Goal: Transaction & Acquisition: Purchase product/service

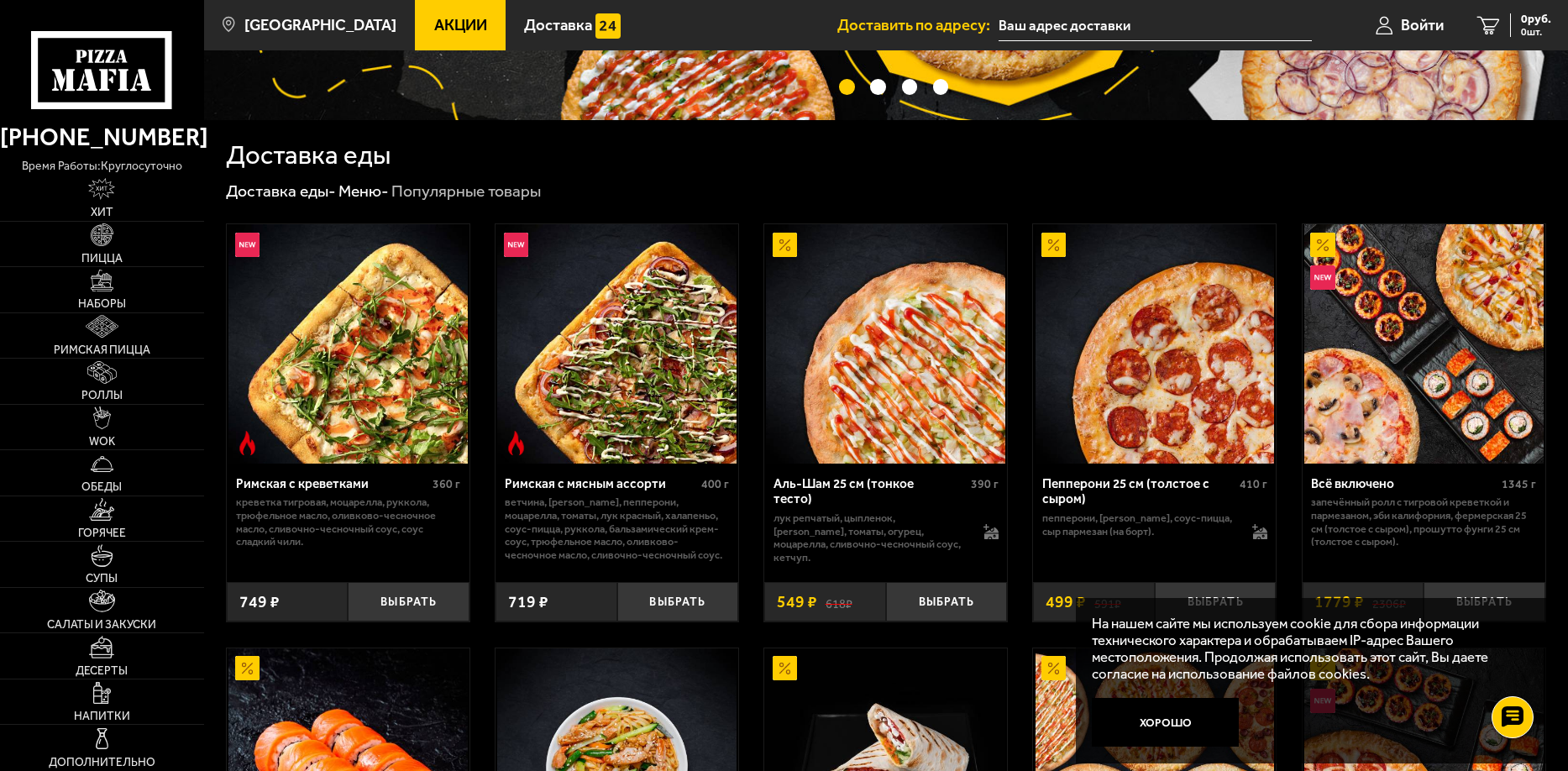
scroll to position [336, 0]
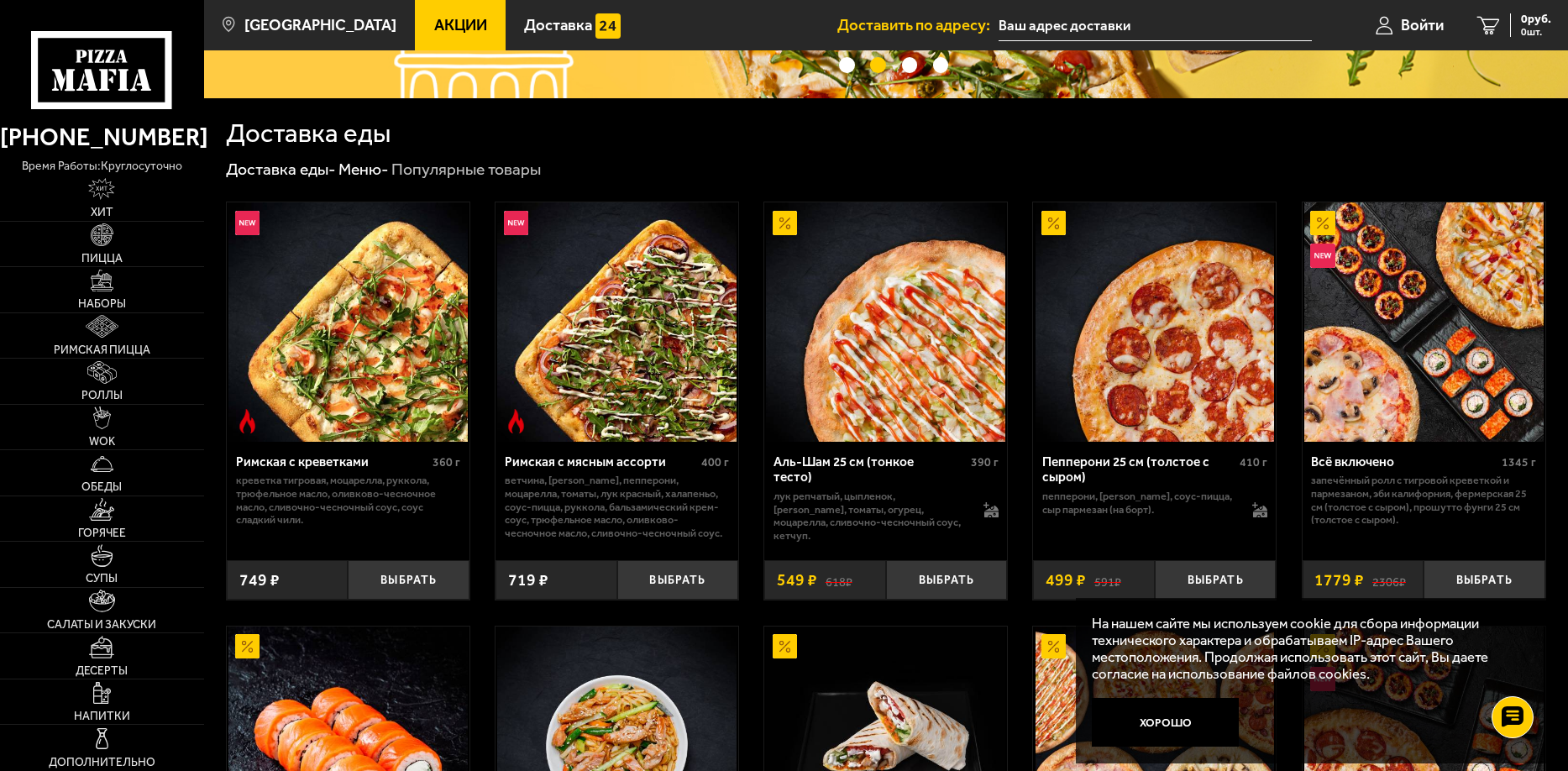
click at [909, 365] on img at bounding box center [886, 322] width 240 height 240
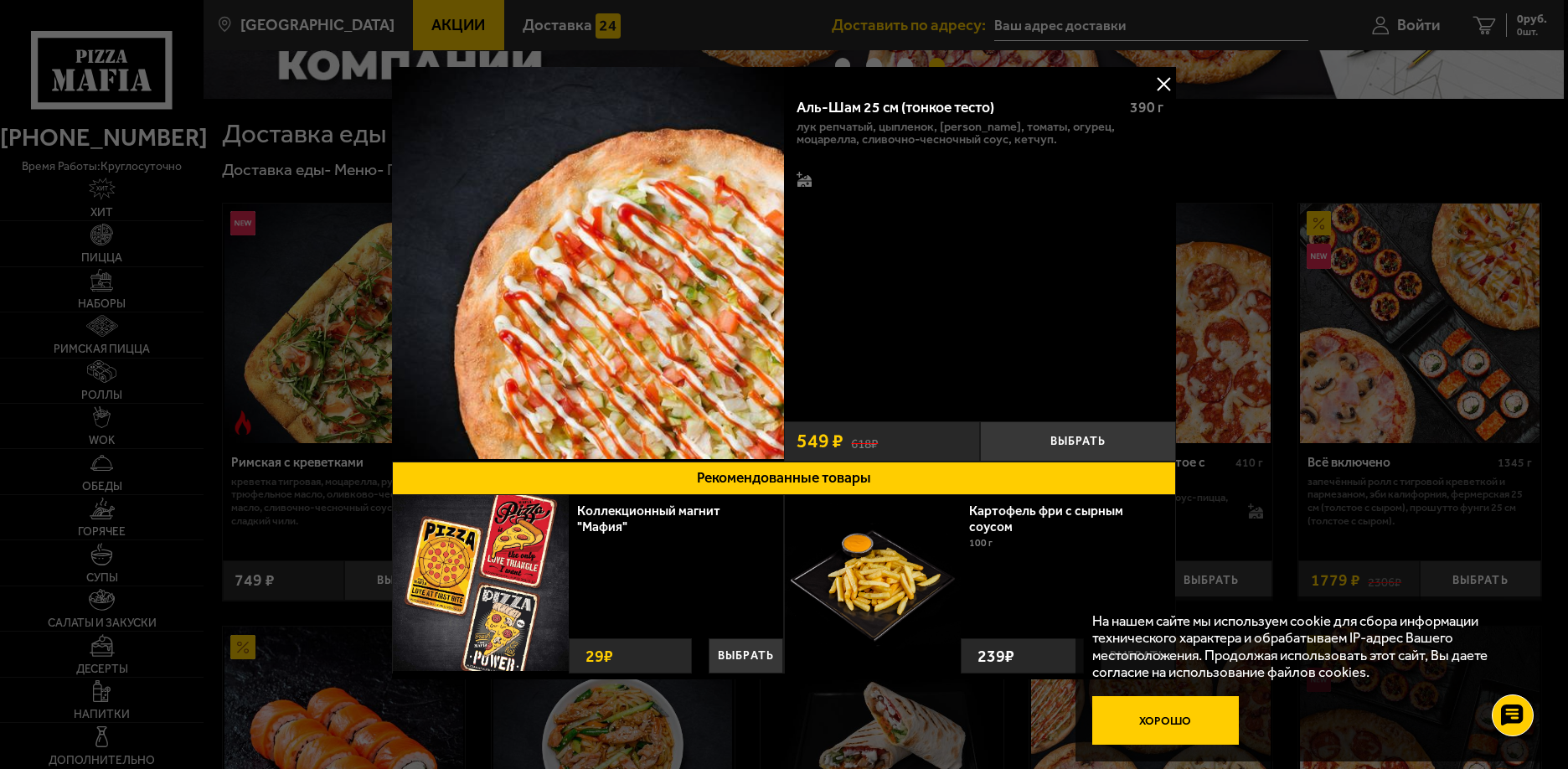
click at [1196, 728] on button "Хорошо" at bounding box center [1166, 721] width 147 height 49
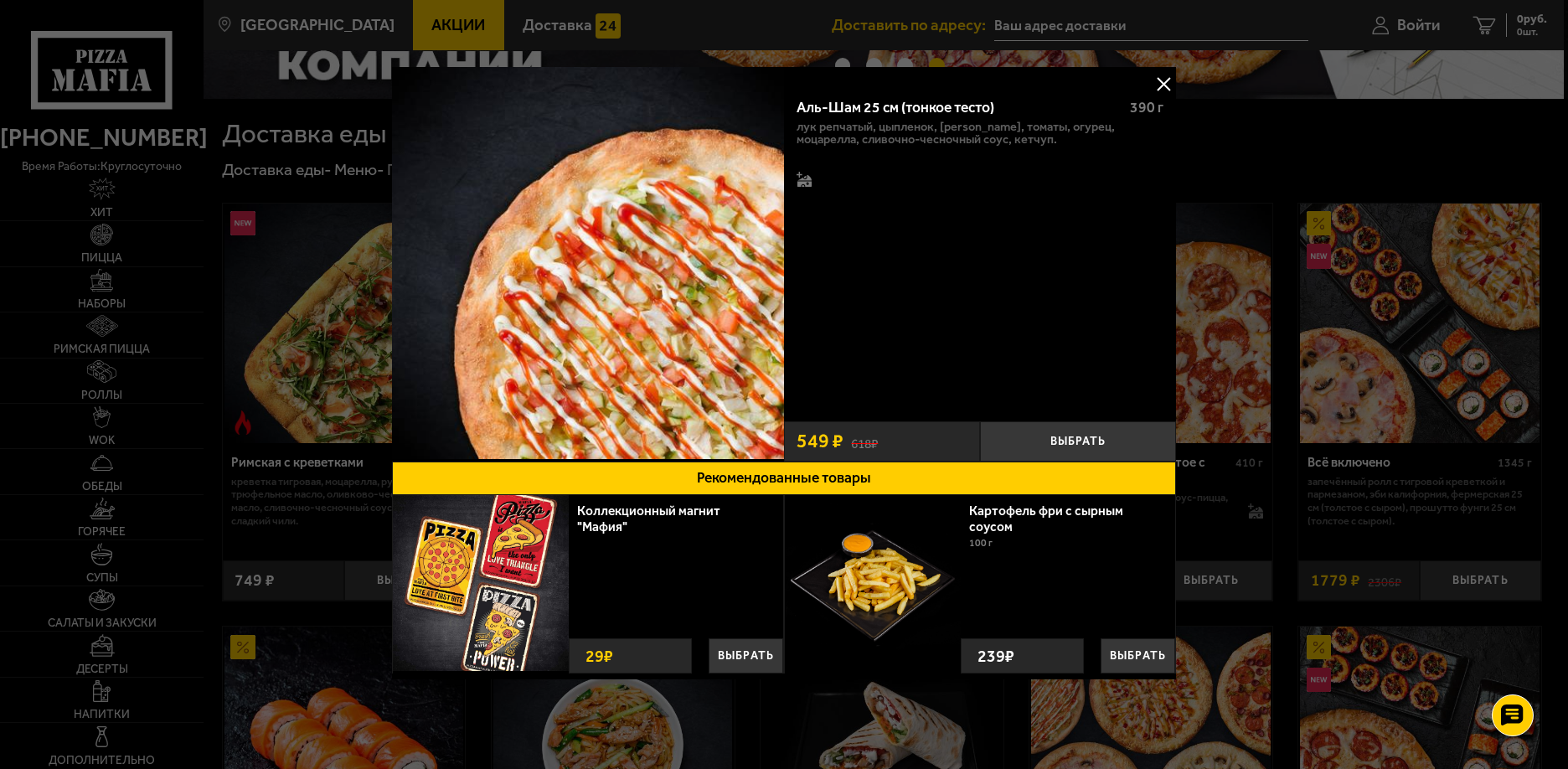
click at [1157, 81] on button at bounding box center [1164, 84] width 25 height 25
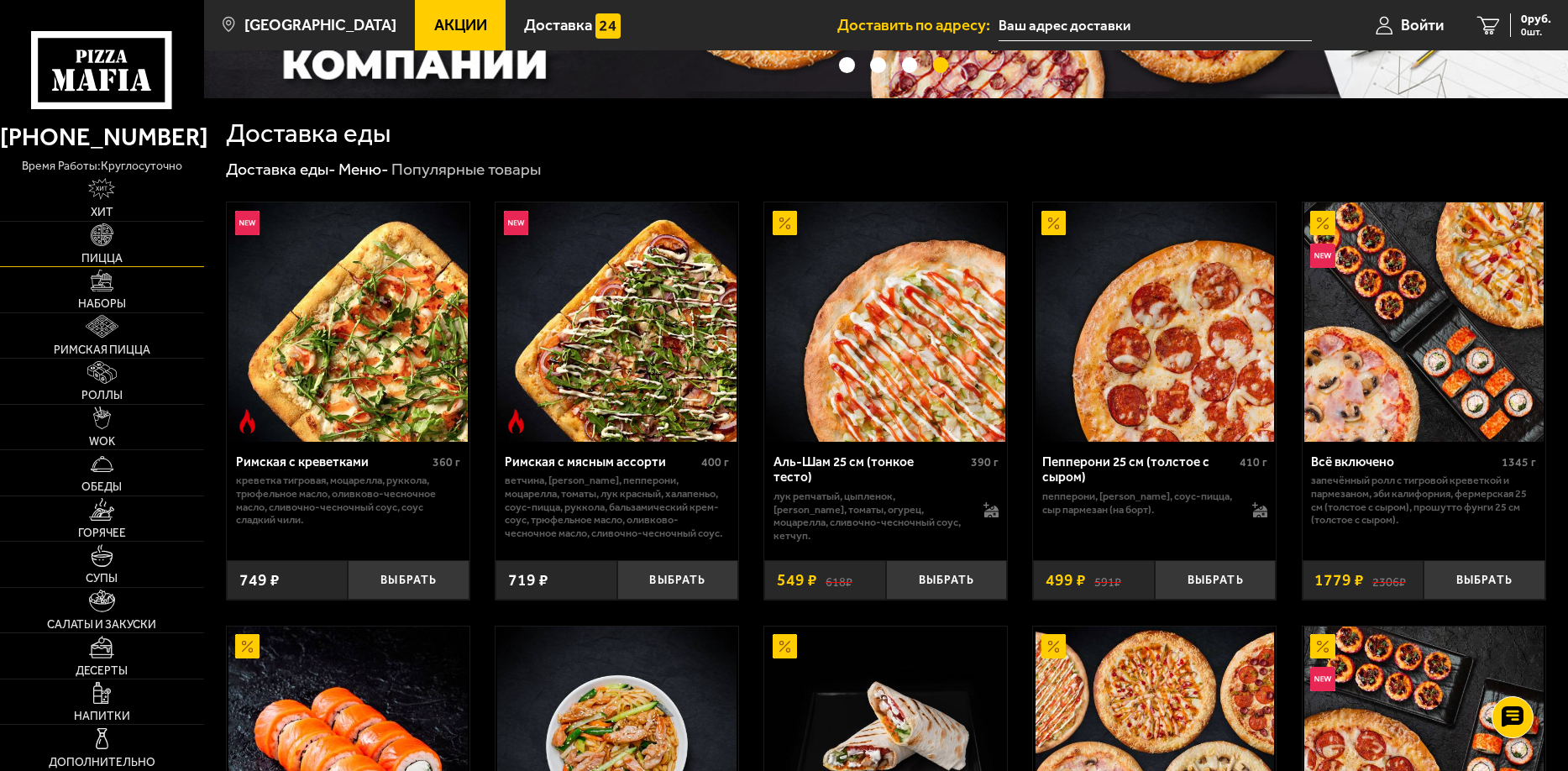
click at [136, 253] on link "Пицца" at bounding box center [102, 244] width 204 height 46
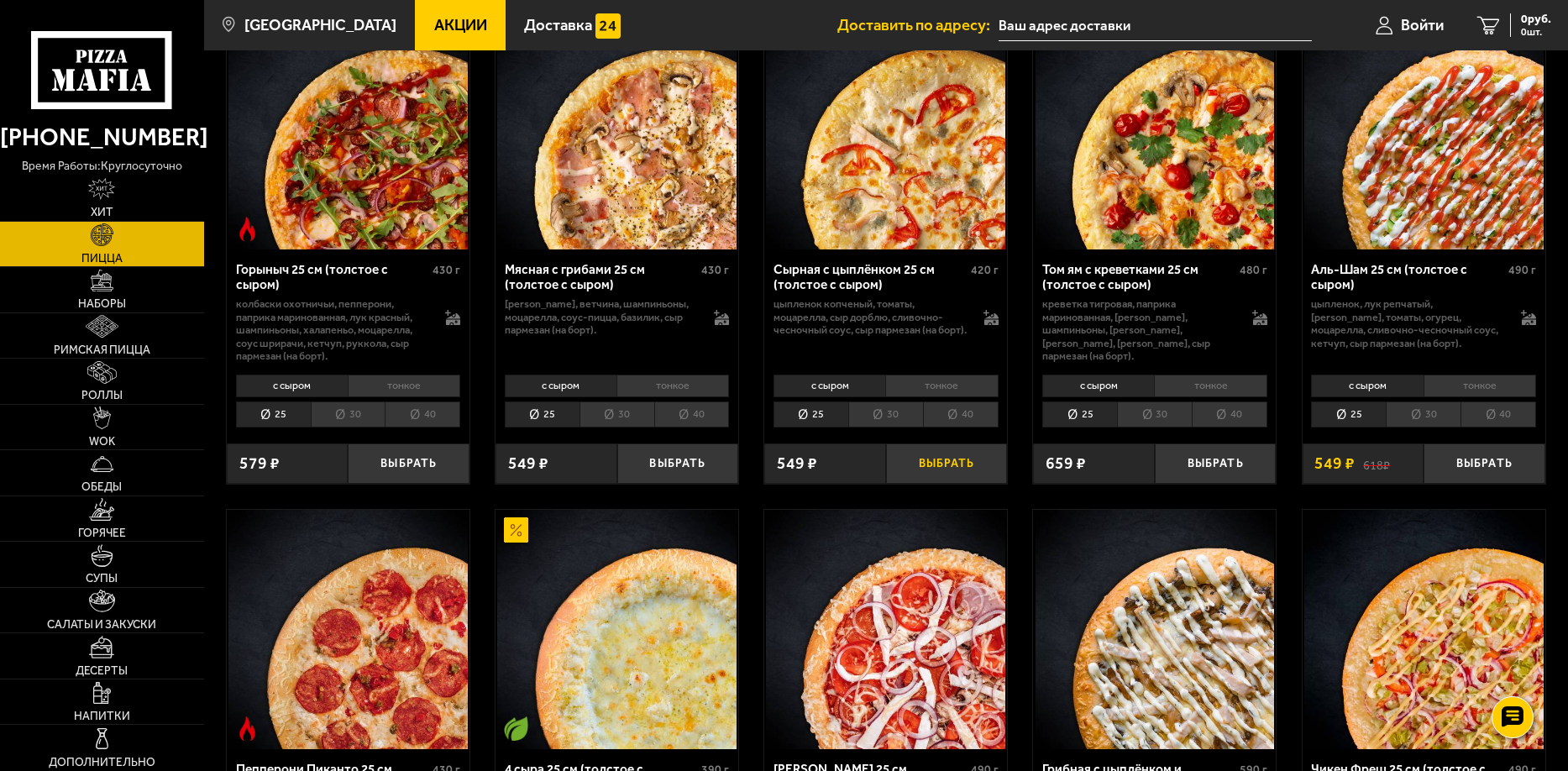
scroll to position [672, 0]
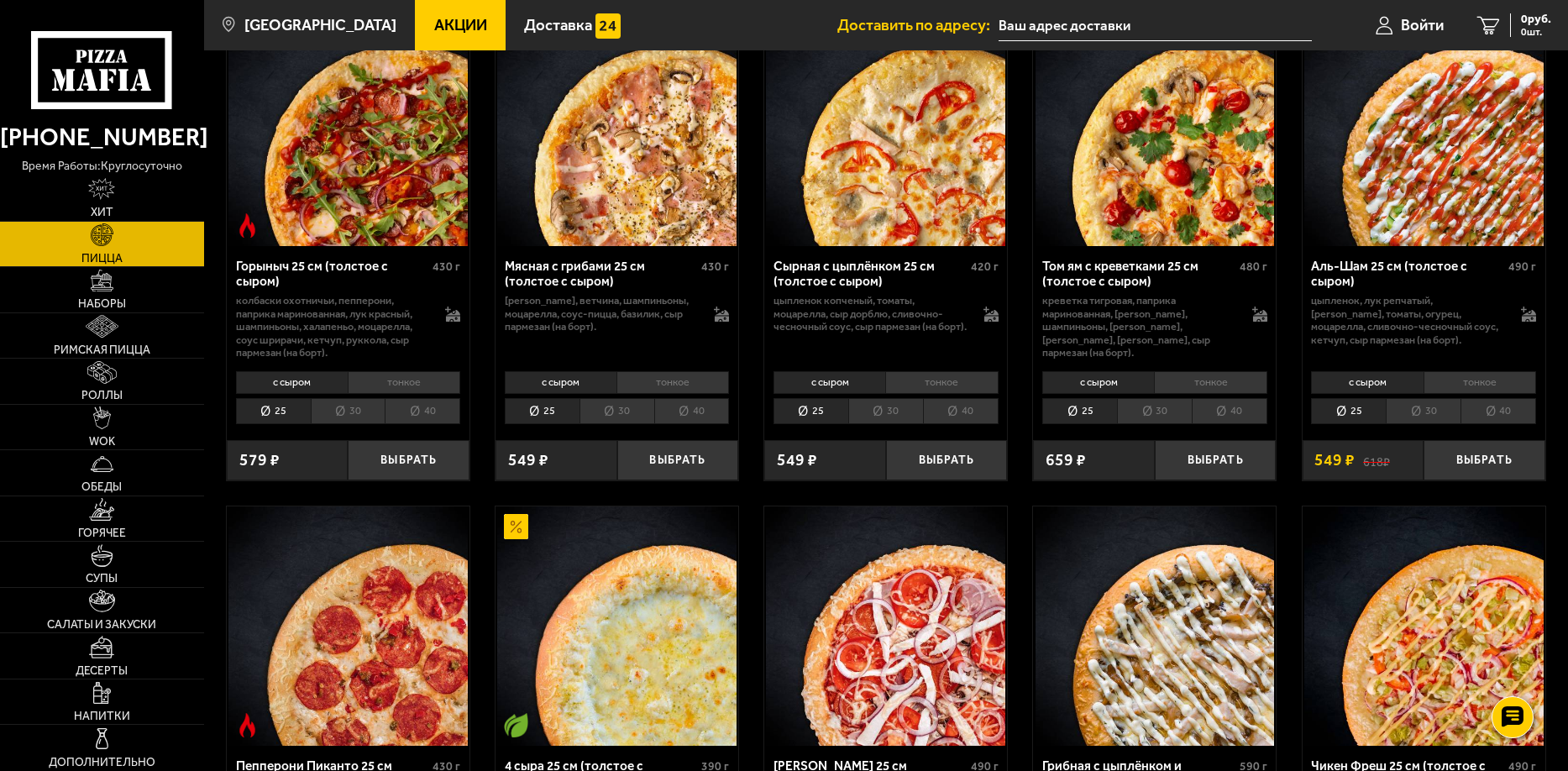
click at [1509, 417] on li "40" at bounding box center [1498, 411] width 76 height 26
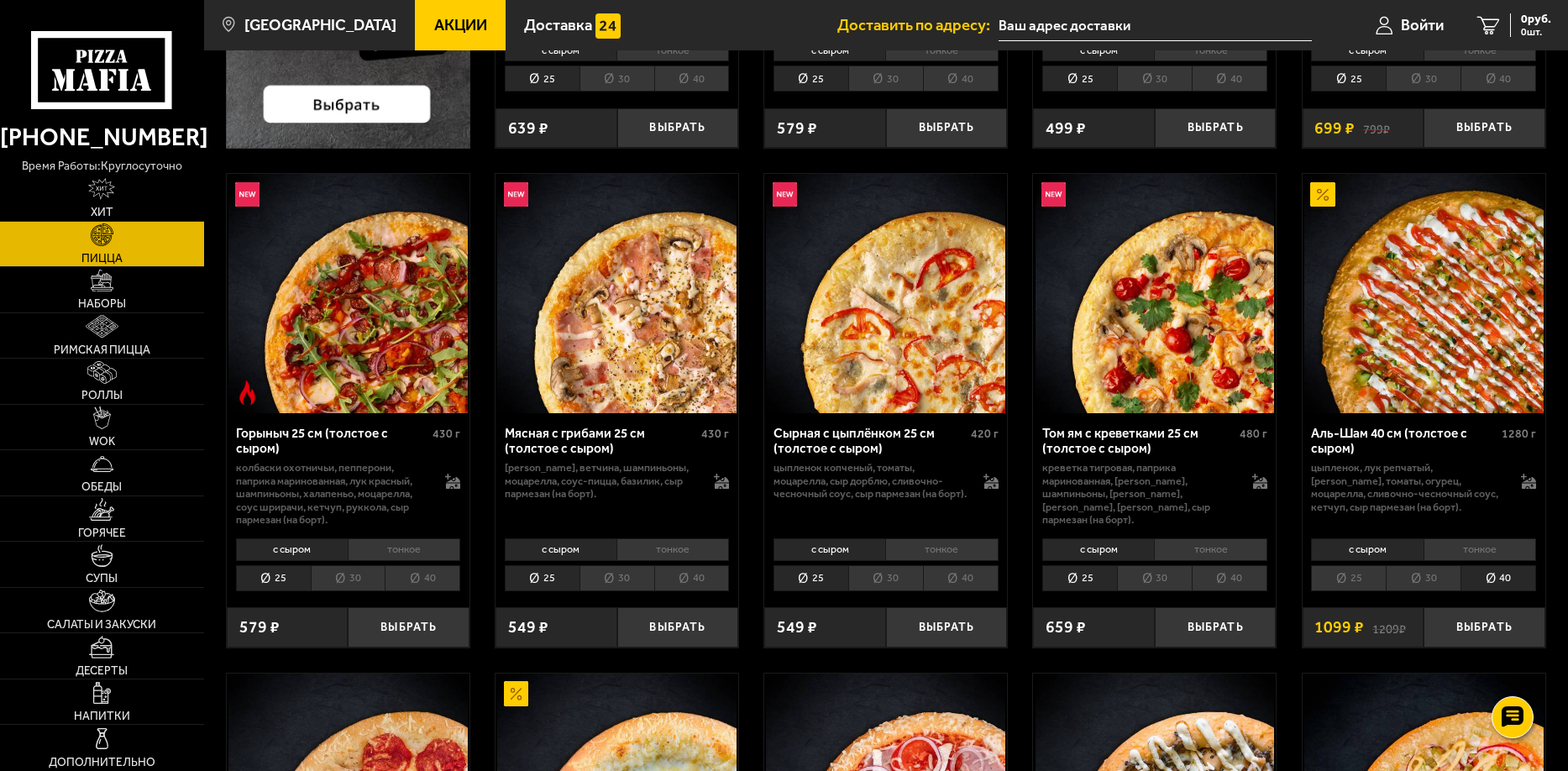
scroll to position [504, 0]
click at [1475, 552] on li "тонкое" at bounding box center [1480, 551] width 113 height 24
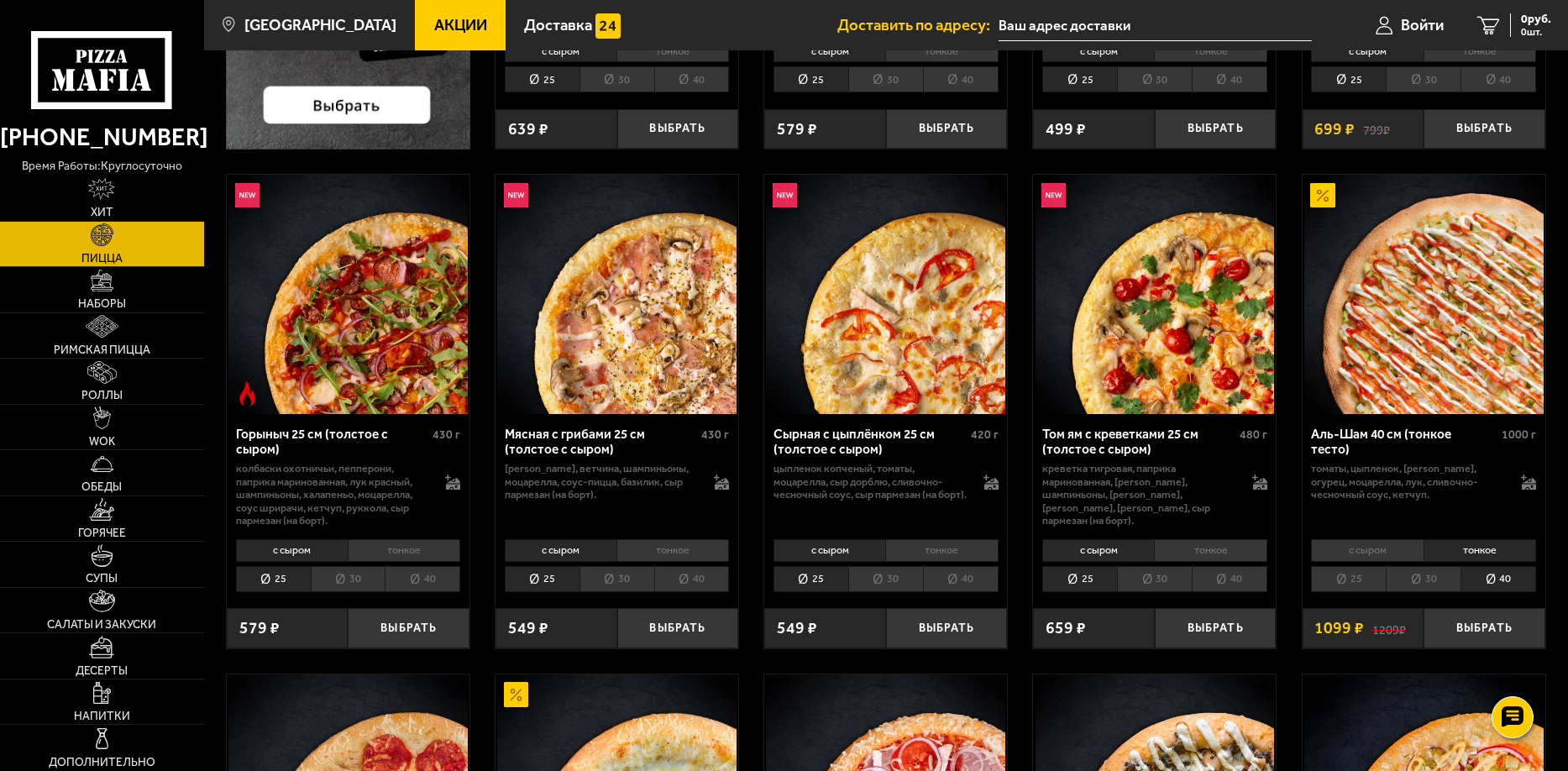
click at [1360, 544] on li "с сыром" at bounding box center [1367, 551] width 112 height 24
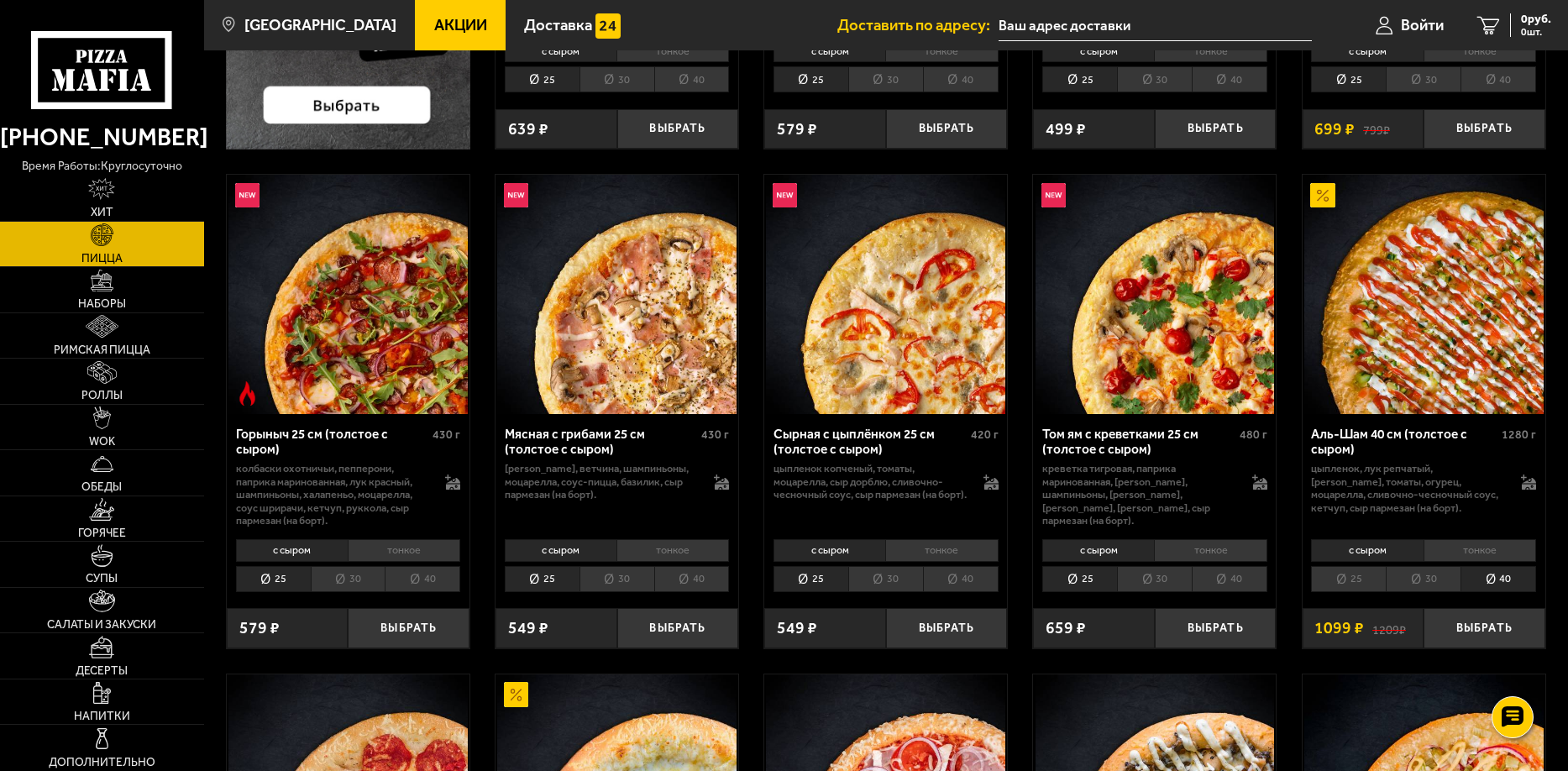
click at [1461, 549] on li "тонкое" at bounding box center [1480, 551] width 113 height 24
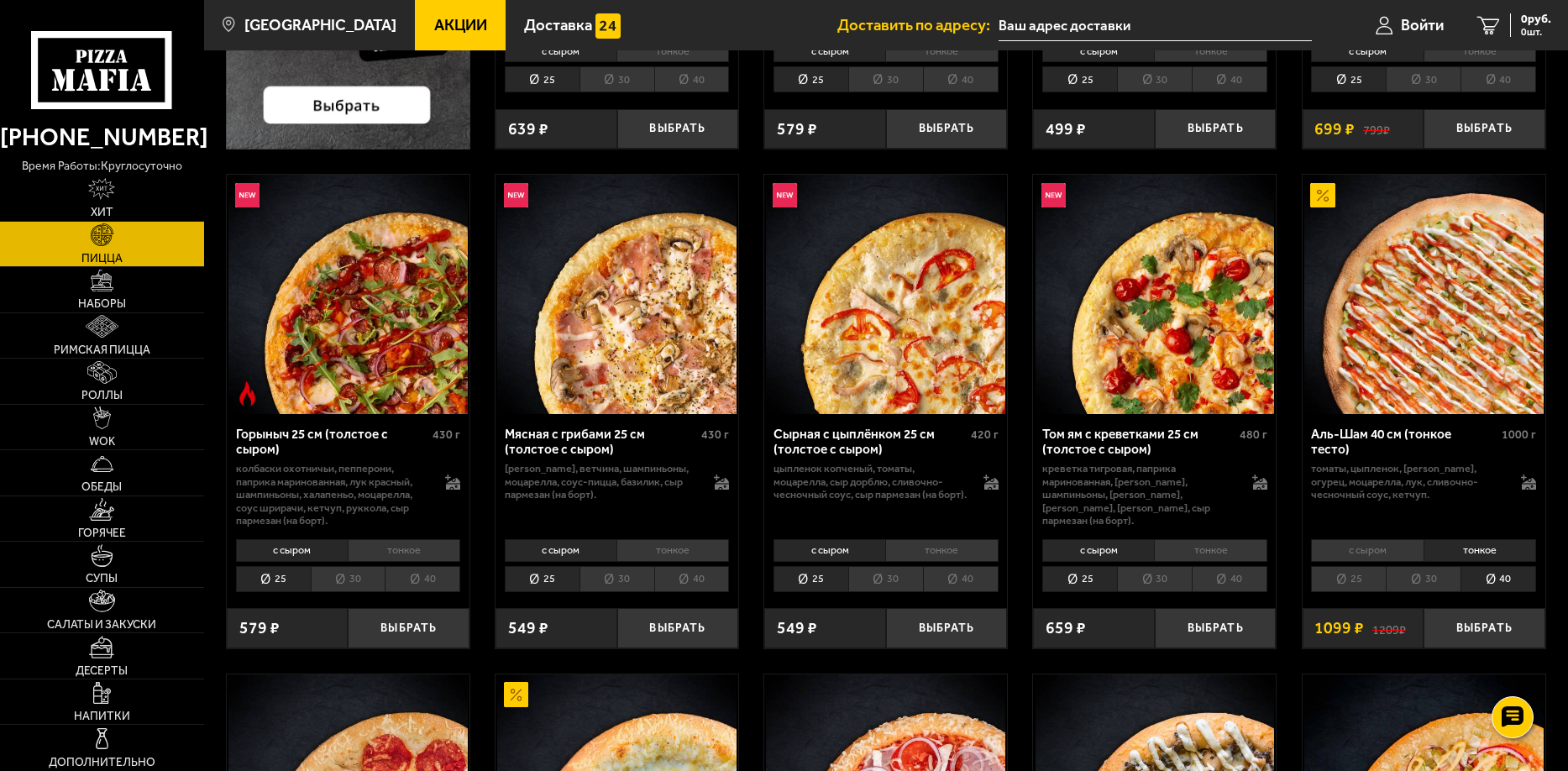
click at [1376, 547] on li "с сыром" at bounding box center [1367, 551] width 112 height 24
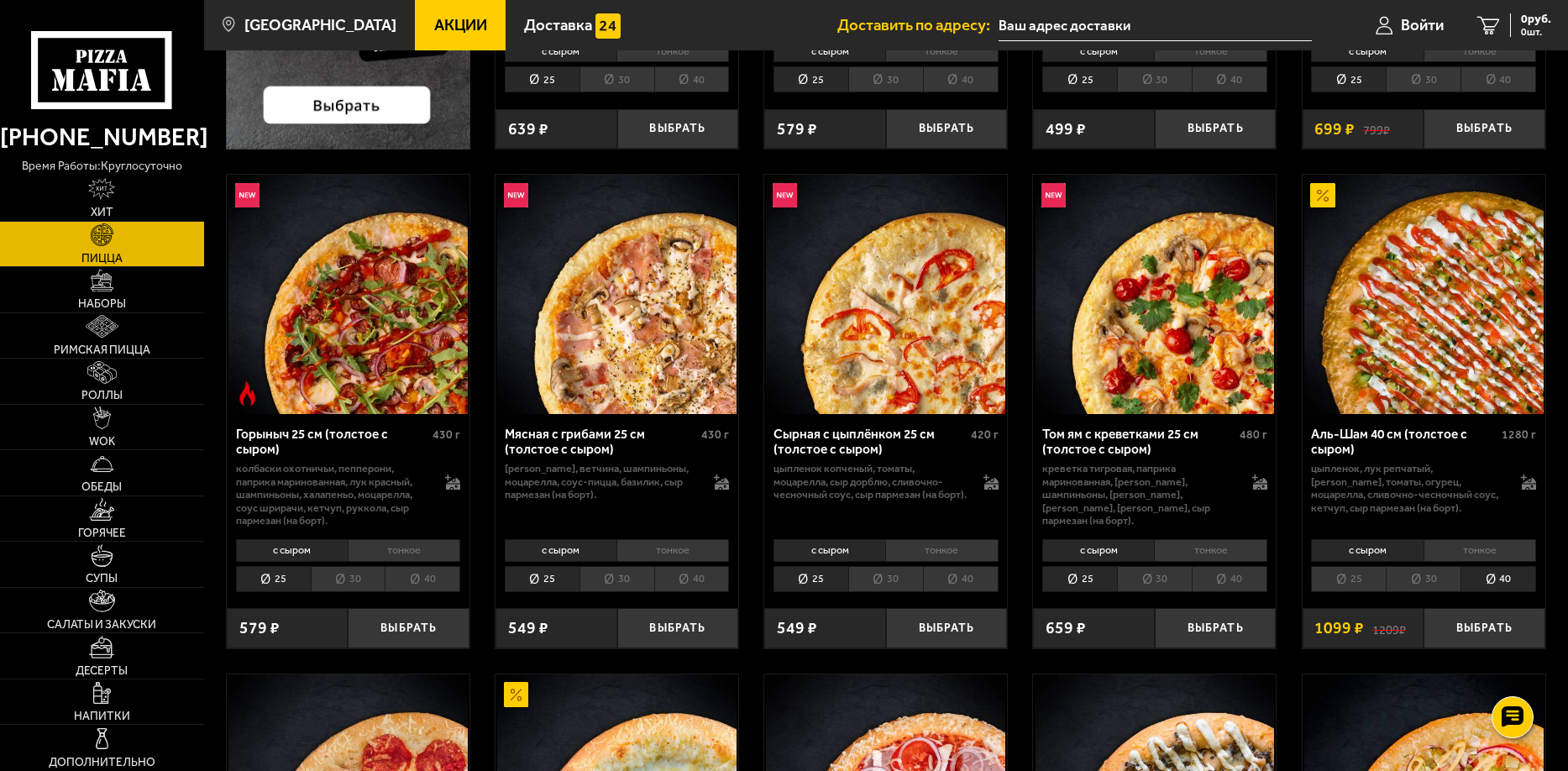
click at [1458, 552] on li "тонкое" at bounding box center [1480, 551] width 113 height 24
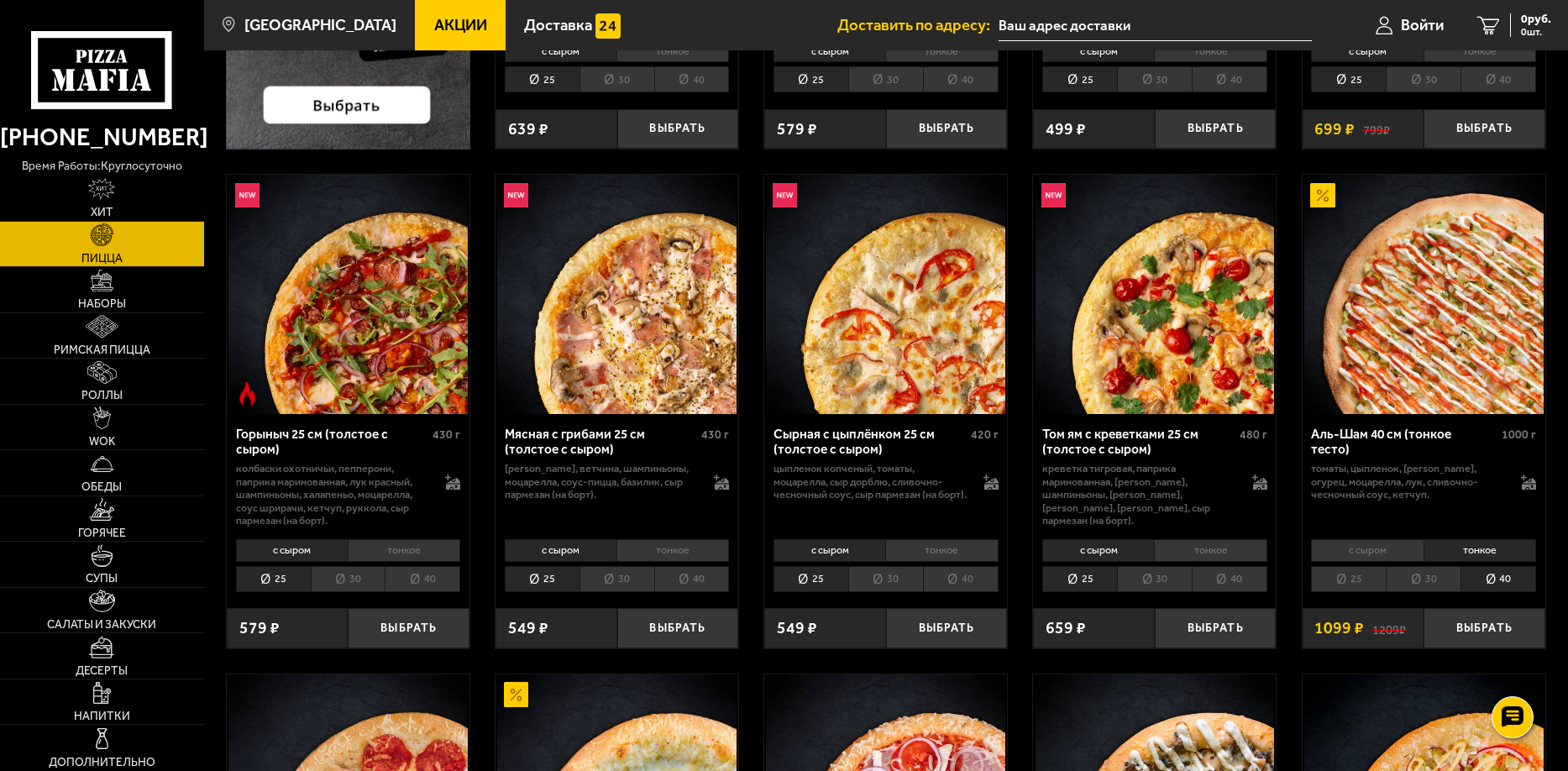
click at [1390, 557] on li "с сыром" at bounding box center [1367, 551] width 112 height 24
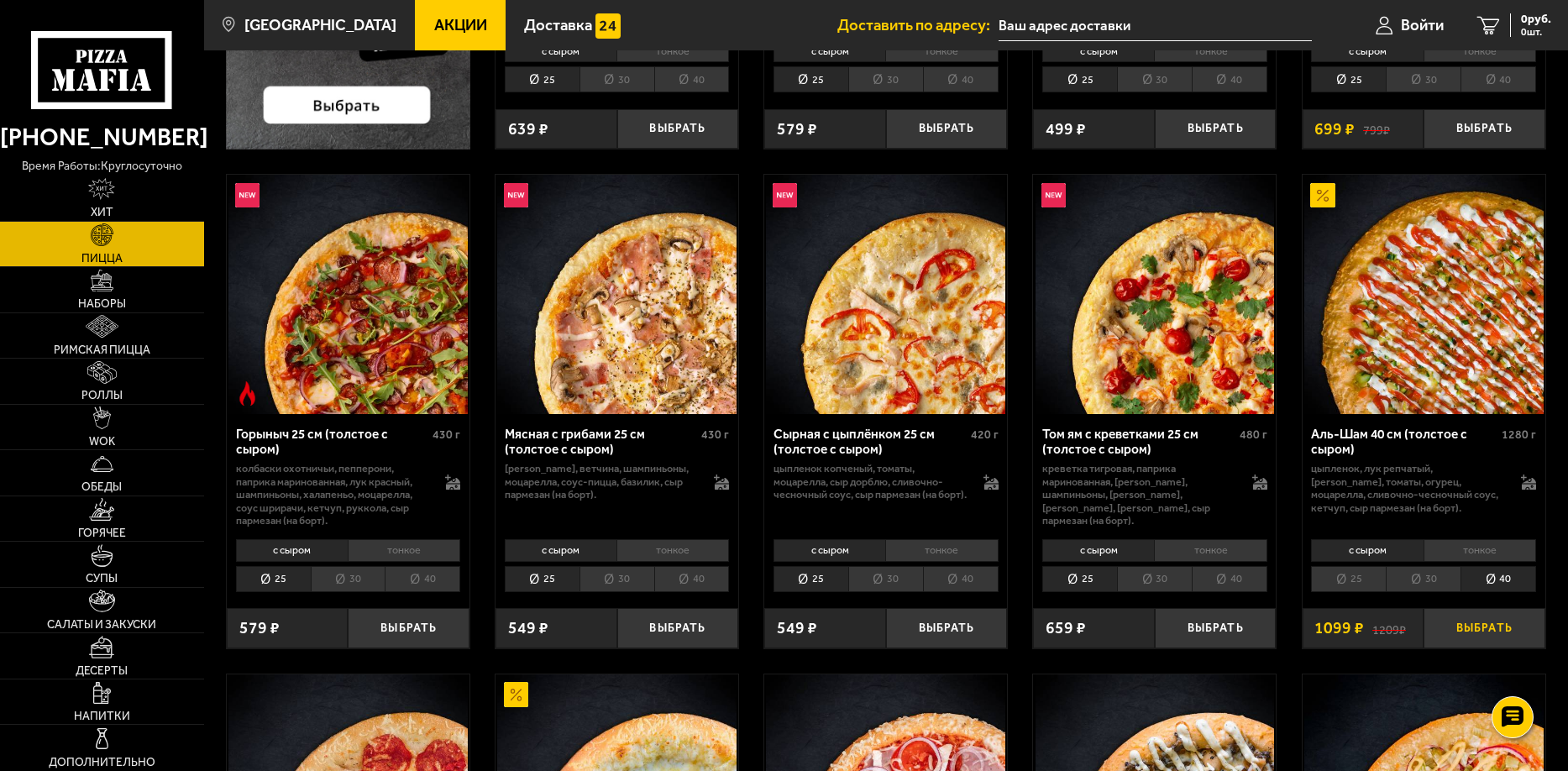
click at [1475, 625] on button "Выбрать" at bounding box center [1484, 628] width 122 height 40
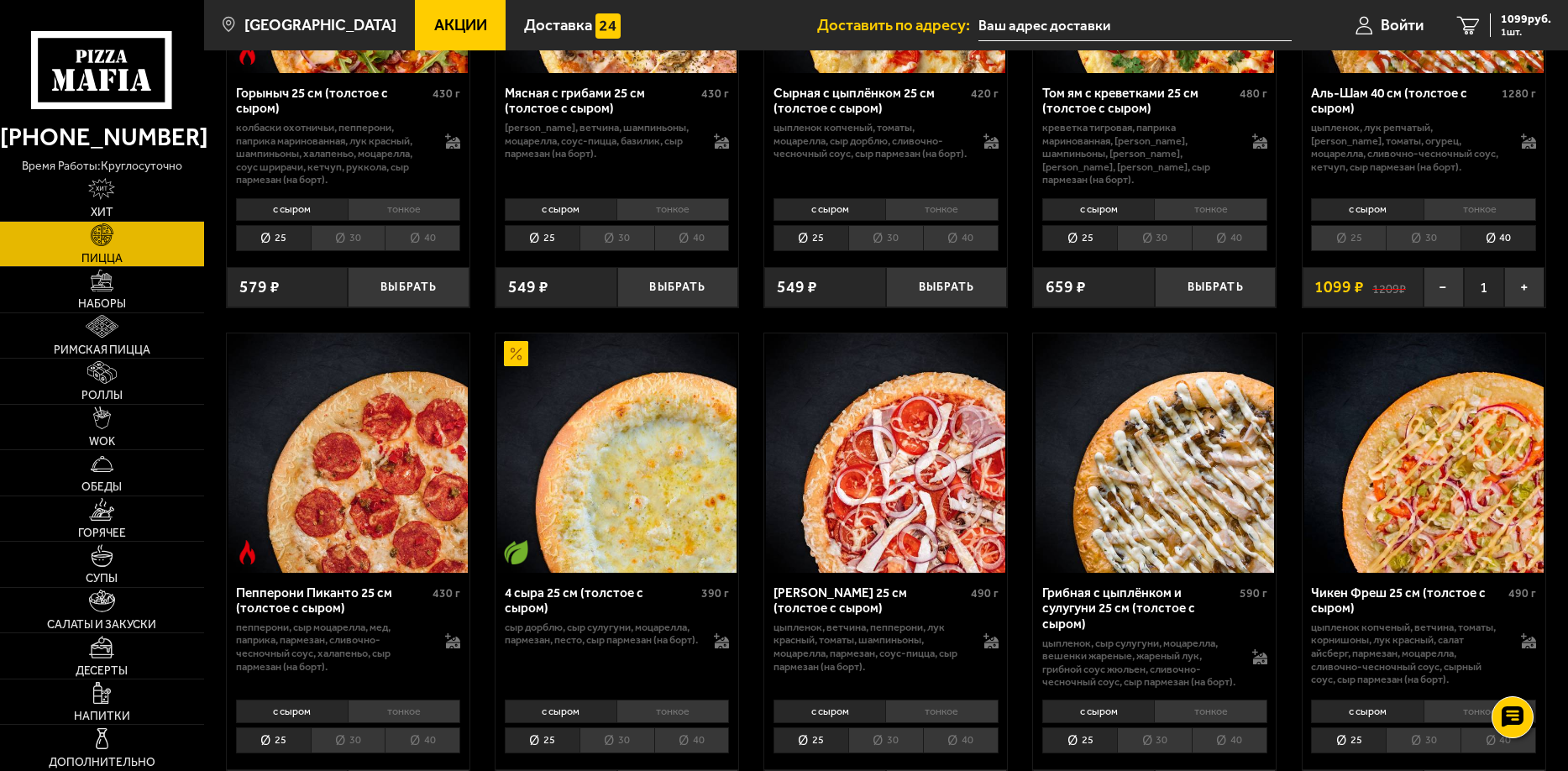
scroll to position [924, 0]
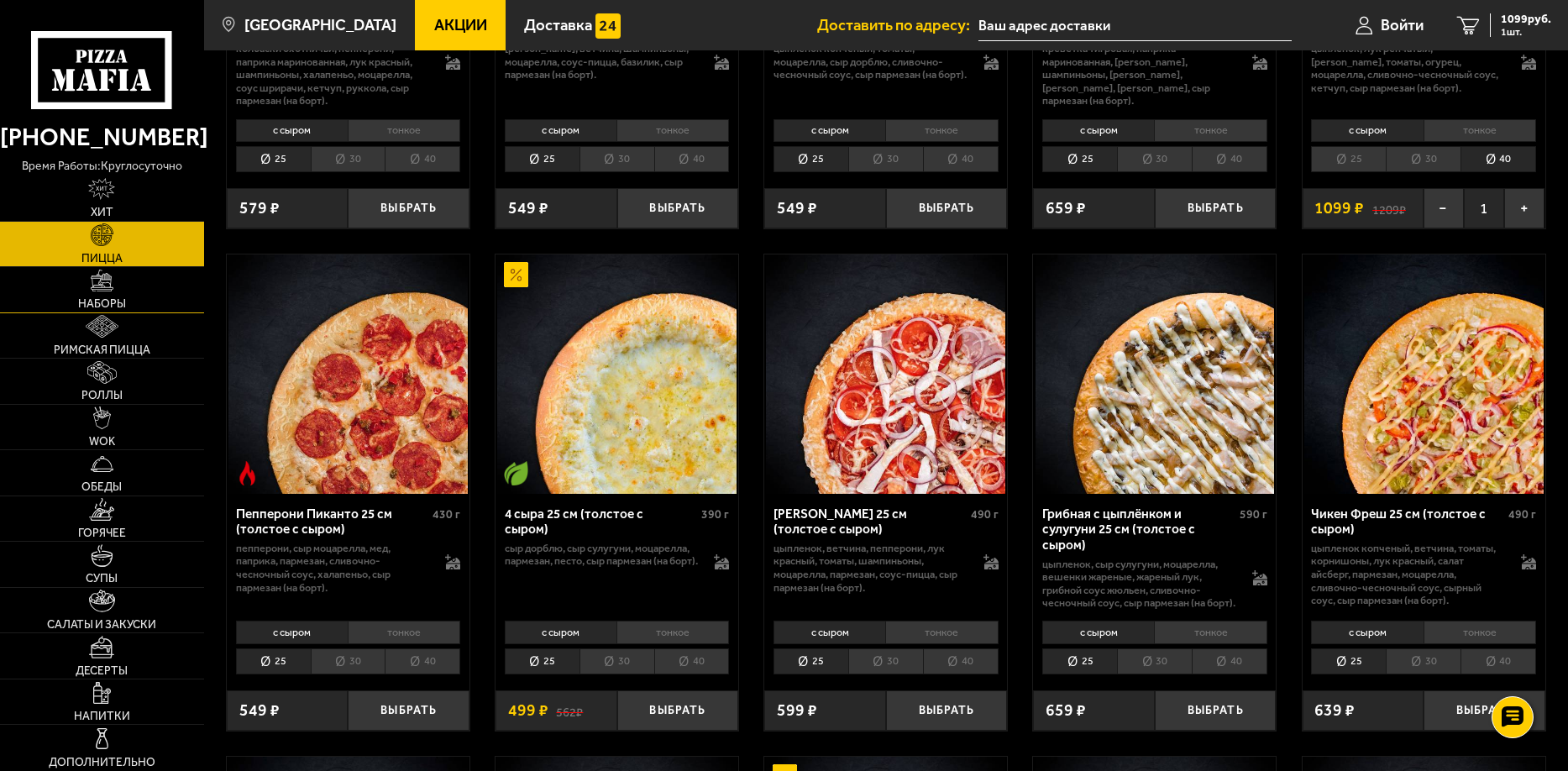
click at [138, 274] on link "Наборы" at bounding box center [102, 290] width 204 height 46
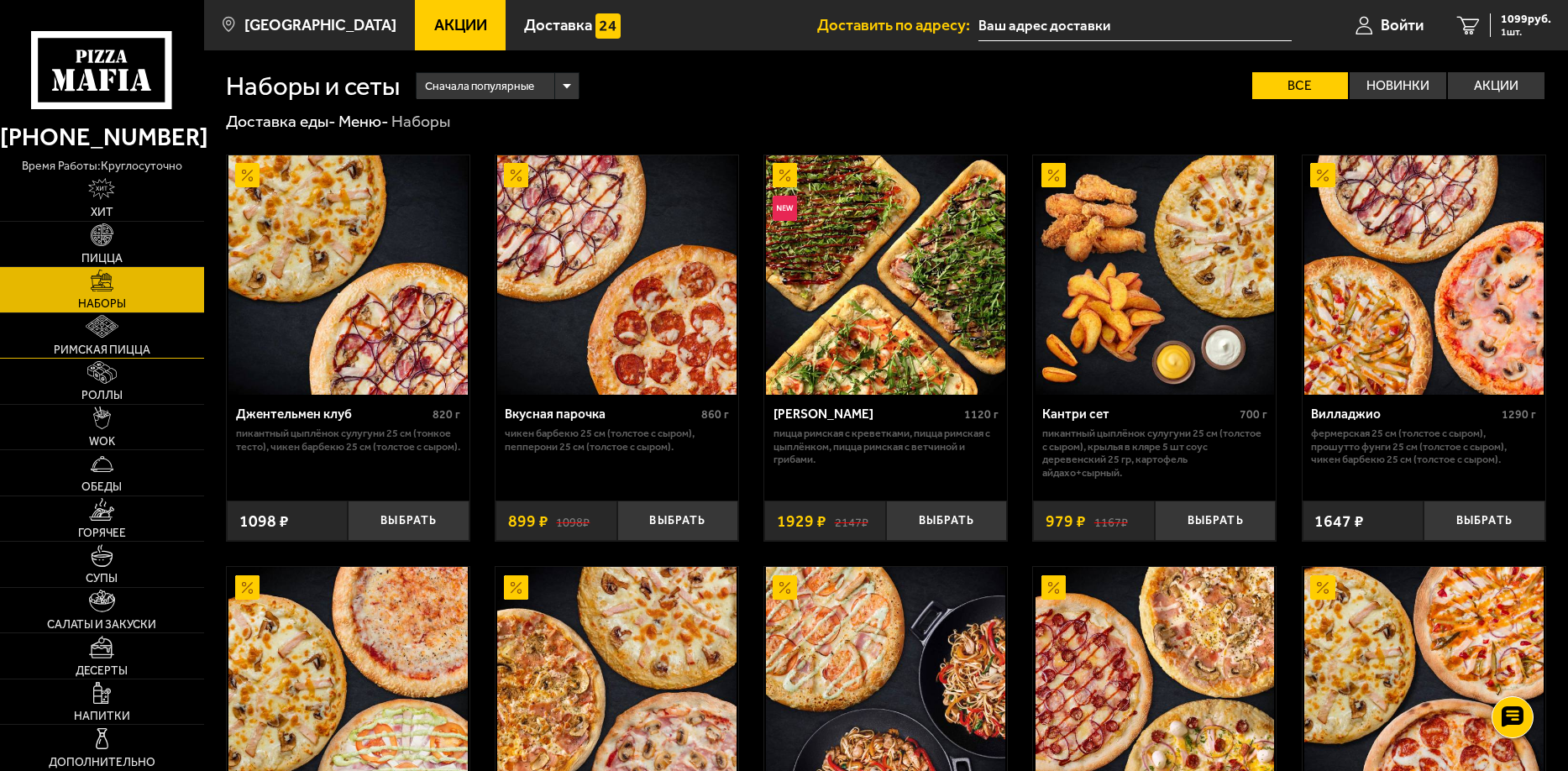
click at [129, 334] on link "Римская пицца" at bounding box center [102, 336] width 204 height 46
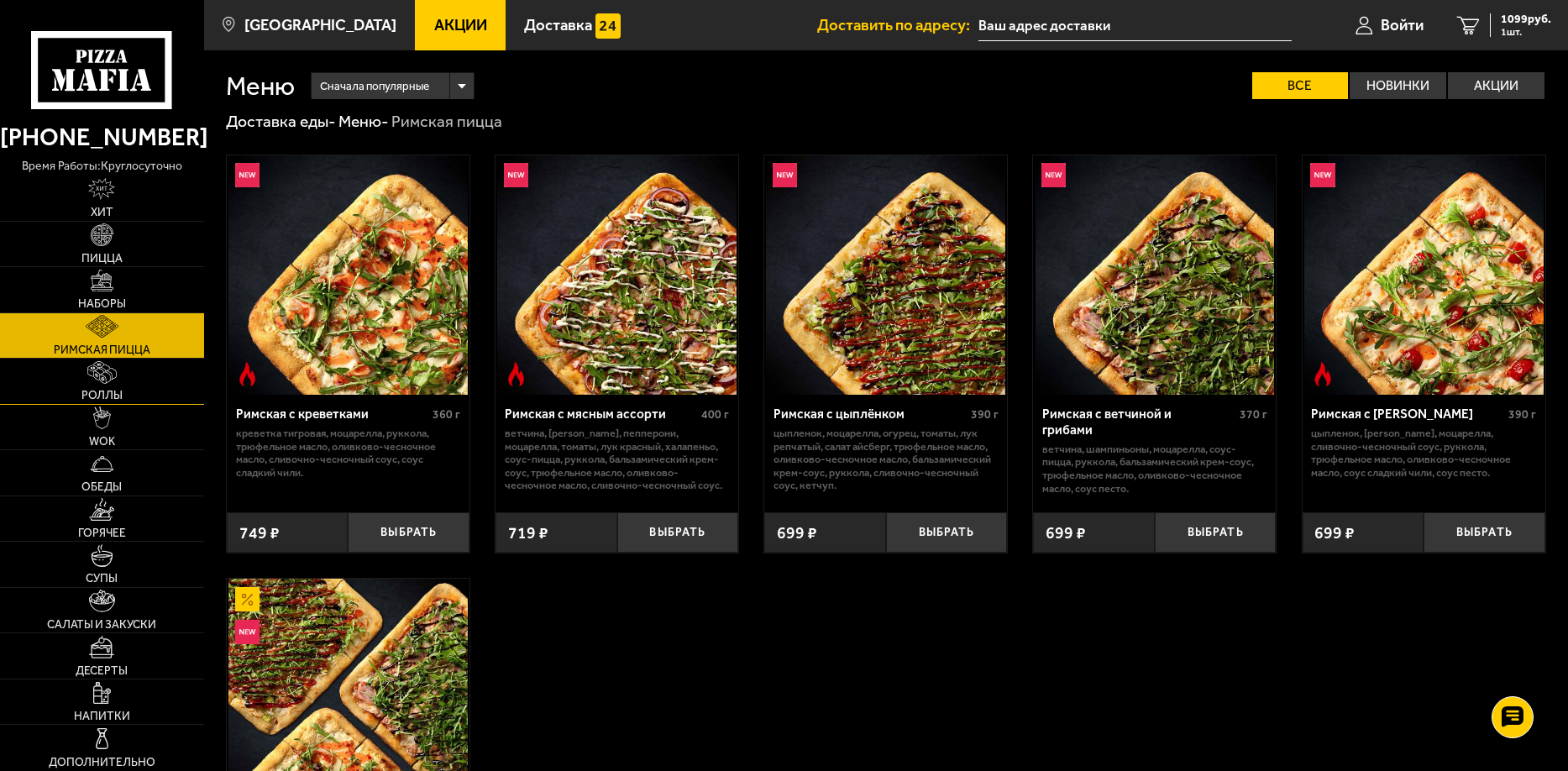
click at [143, 386] on link "Роллы" at bounding box center [102, 382] width 204 height 46
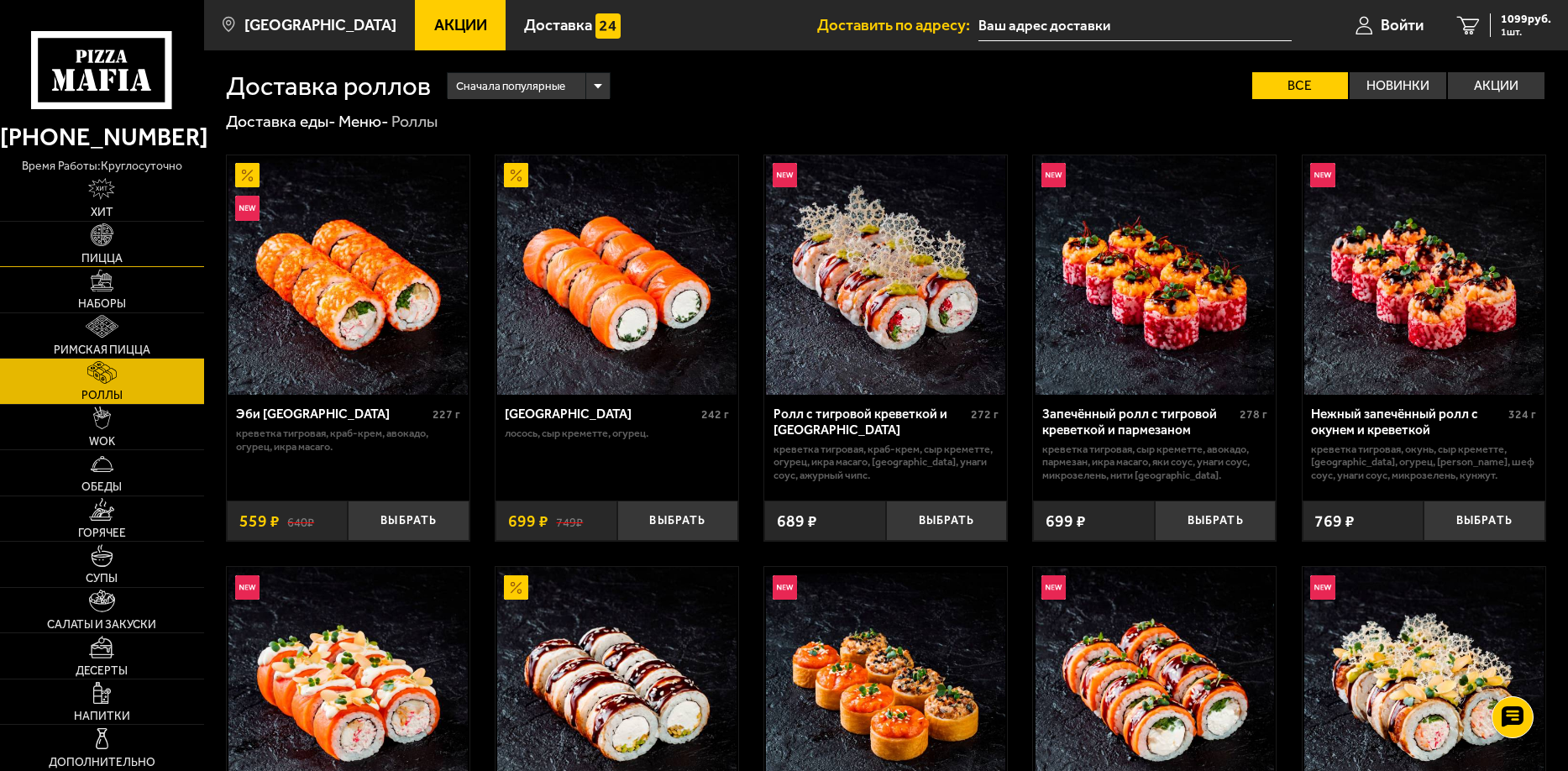
click at [128, 240] on link "Пицца" at bounding box center [102, 244] width 204 height 46
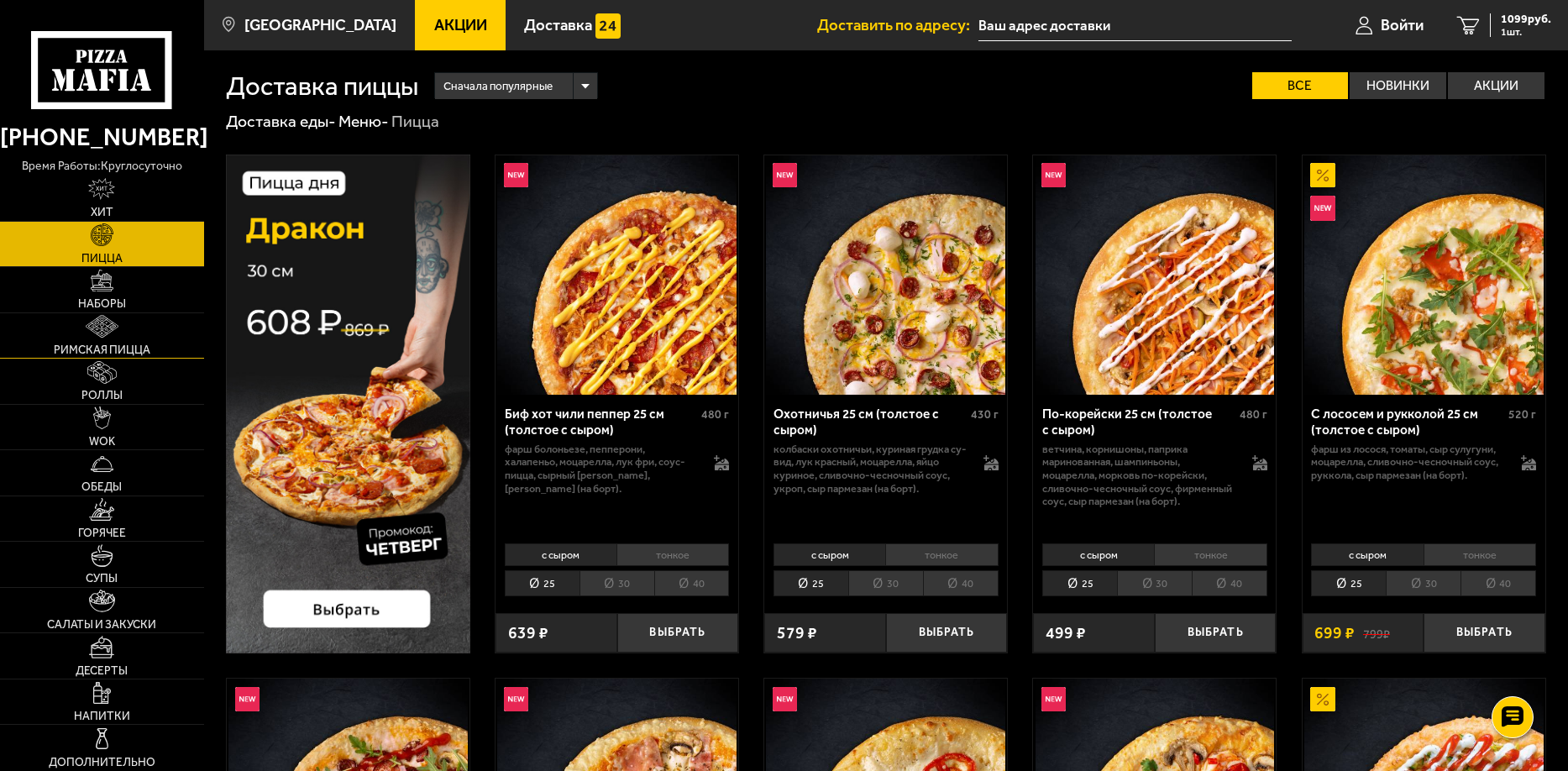
click at [158, 355] on link "Римская пицца" at bounding box center [102, 336] width 204 height 46
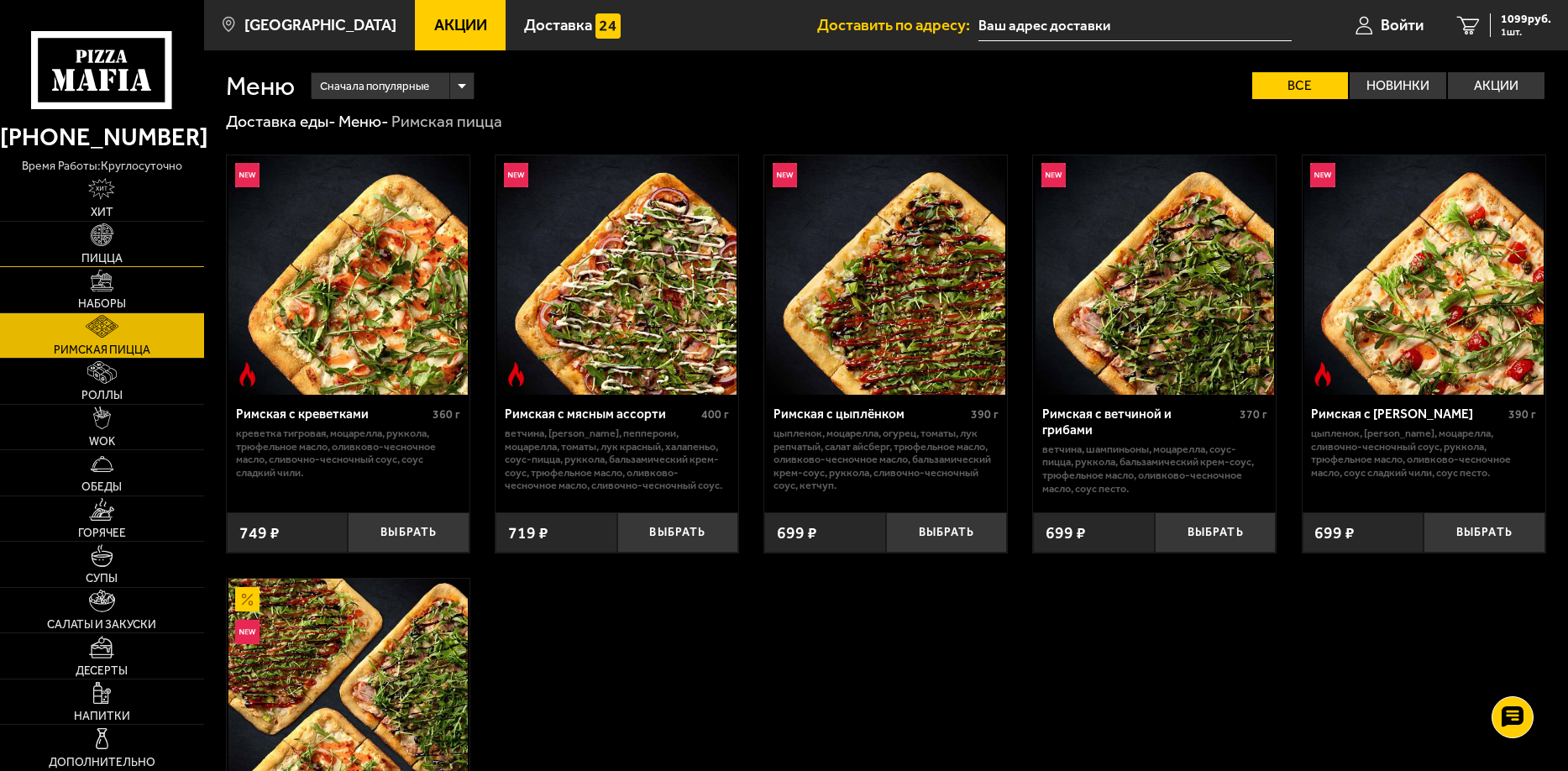
click at [174, 249] on link "Пицца" at bounding box center [102, 244] width 204 height 46
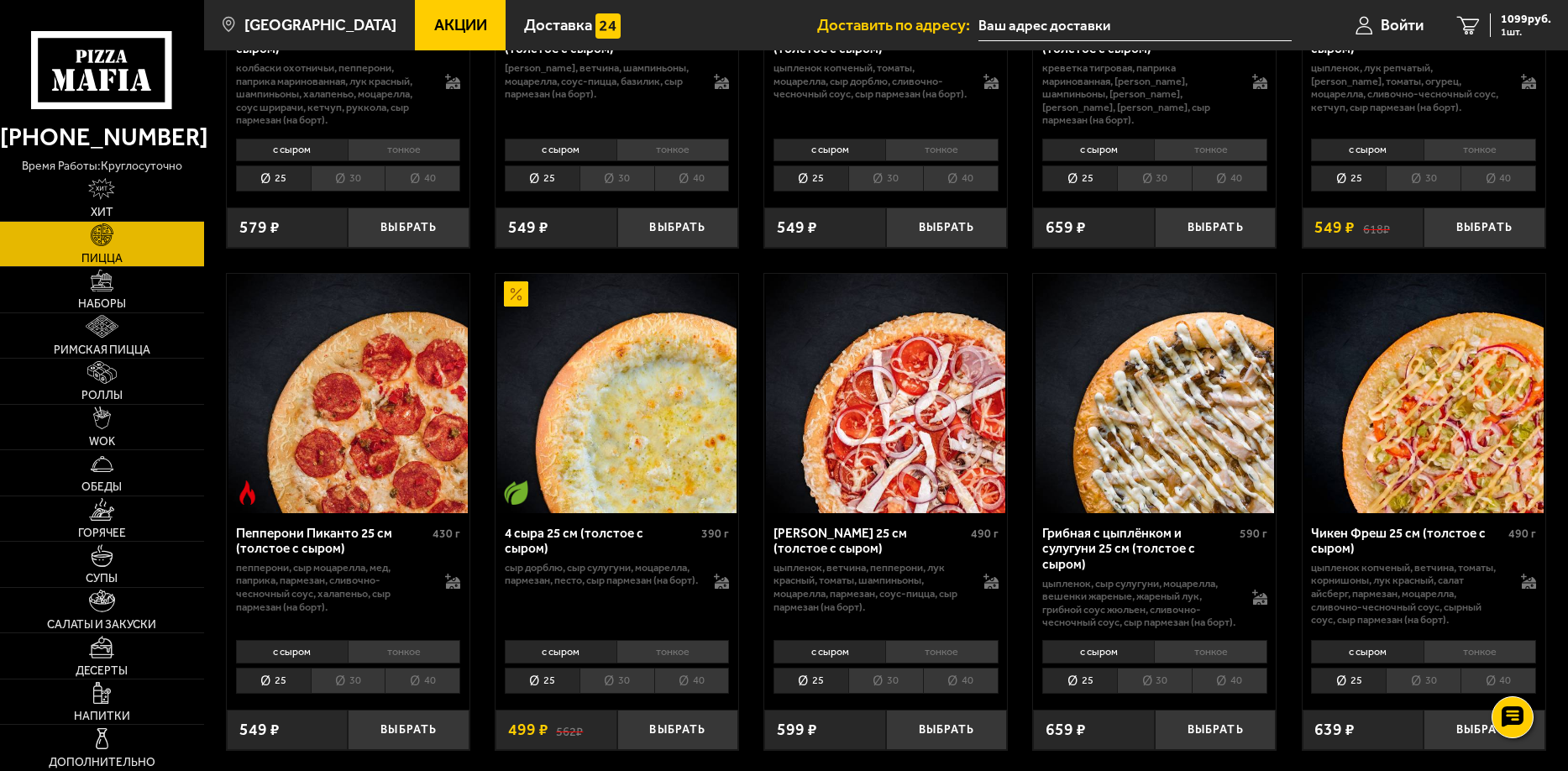
scroll to position [924, 0]
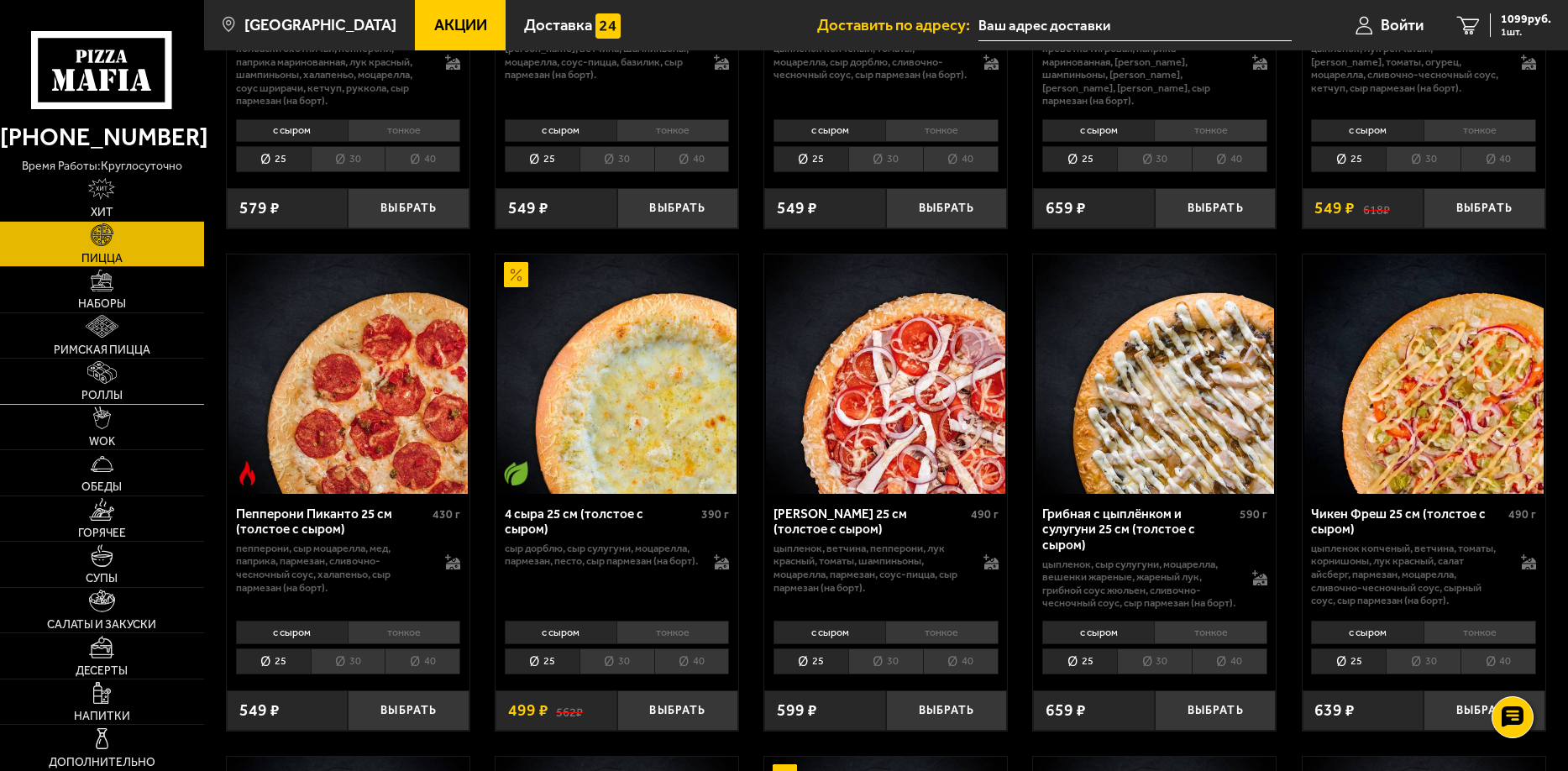
click at [137, 371] on link "Роллы" at bounding box center [102, 382] width 204 height 46
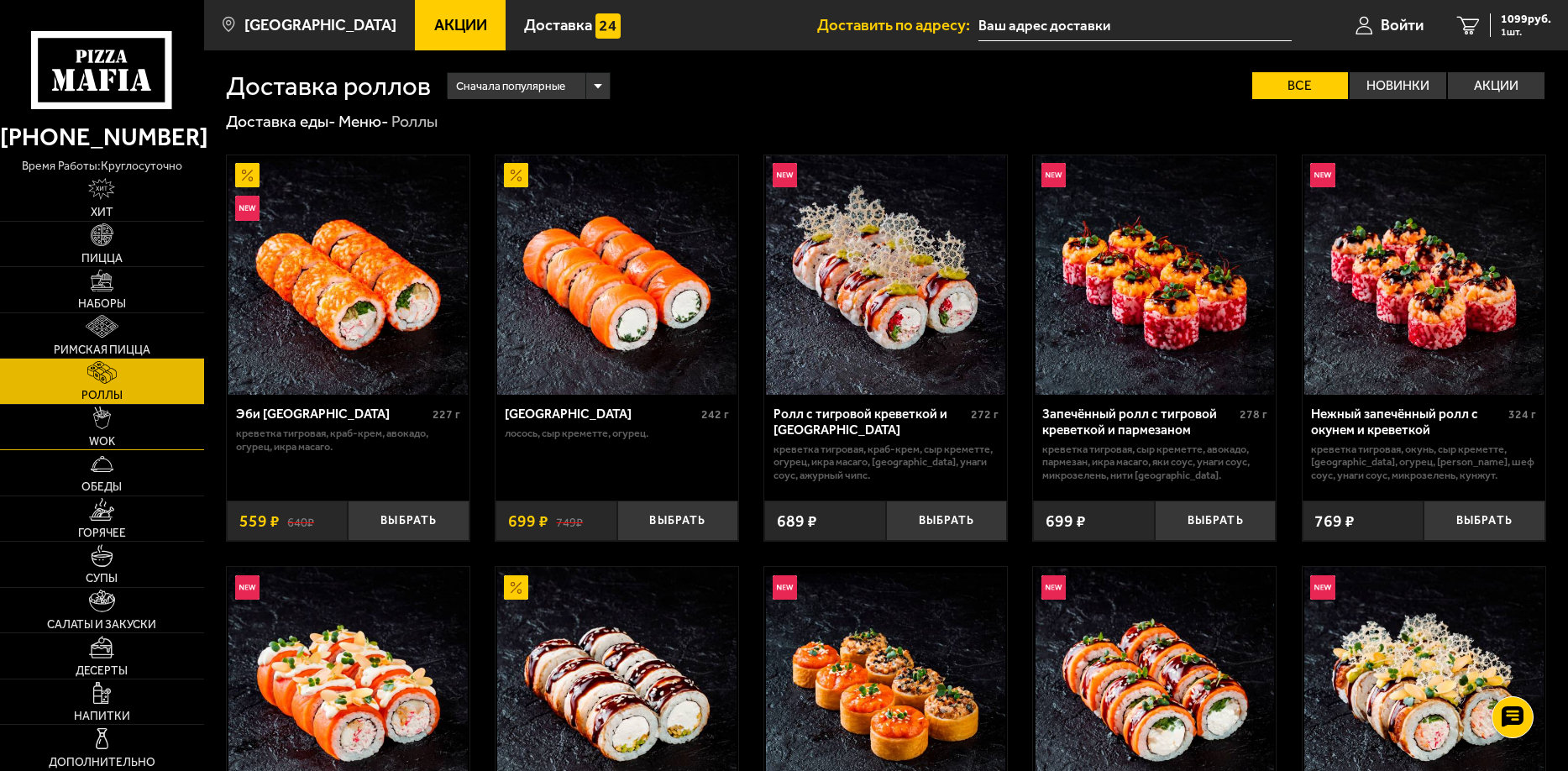
click at [132, 442] on link "WOK" at bounding box center [102, 427] width 204 height 46
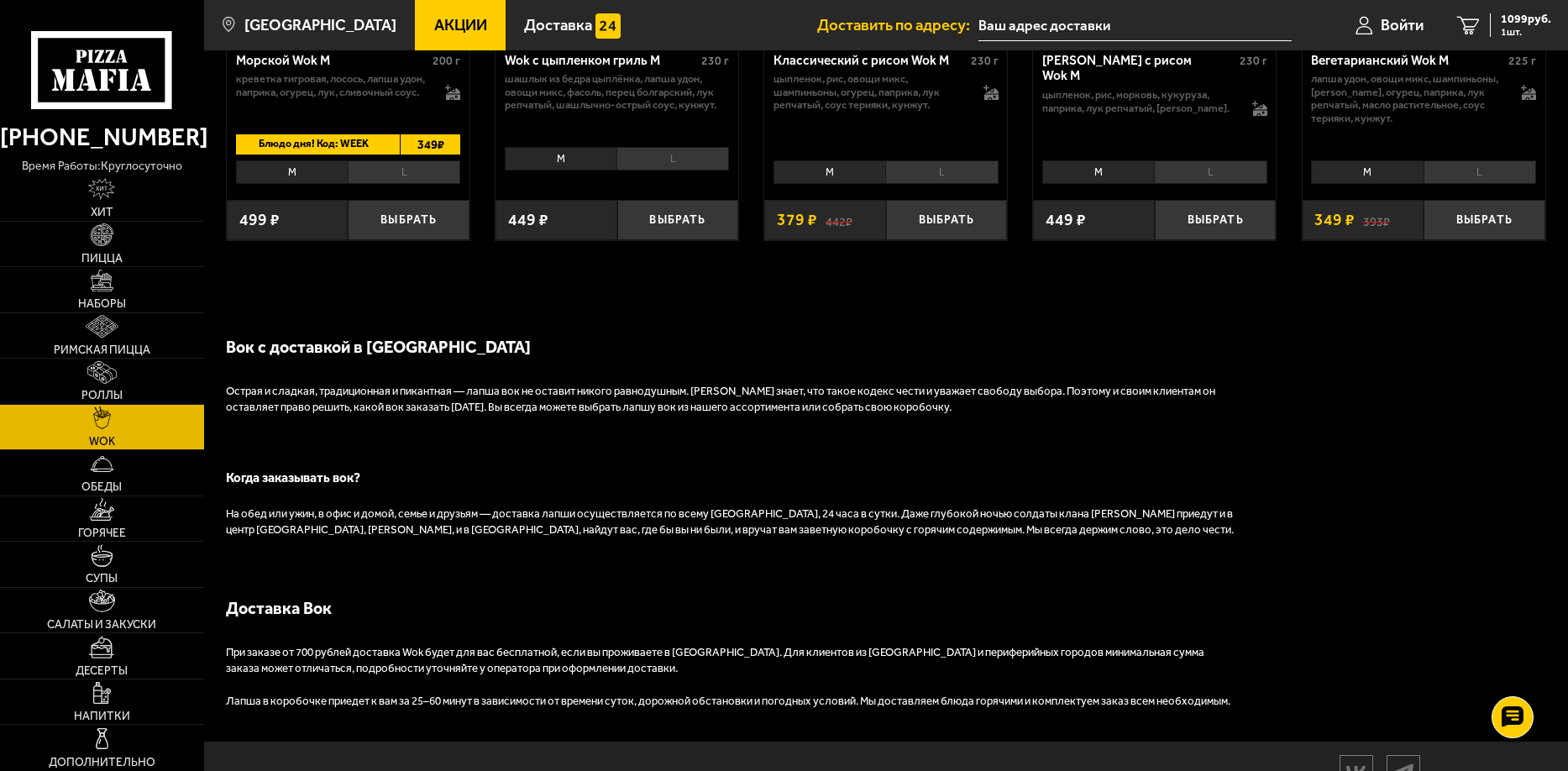
scroll to position [1260, 0]
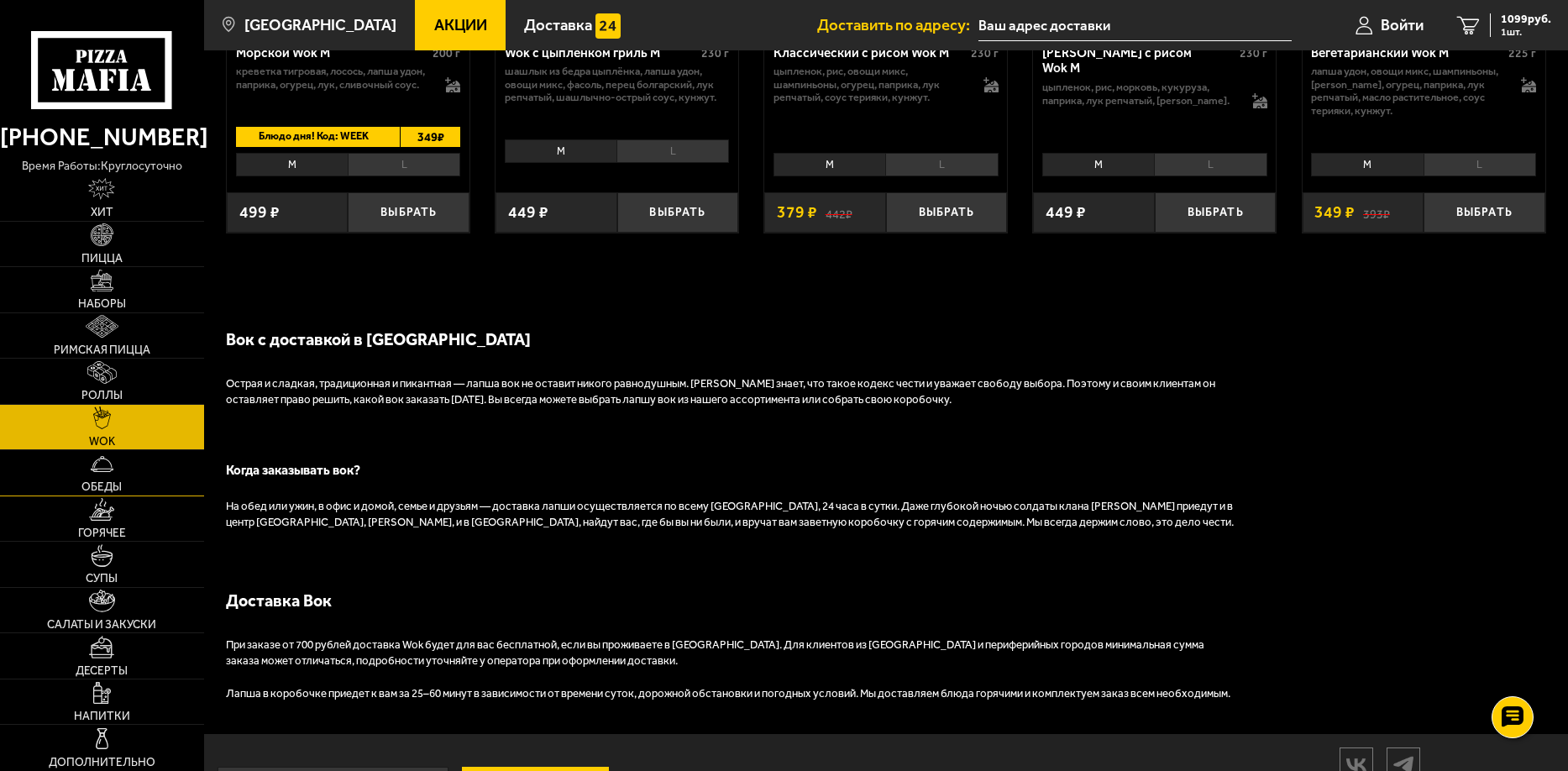
click at [106, 481] on span "Обеды" at bounding box center [101, 487] width 40 height 12
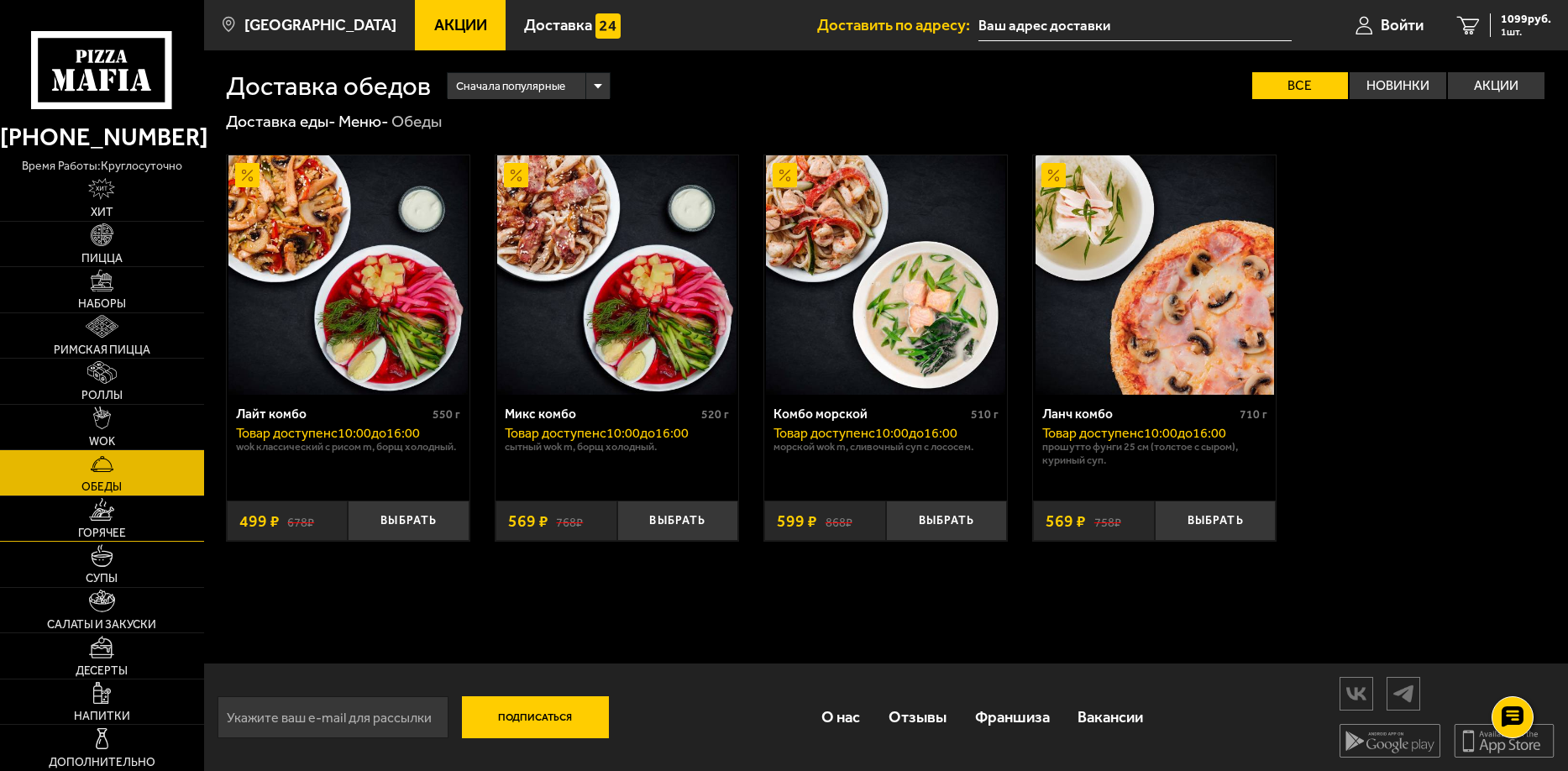
click at [122, 532] on span "Горячее" at bounding box center [102, 533] width 48 height 12
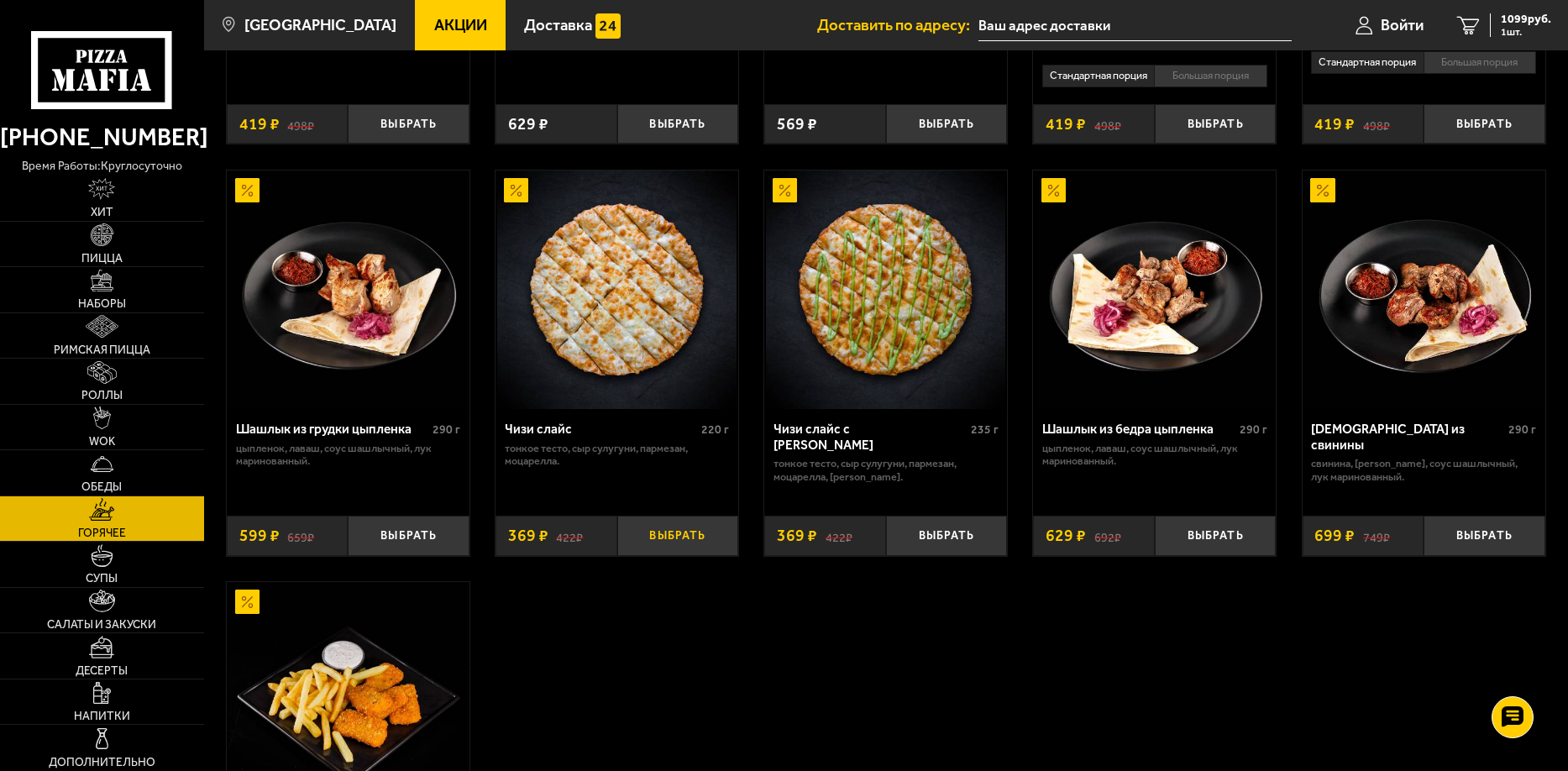
scroll to position [924, 0]
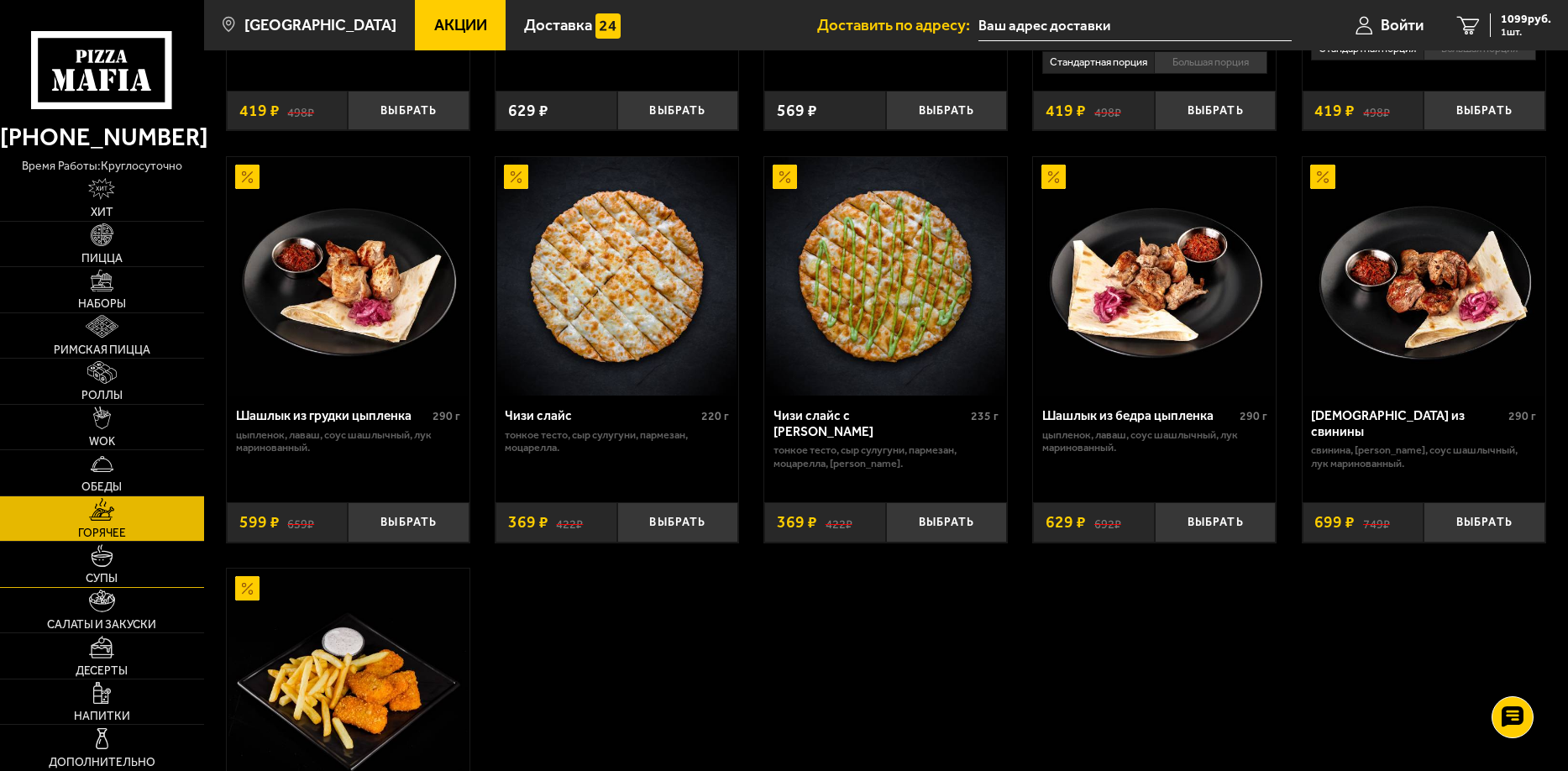
click at [179, 565] on link "Супы" at bounding box center [102, 565] width 204 height 46
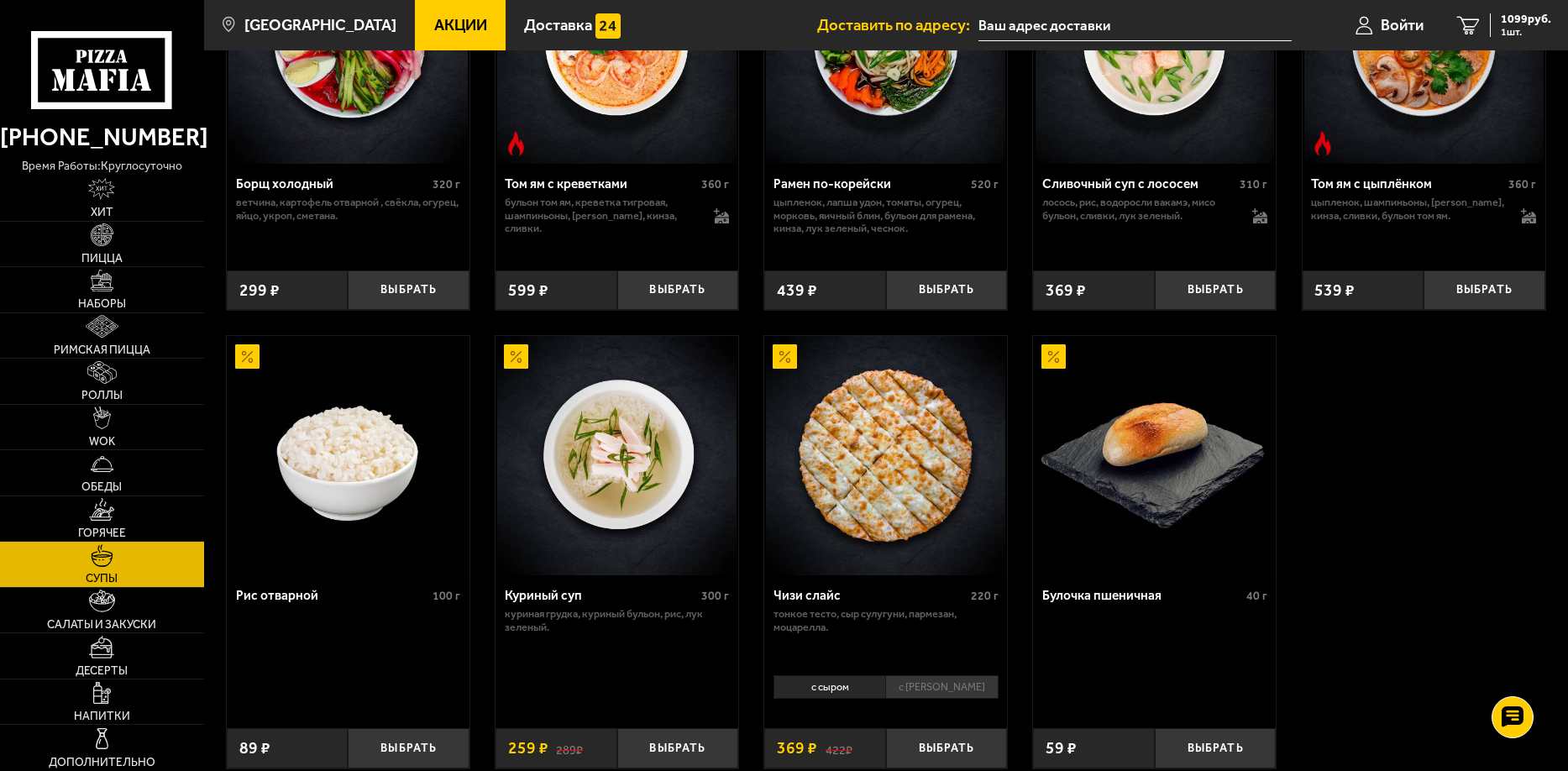
scroll to position [420, 0]
click at [143, 605] on link "Салаты и закуски" at bounding box center [102, 611] width 204 height 46
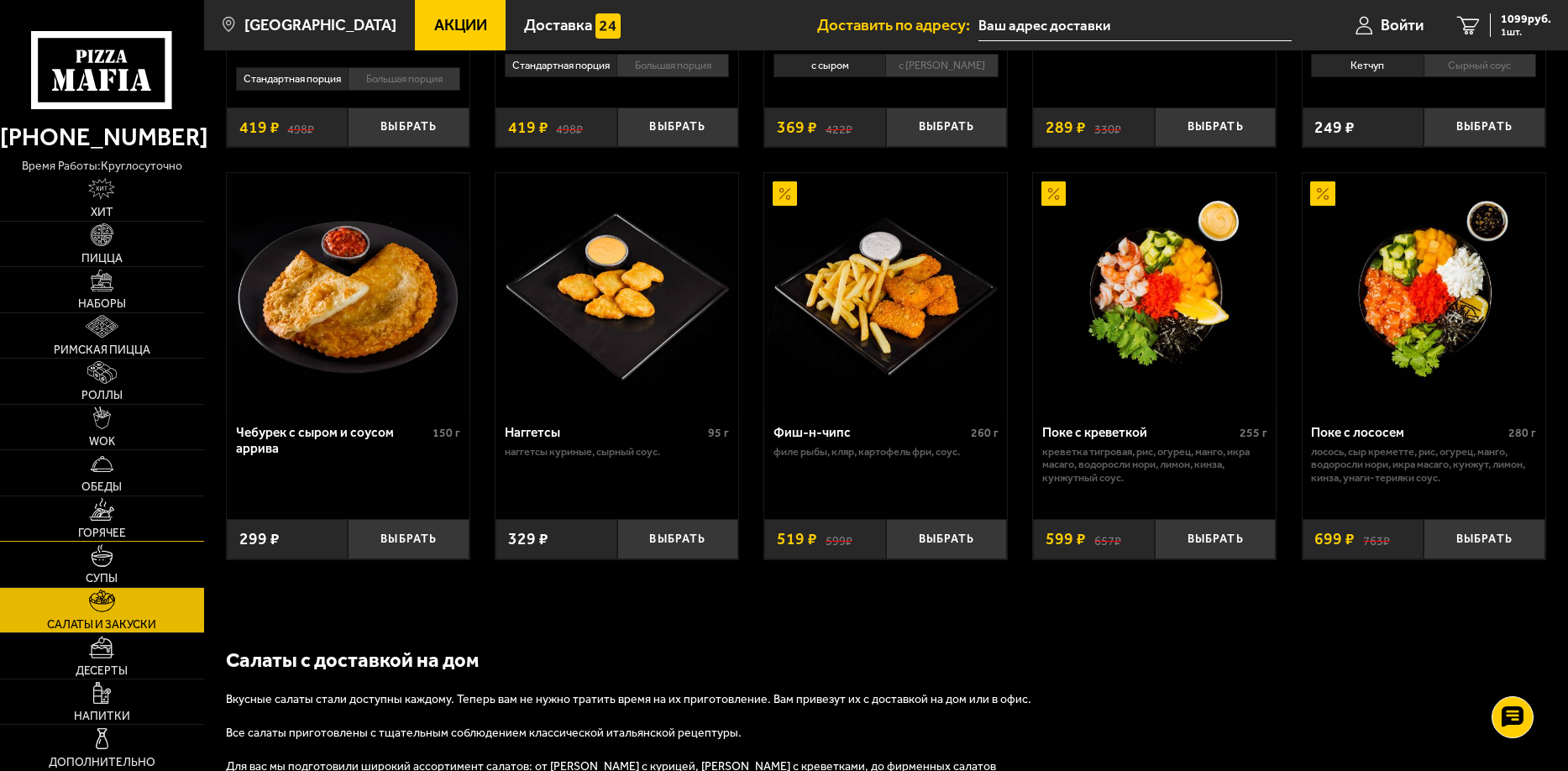
scroll to position [1081, 0]
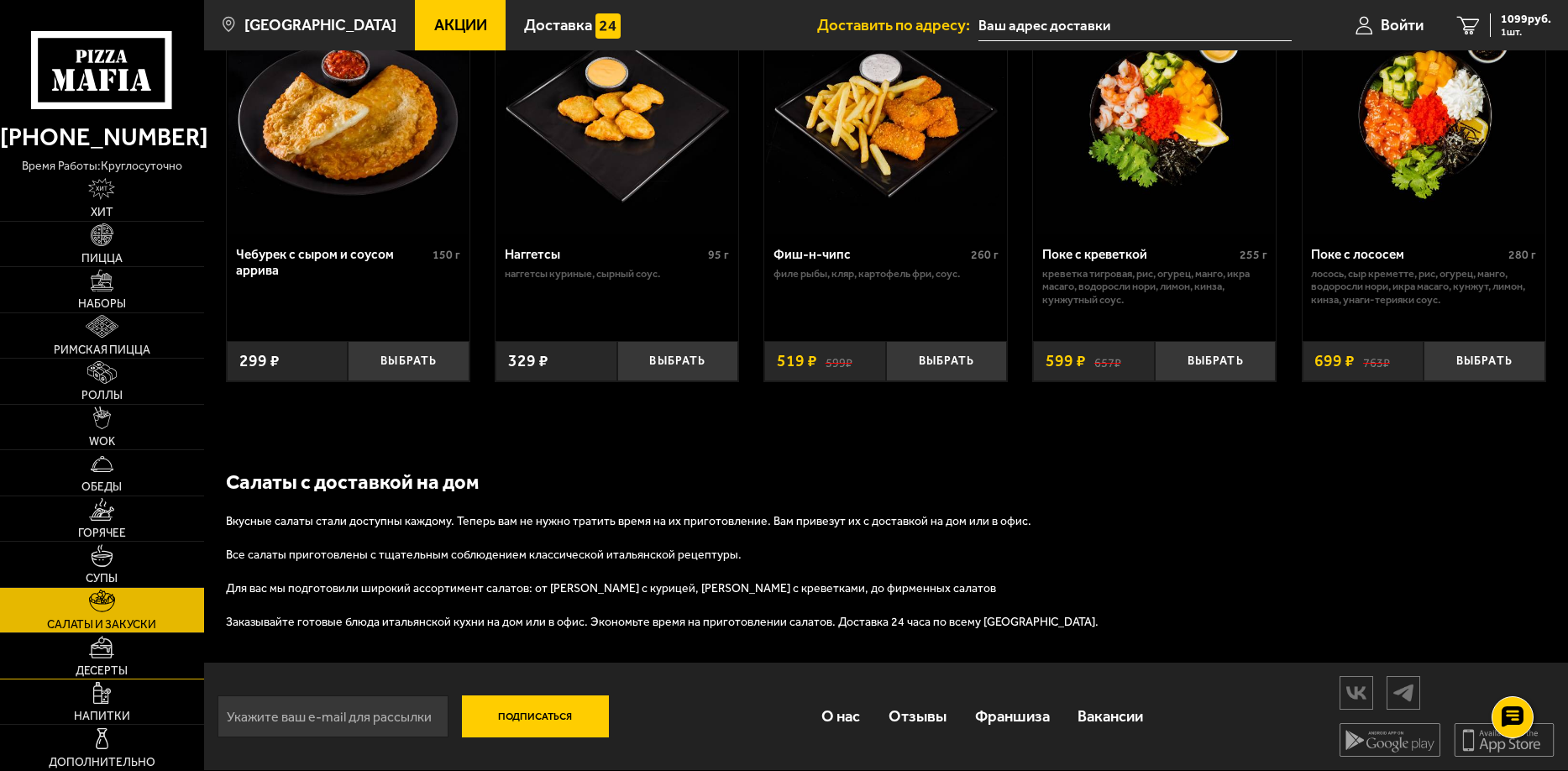
click at [118, 650] on link "Десерты" at bounding box center [102, 656] width 204 height 46
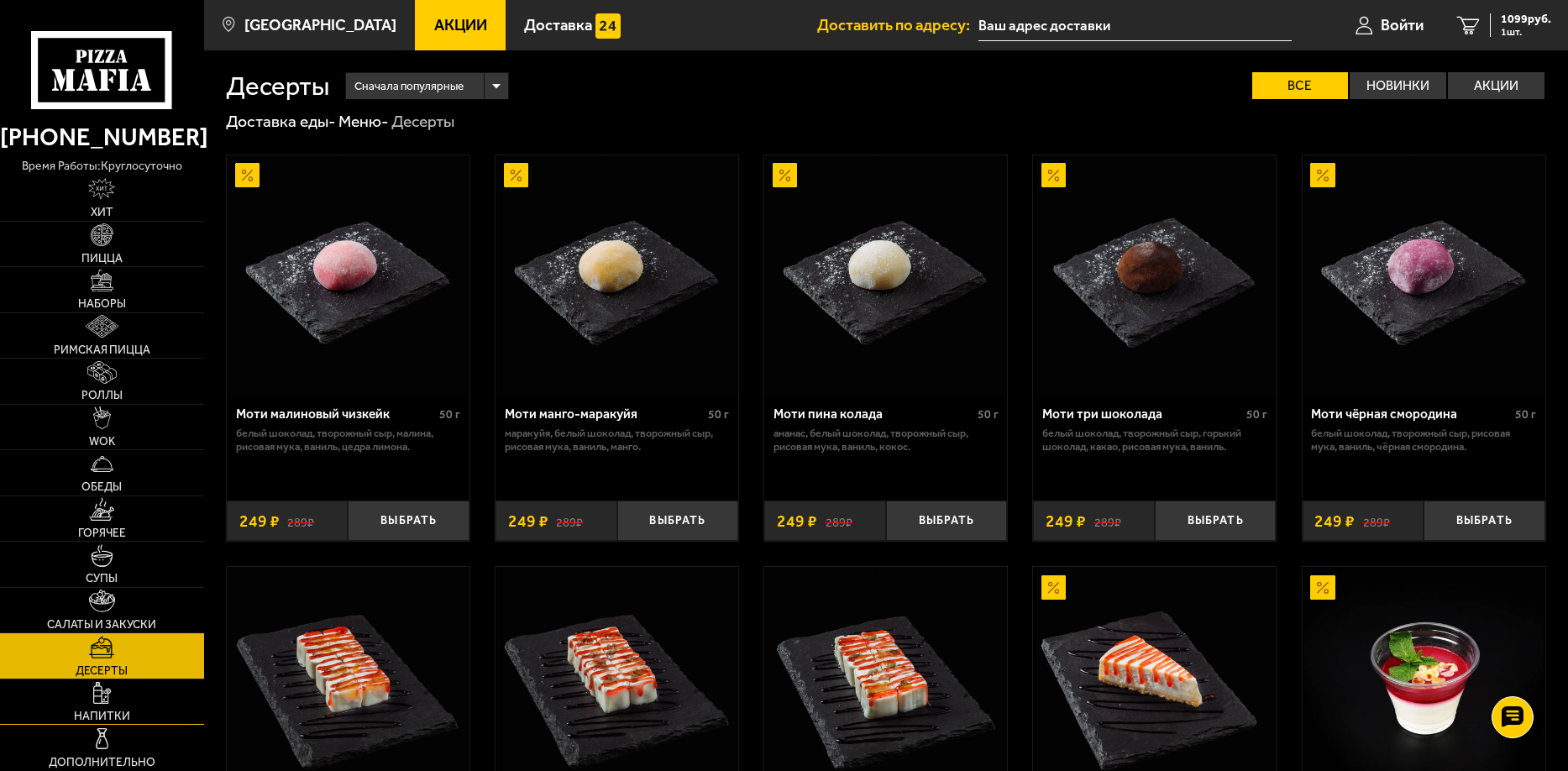
click at [119, 704] on link "Напитки" at bounding box center [102, 703] width 204 height 46
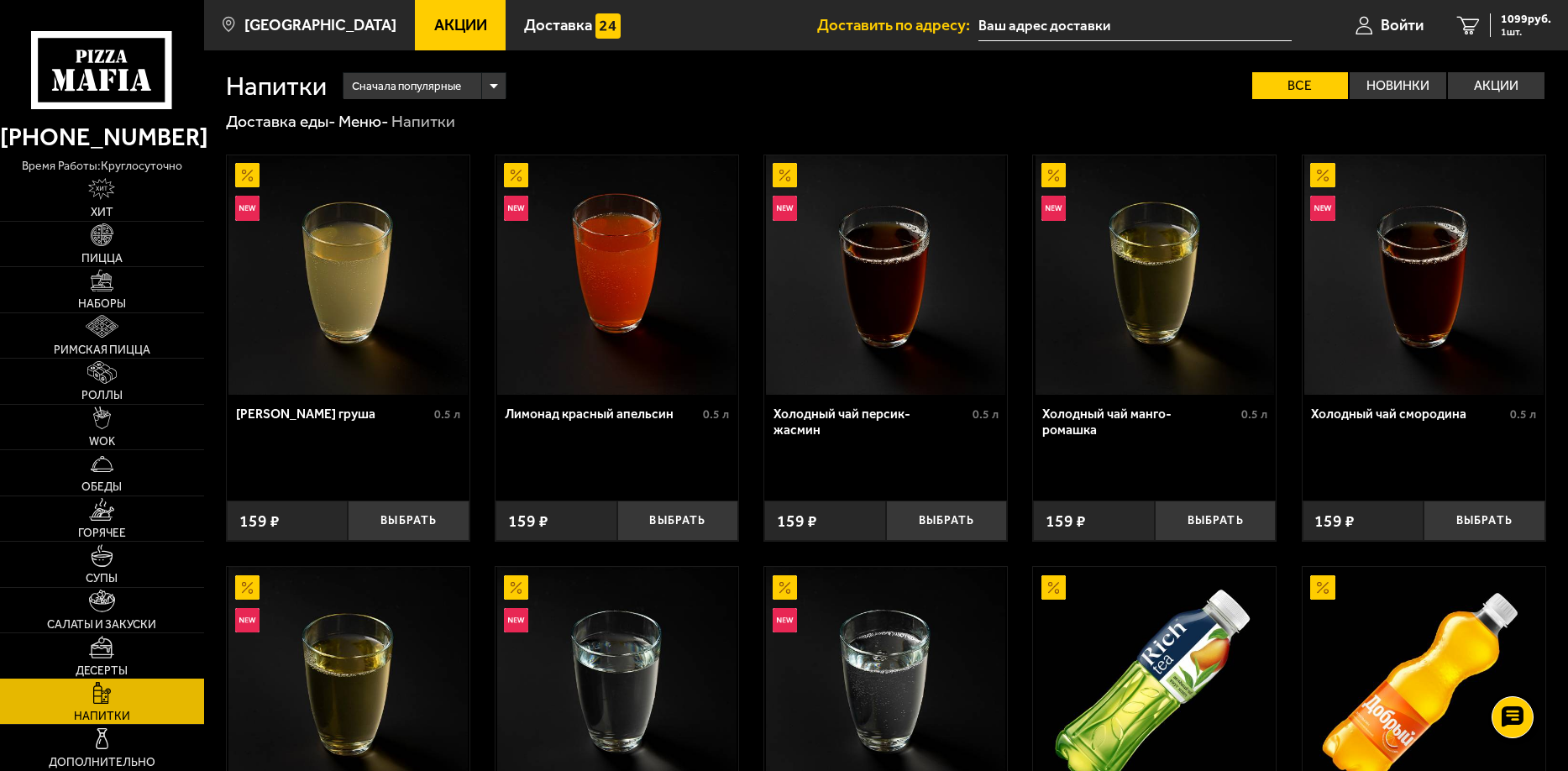
click at [132, 661] on link "Десерты" at bounding box center [102, 656] width 204 height 46
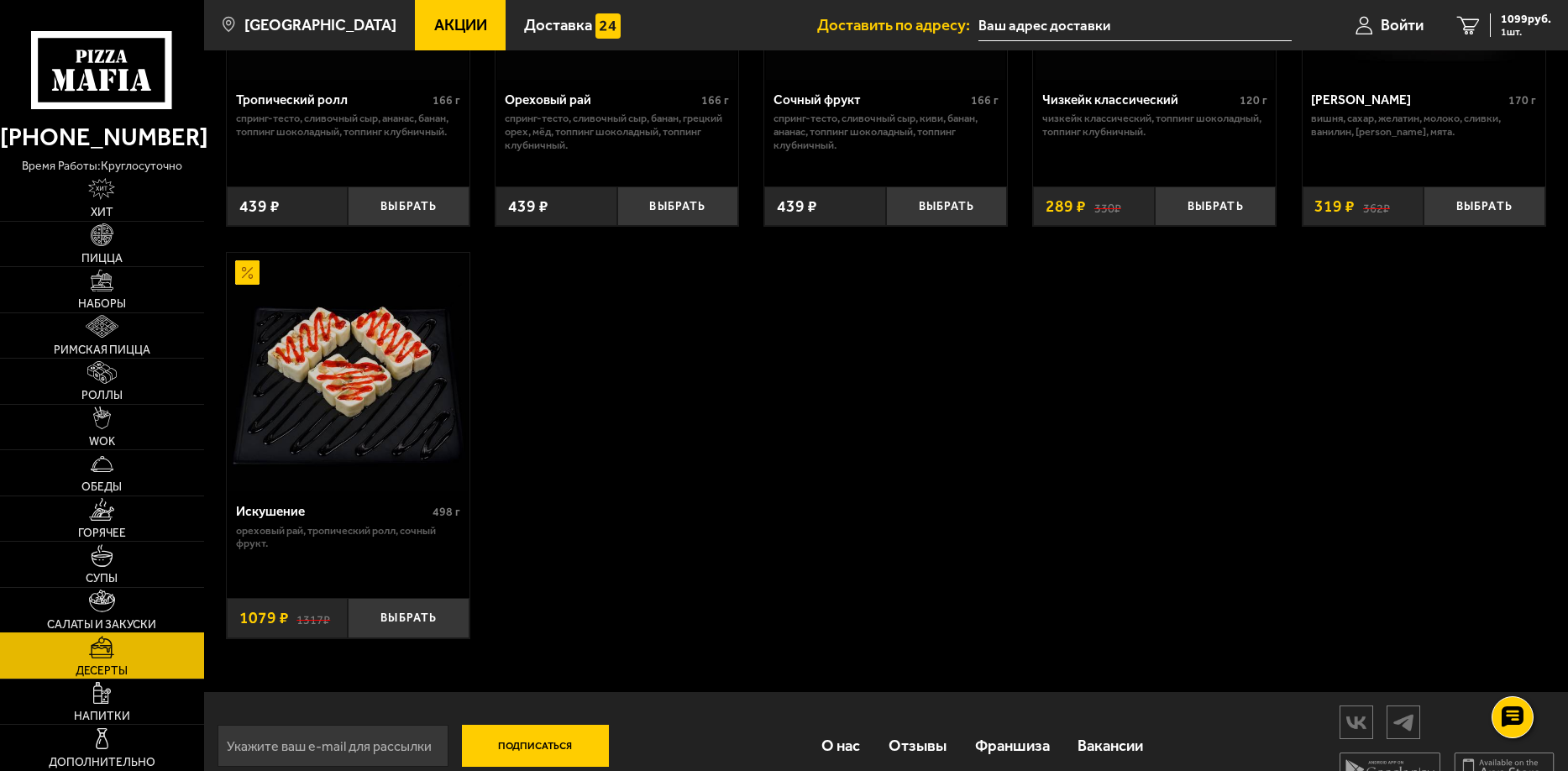
scroll to position [760, 0]
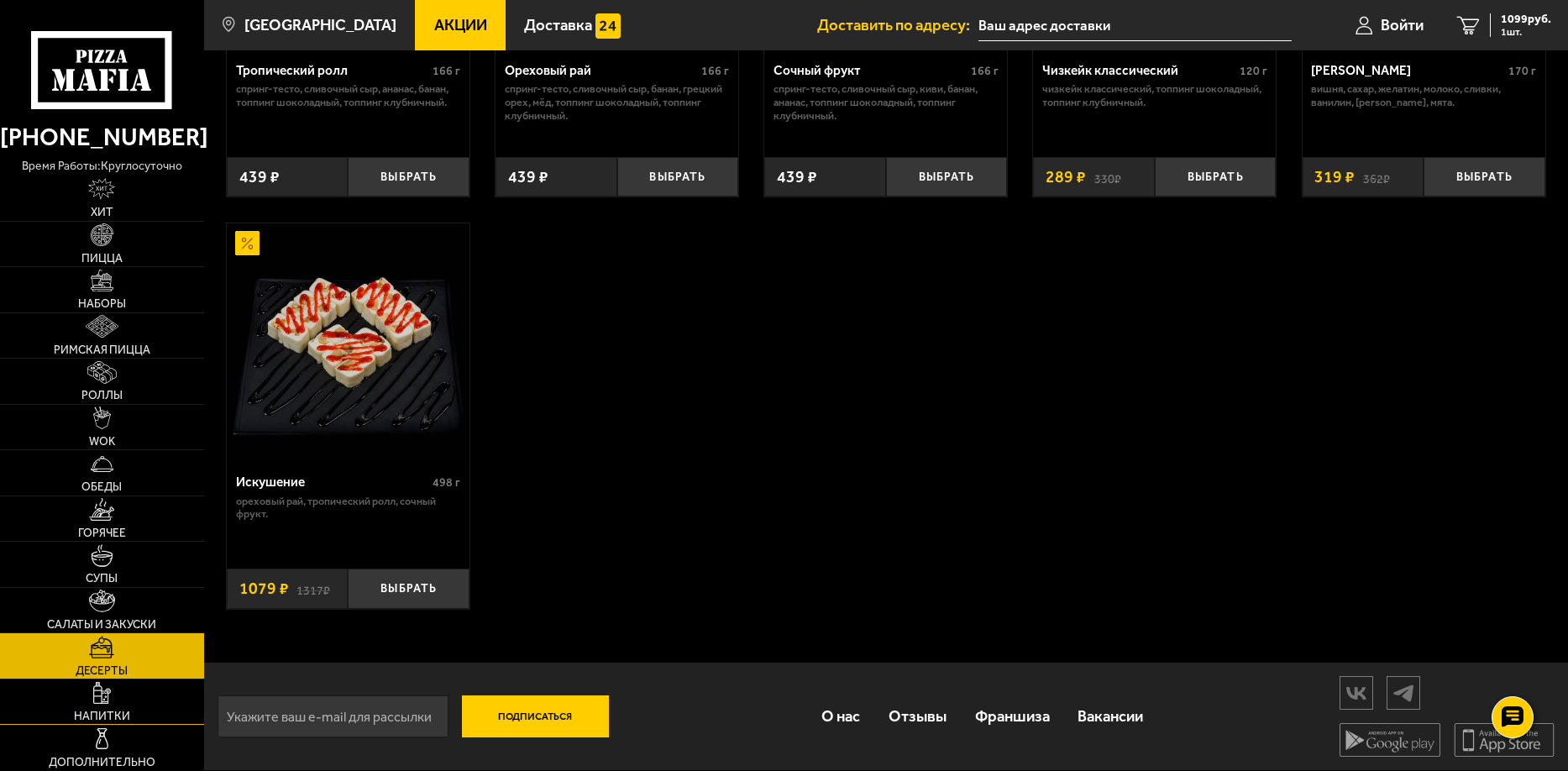
click at [133, 713] on link "Напитки" at bounding box center [102, 703] width 204 height 46
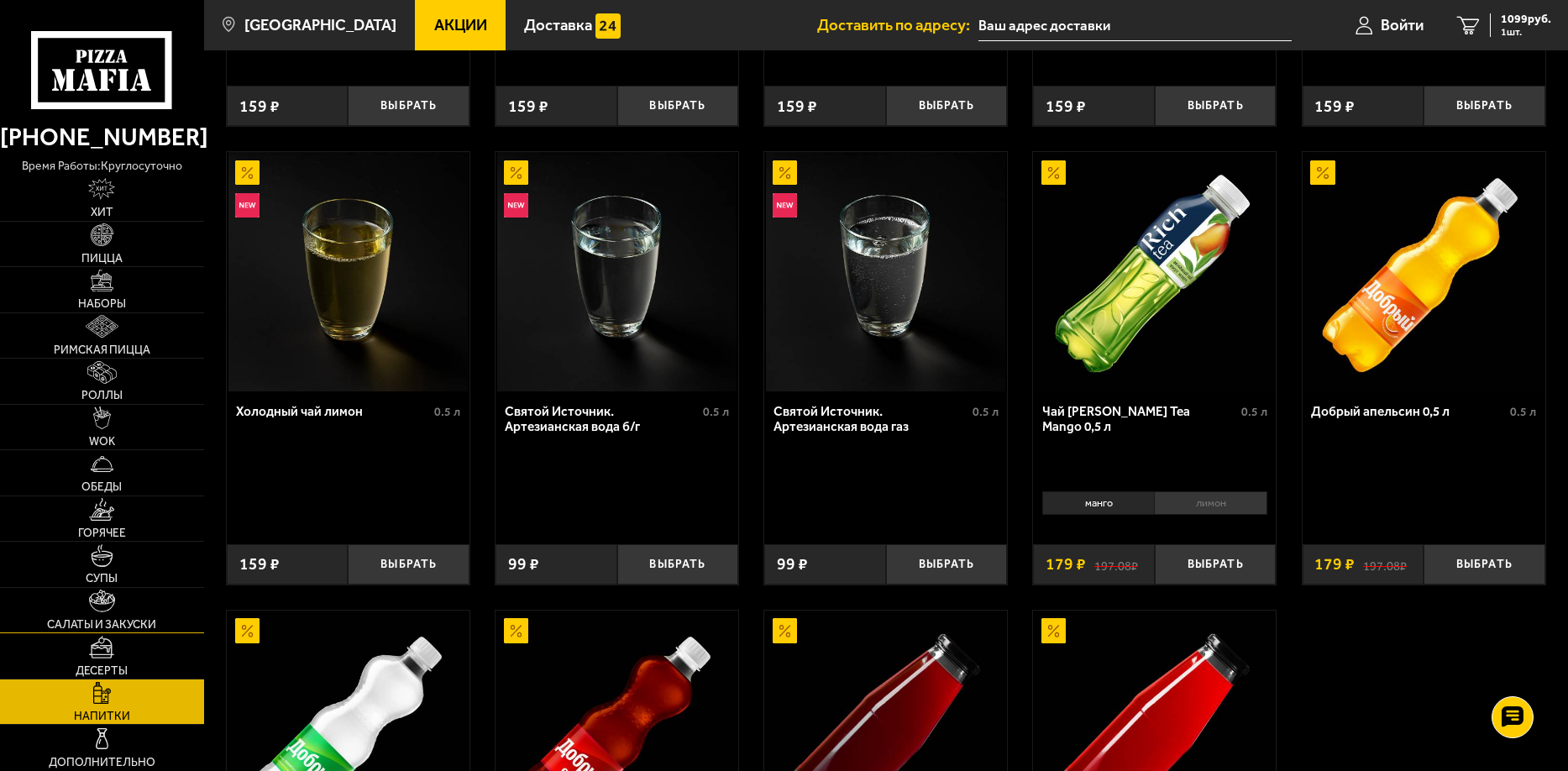
scroll to position [420, 0]
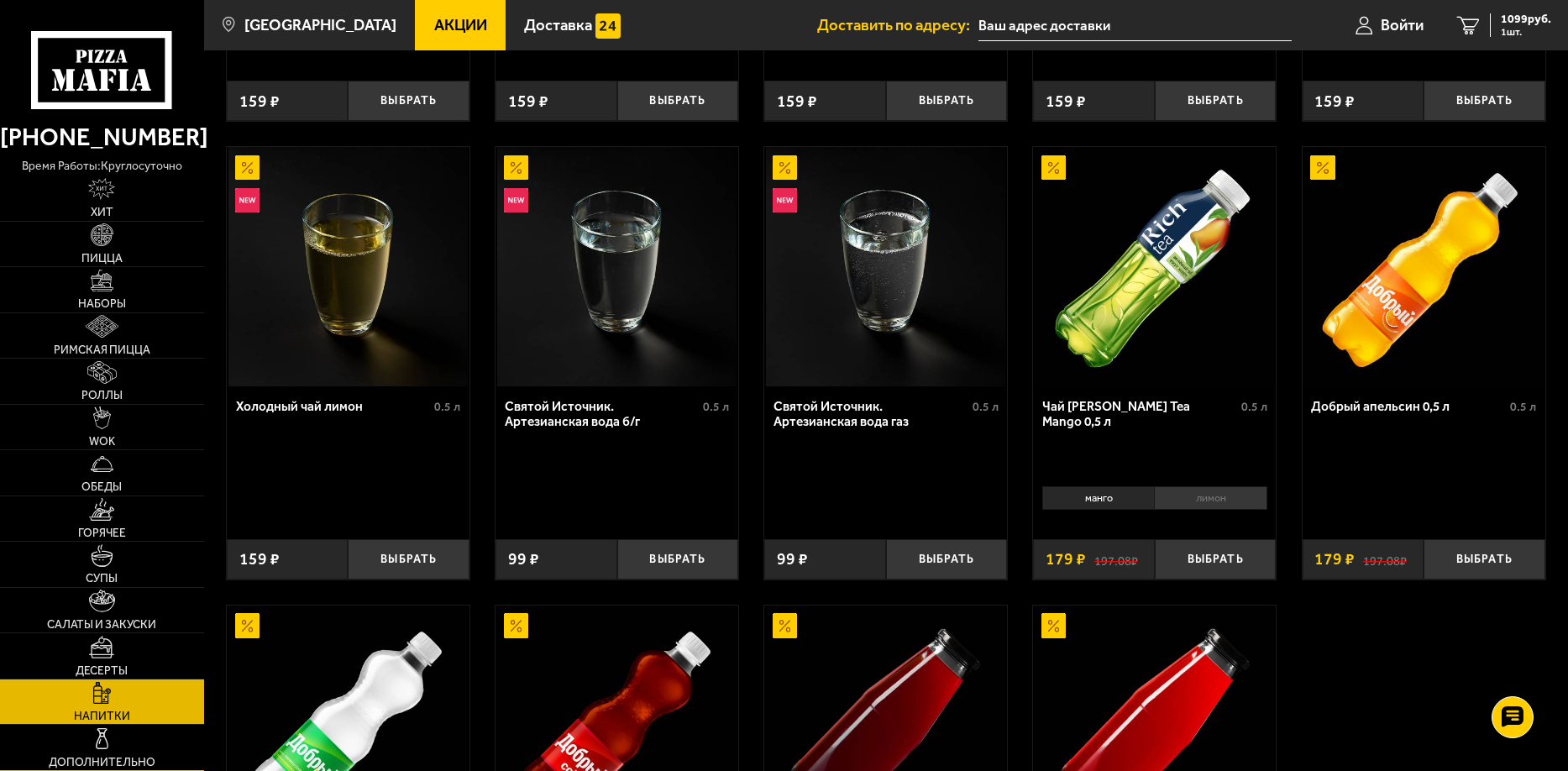
click at [139, 747] on link "Дополнительно" at bounding box center [102, 748] width 204 height 46
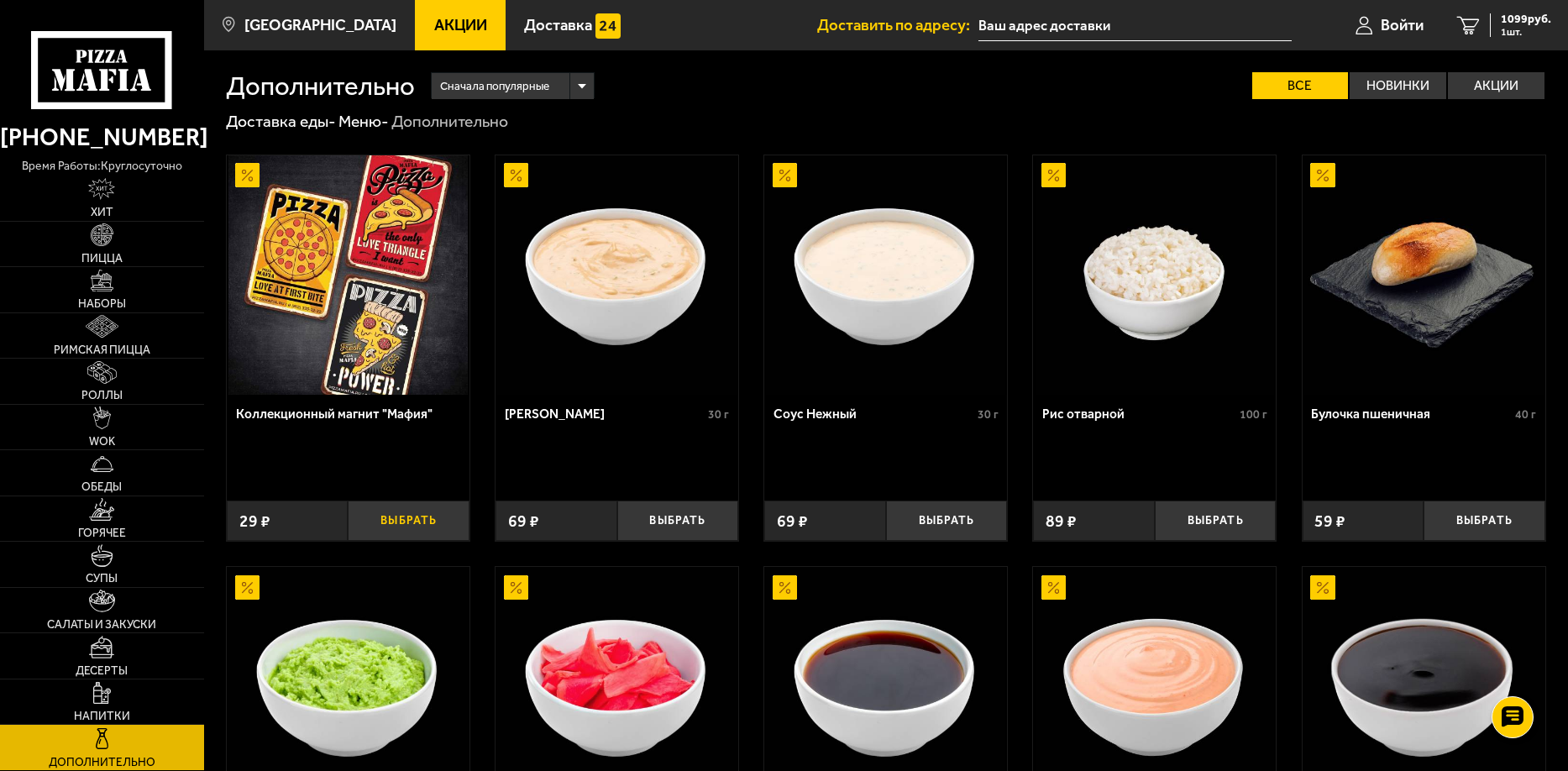
click at [399, 529] on button "Выбрать" at bounding box center [409, 520] width 122 height 40
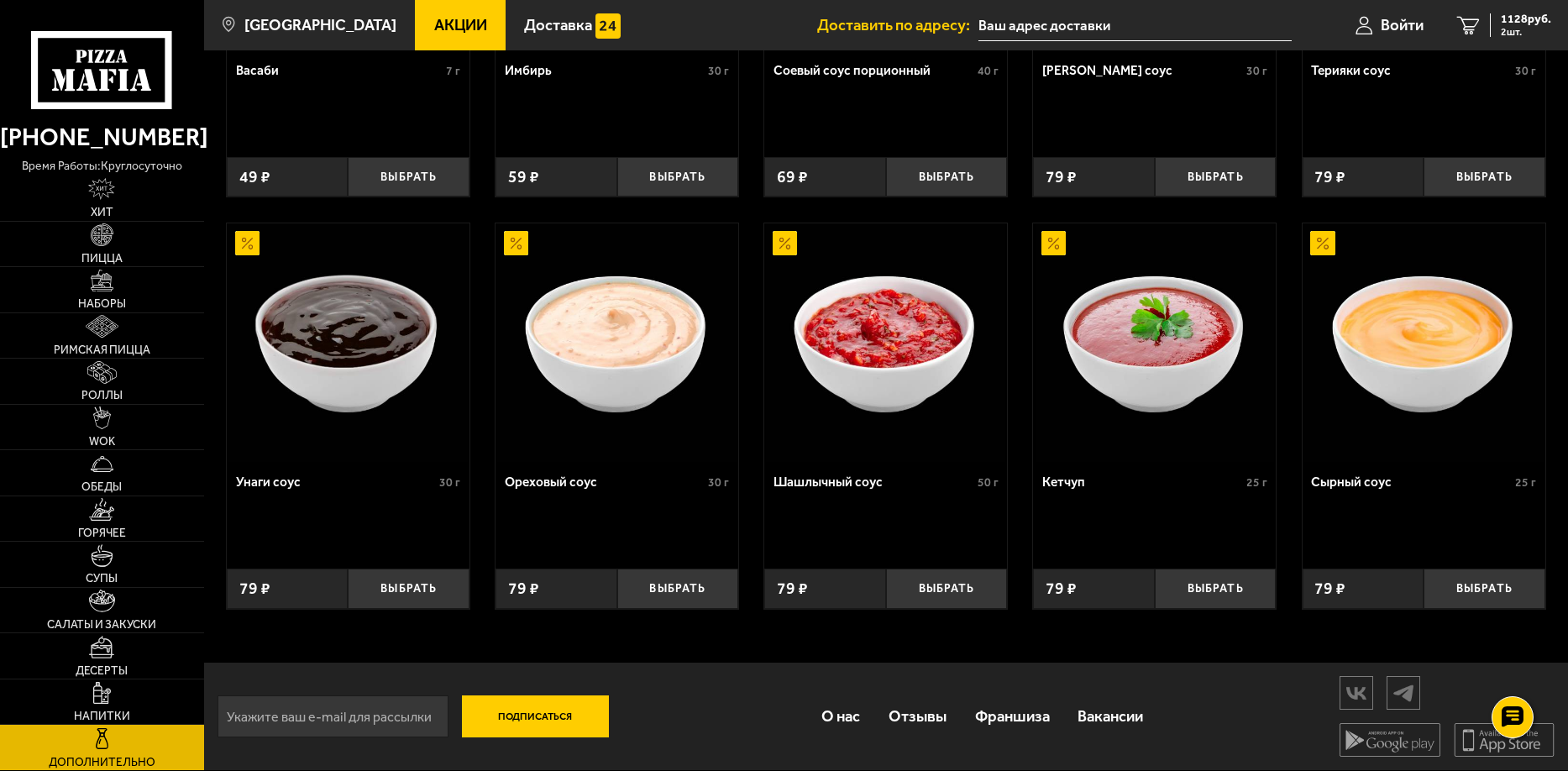
scroll to position [760, 0]
click at [158, 623] on link "Салаты и закуски" at bounding box center [102, 611] width 204 height 46
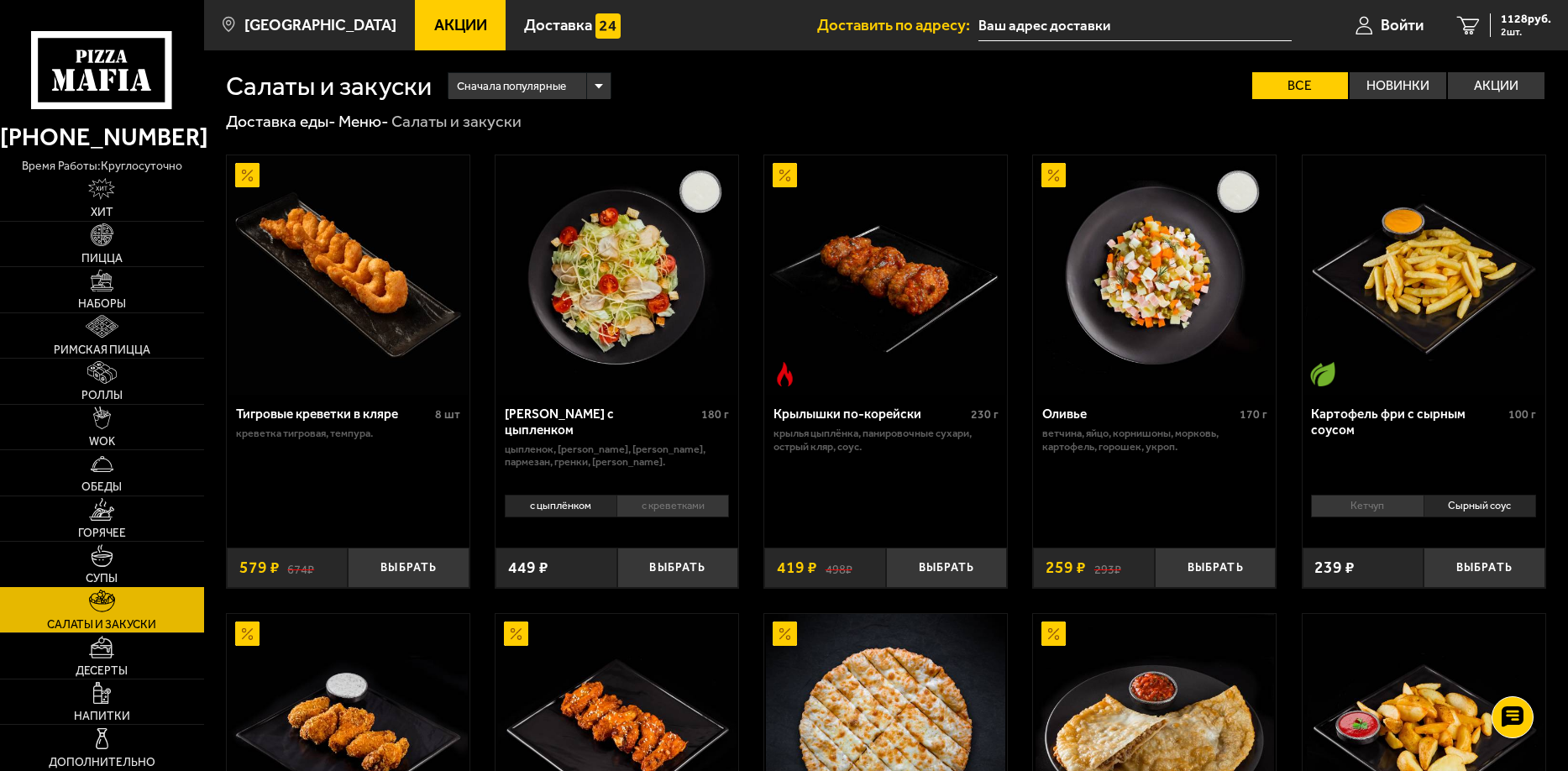
click at [138, 560] on link "Супы" at bounding box center [102, 565] width 204 height 46
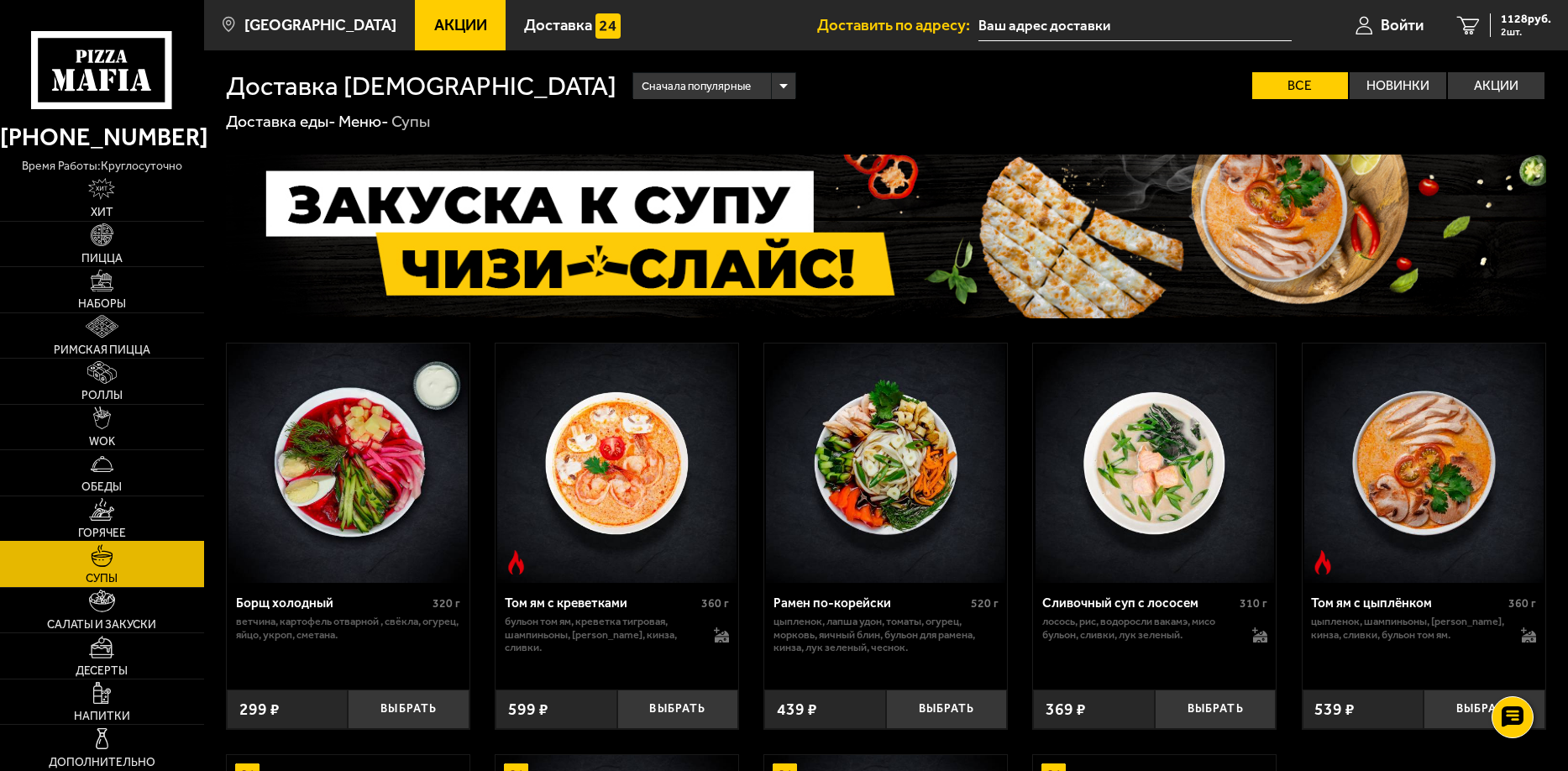
click at [135, 521] on link "Горячее" at bounding box center [102, 519] width 204 height 46
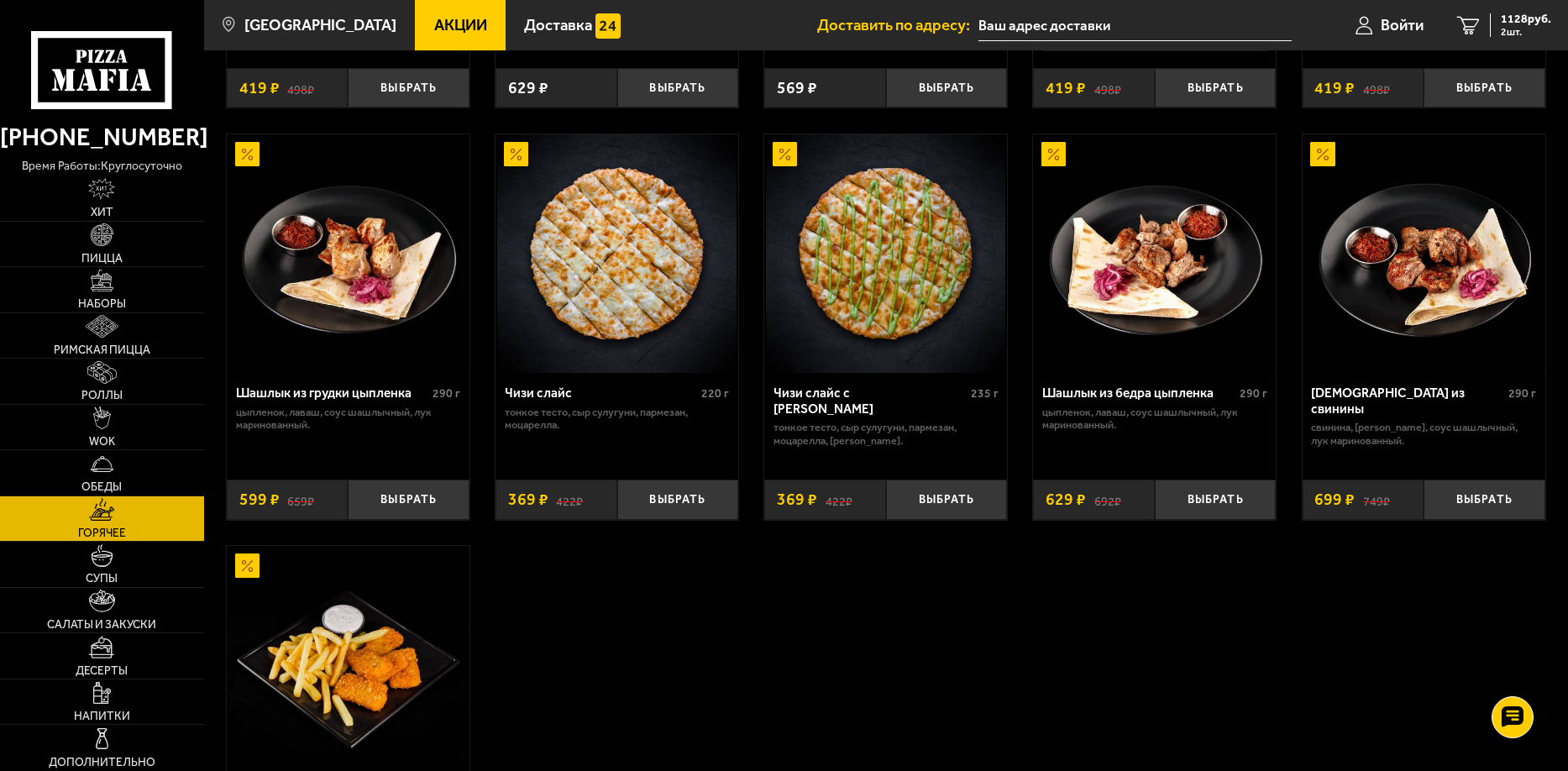
scroll to position [1092, 0]
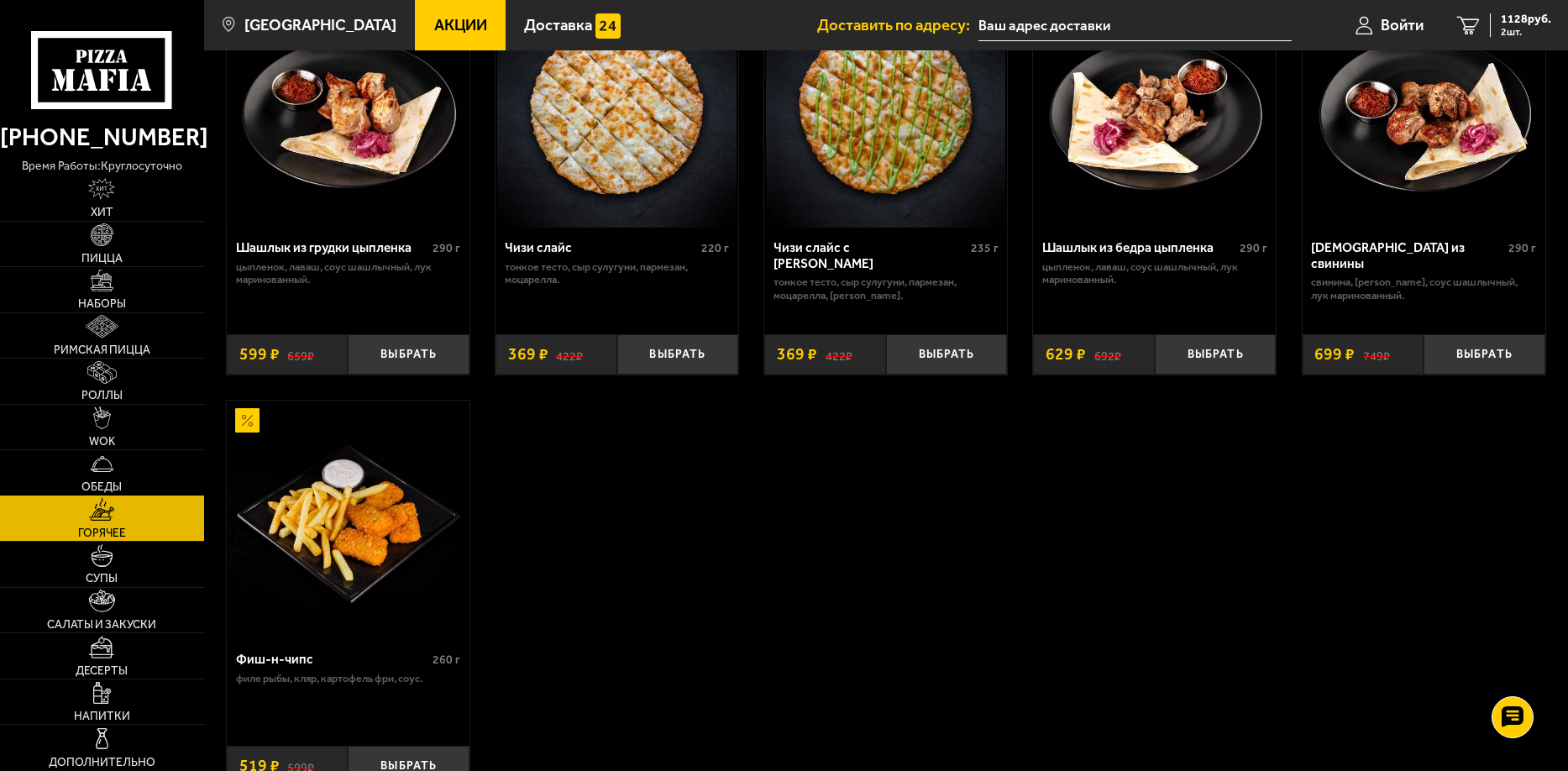
click at [159, 474] on link "Обеды" at bounding box center [102, 473] width 204 height 46
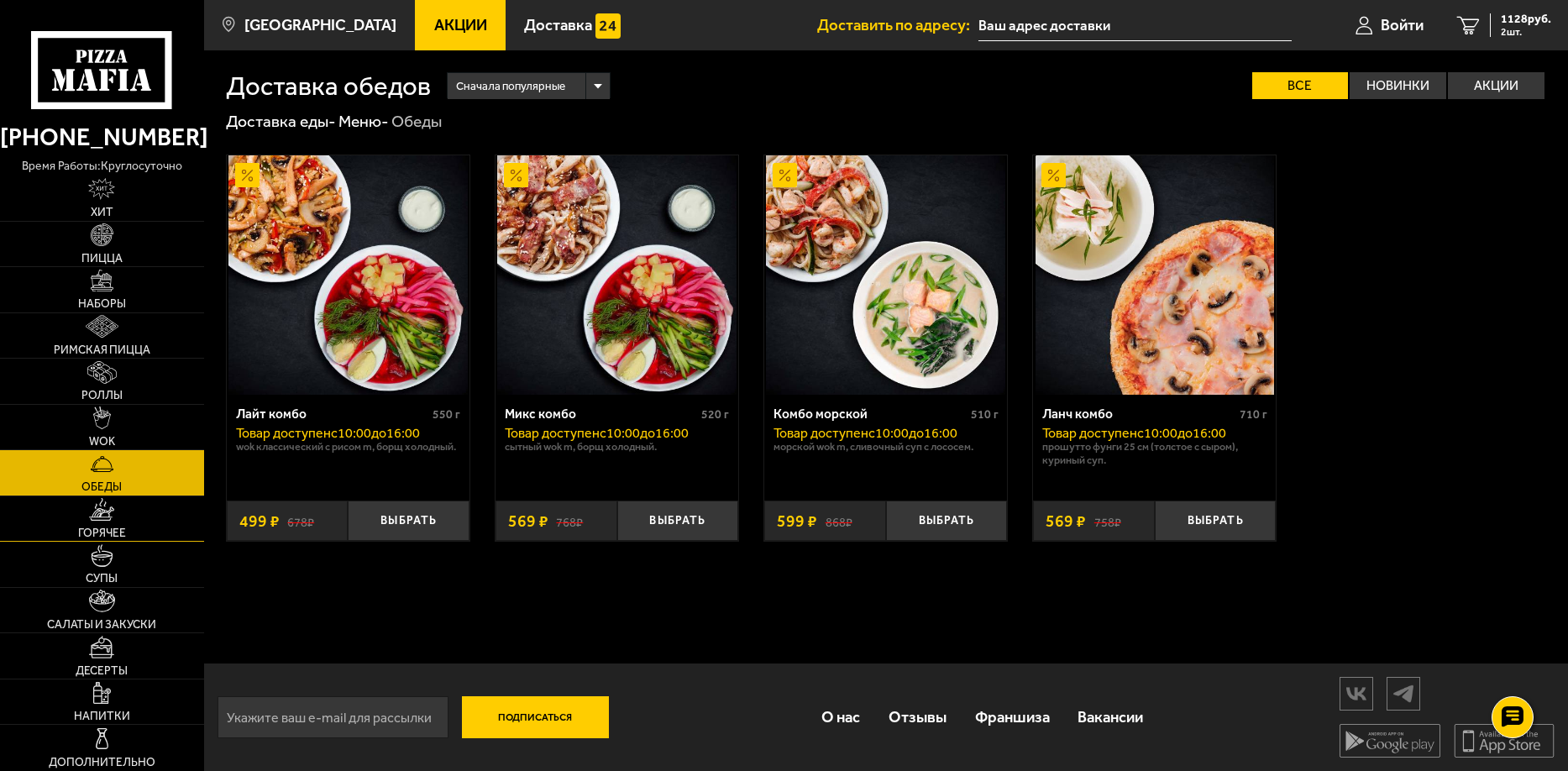
click at [144, 525] on link "Горячее" at bounding box center [102, 519] width 204 height 46
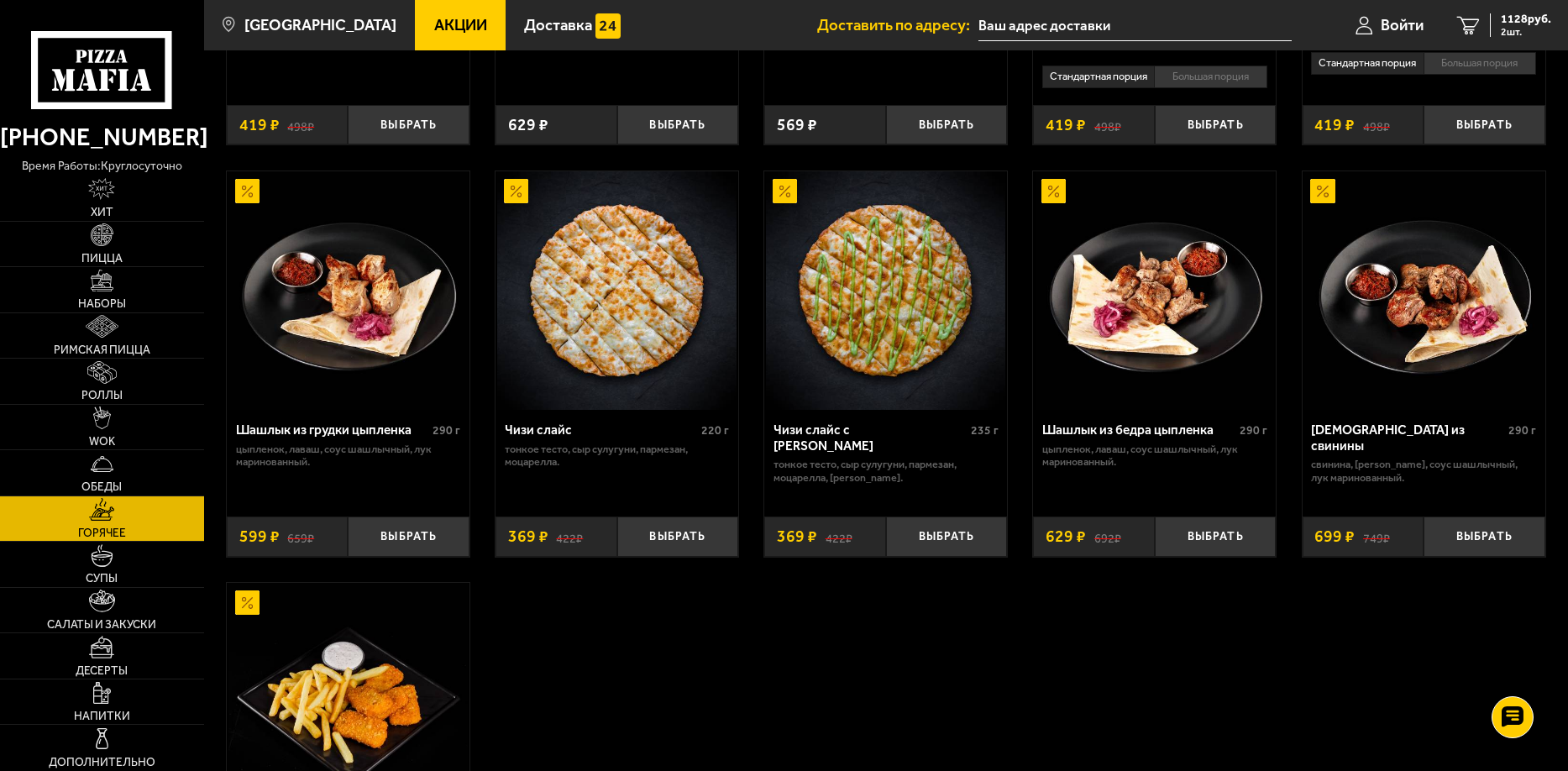
scroll to position [1274, 0]
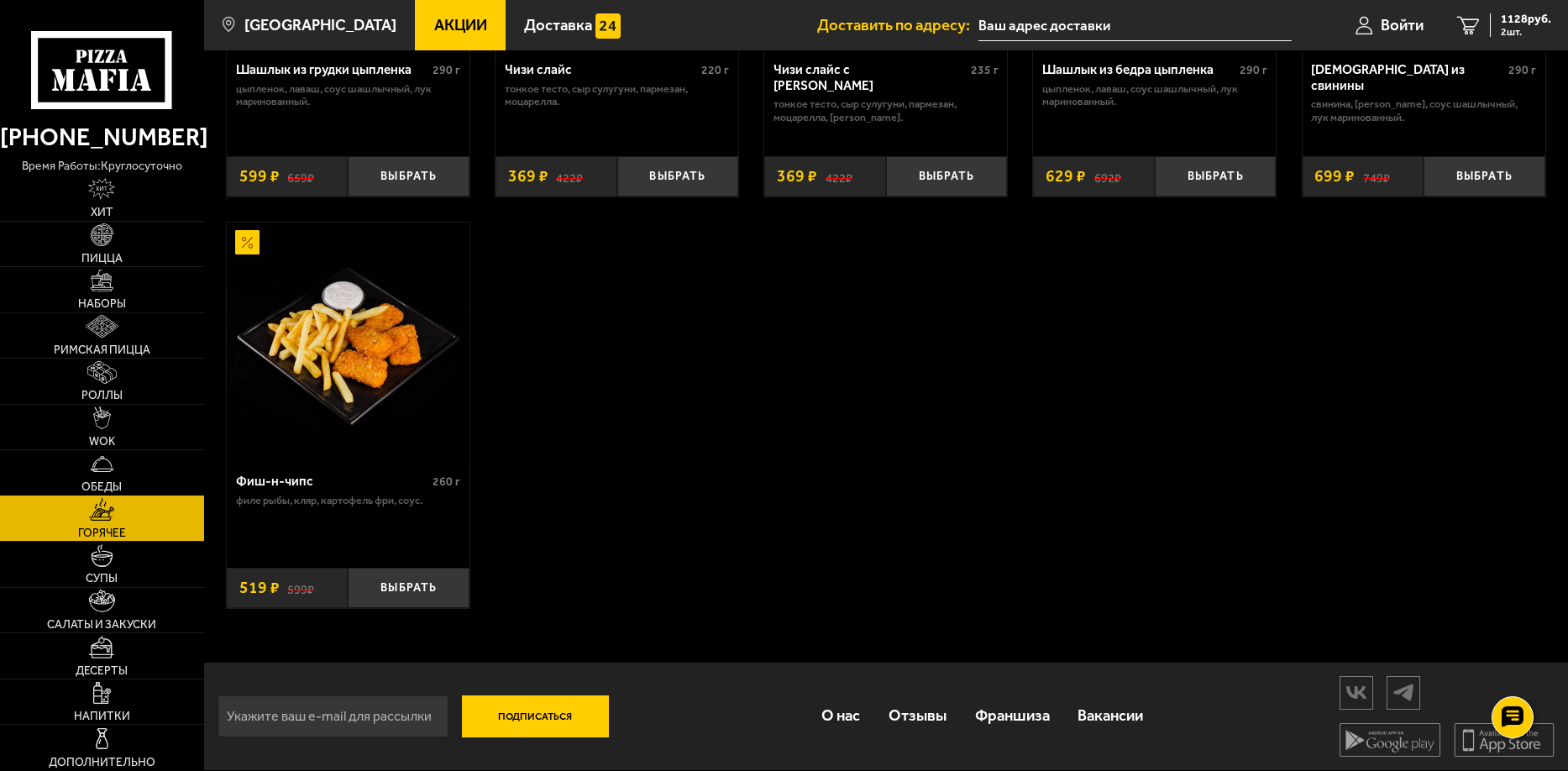
click at [145, 467] on link "Обеды" at bounding box center [102, 473] width 204 height 46
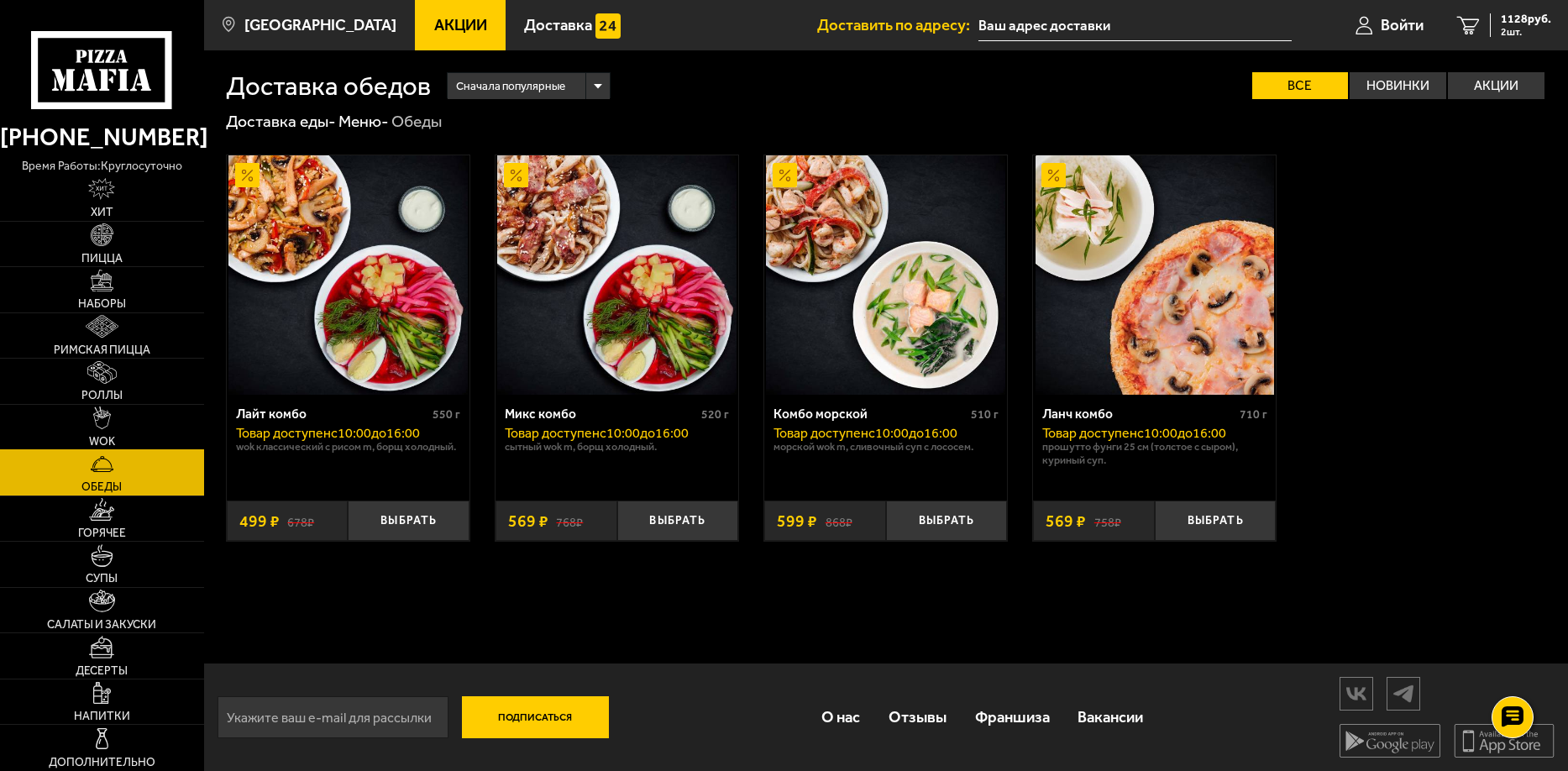
click at [135, 427] on link "WOK" at bounding box center [102, 427] width 204 height 46
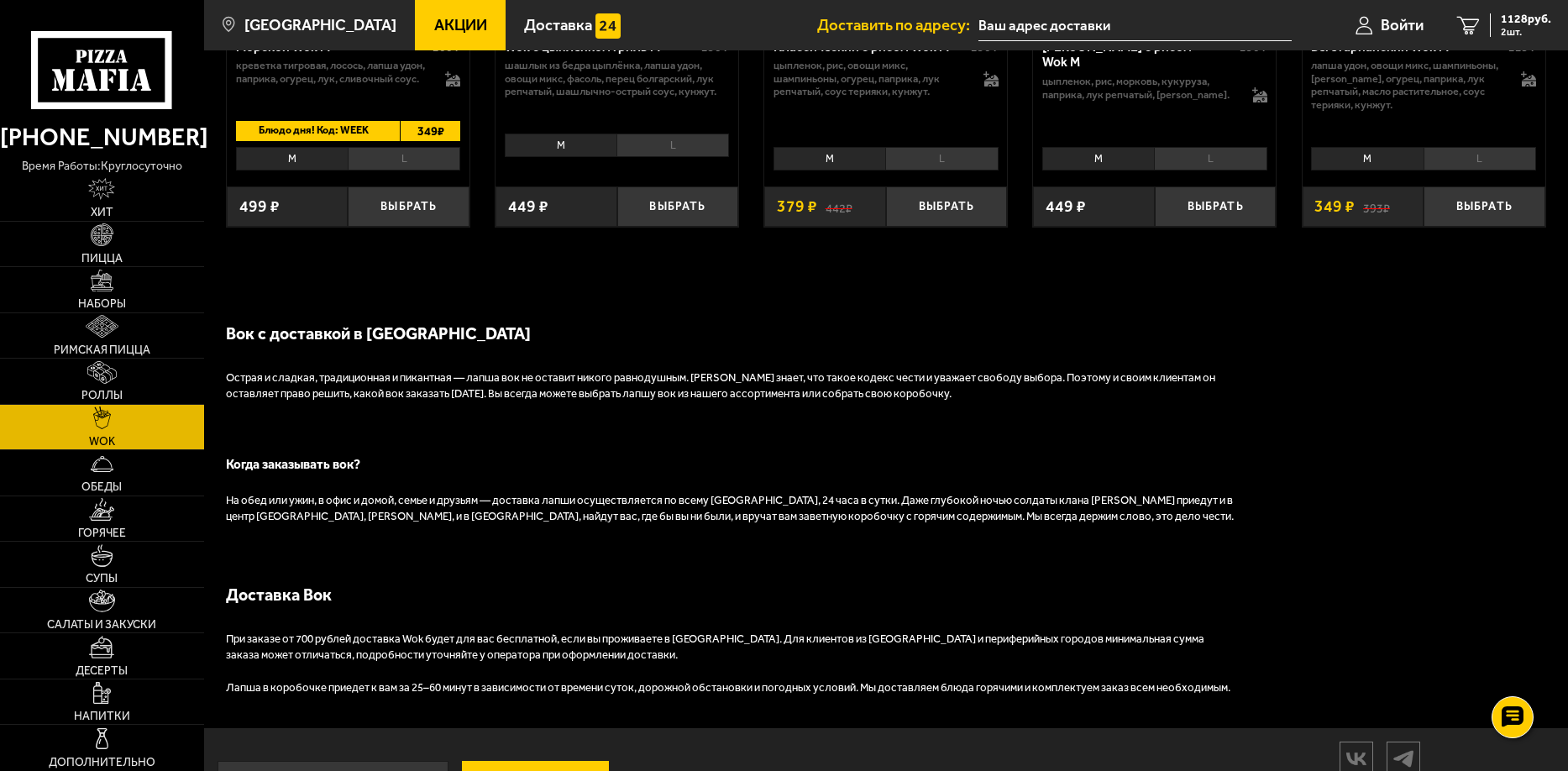
scroll to position [1339, 0]
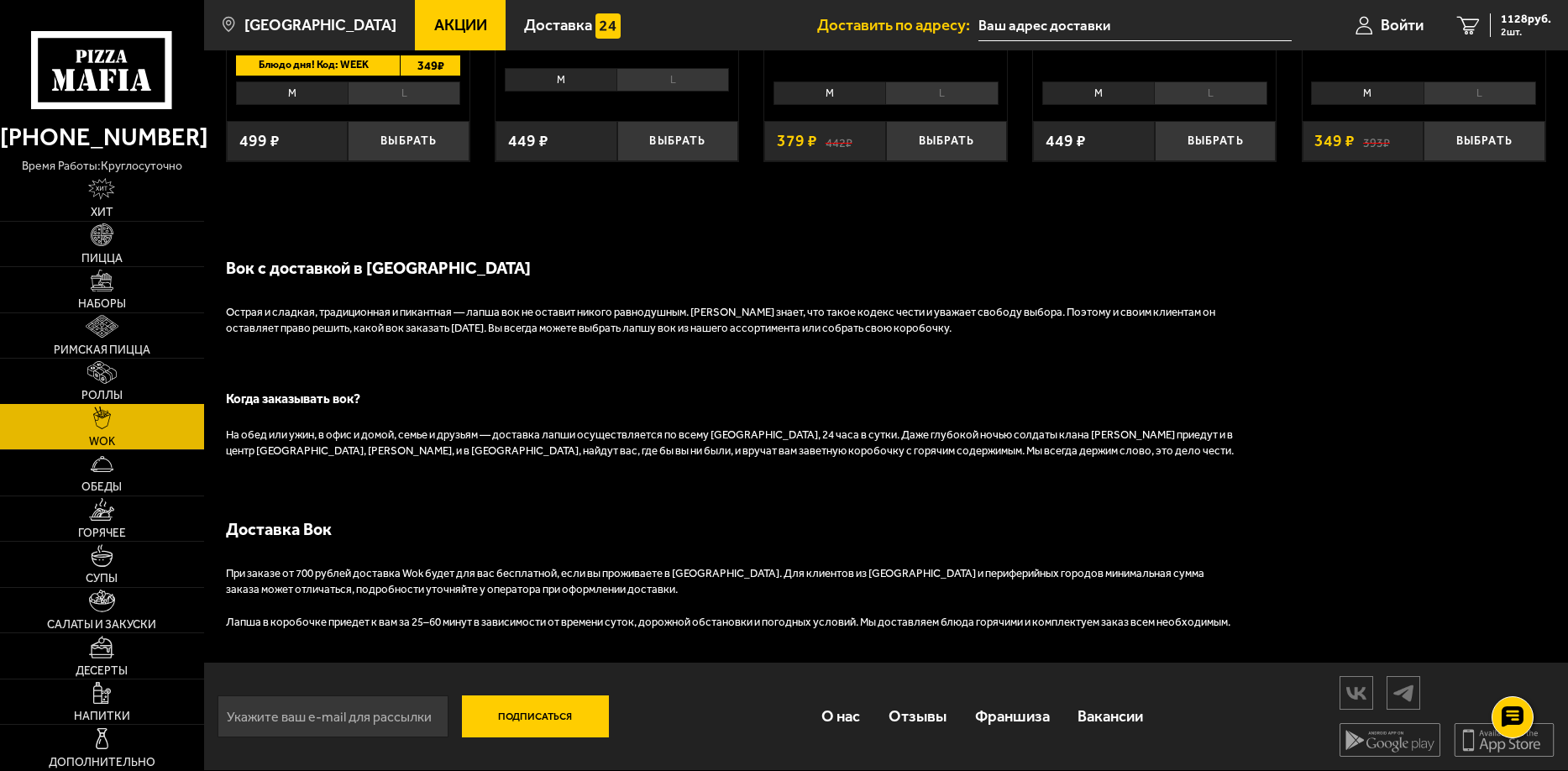
click at [107, 376] on img at bounding box center [102, 372] width 29 height 23
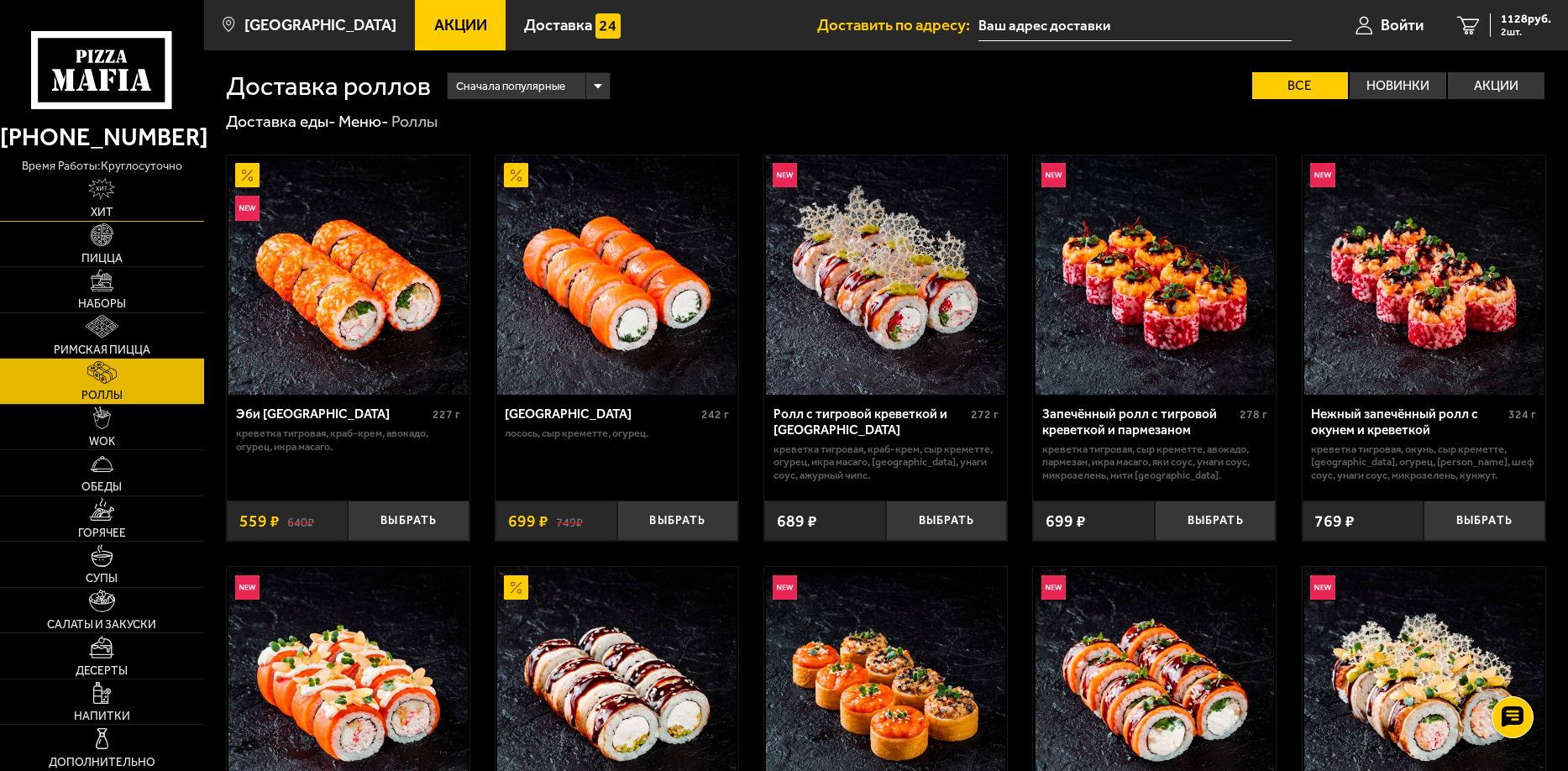
click at [126, 185] on link "Хит" at bounding box center [102, 199] width 204 height 46
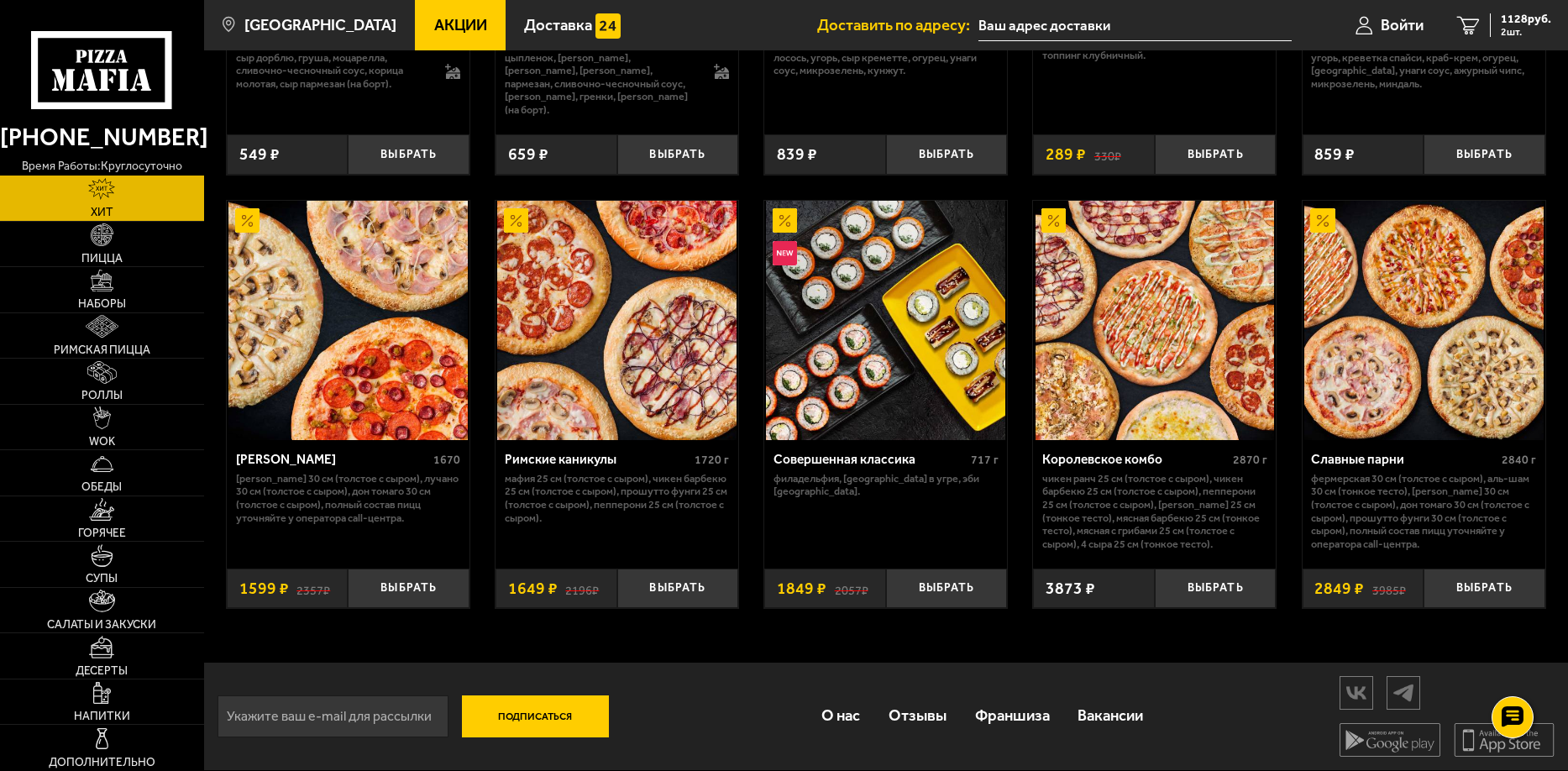
scroll to position [860, 0]
click at [133, 284] on link "Наборы" at bounding box center [102, 290] width 204 height 46
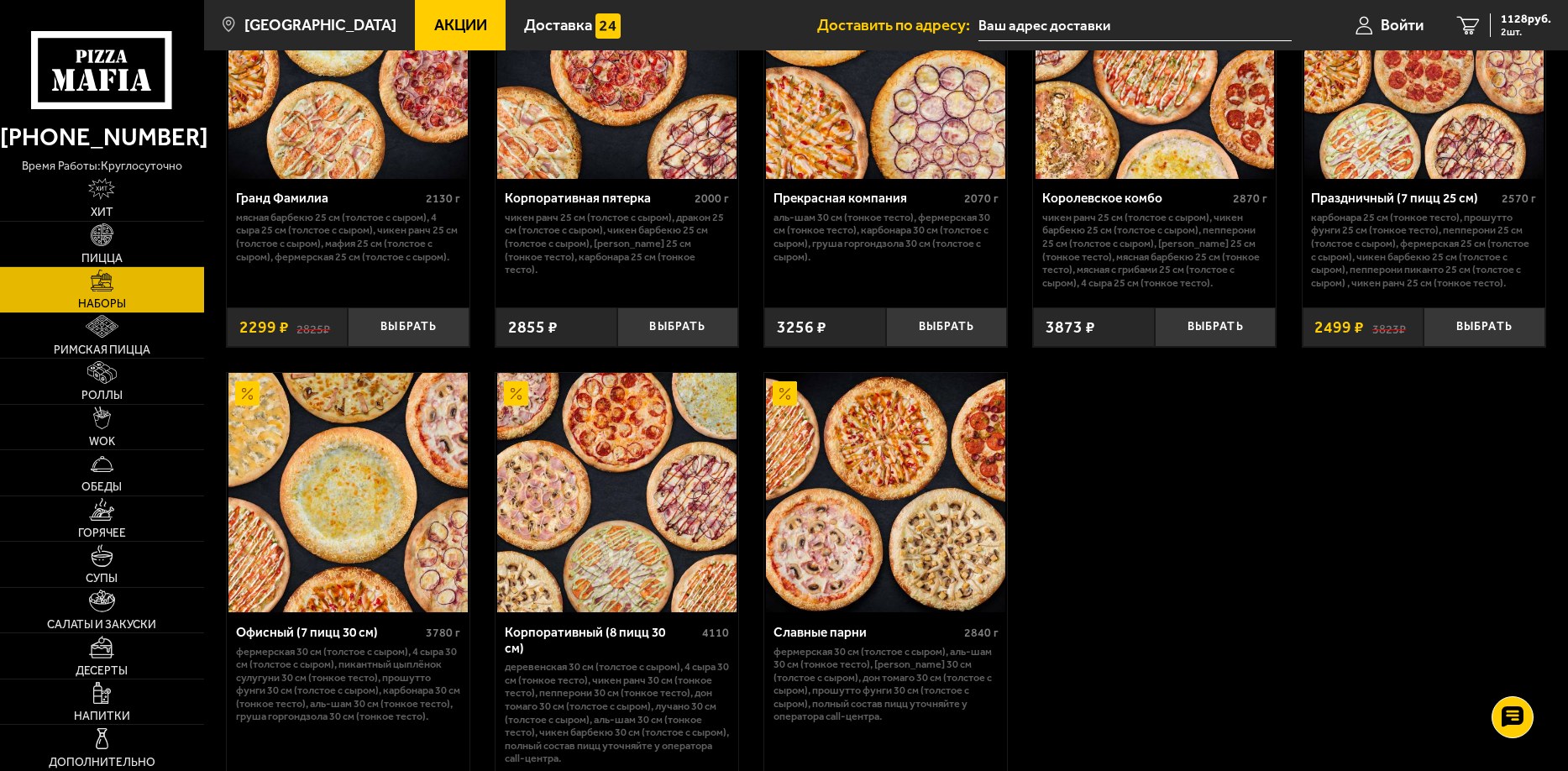
scroll to position [2520, 0]
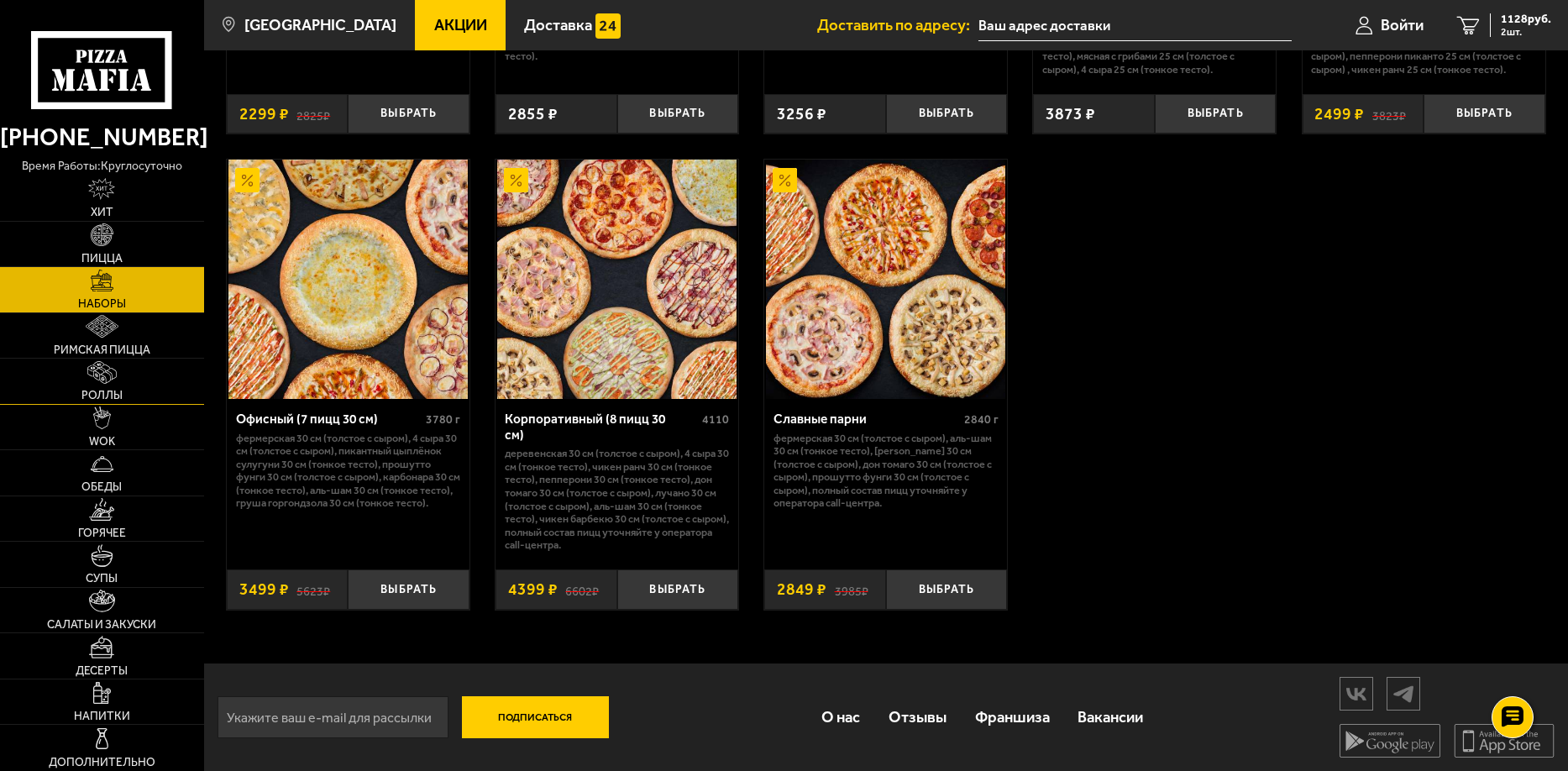
click at [118, 364] on link "Роллы" at bounding box center [102, 382] width 204 height 46
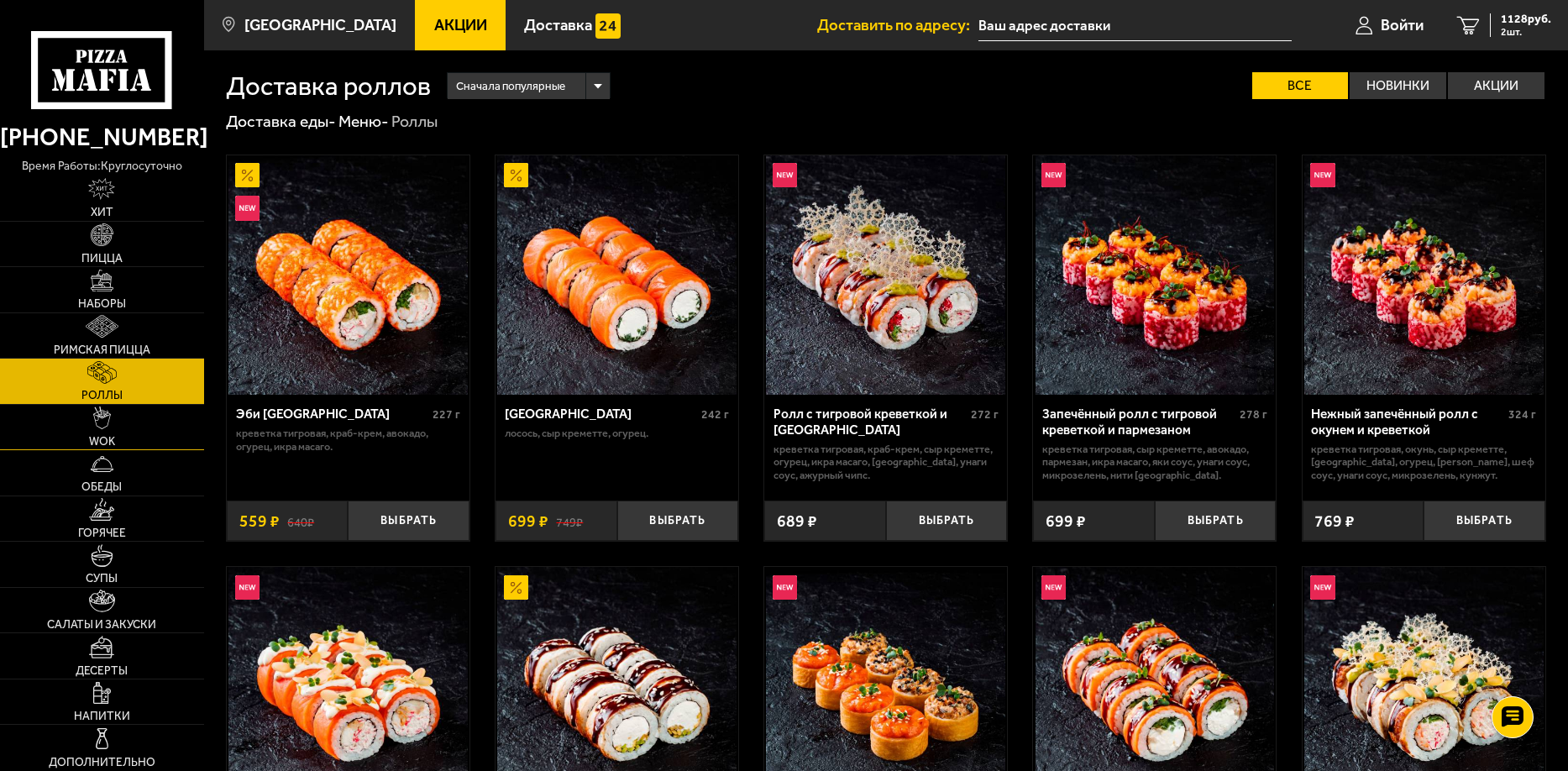
click at [139, 443] on link "WOK" at bounding box center [102, 427] width 204 height 46
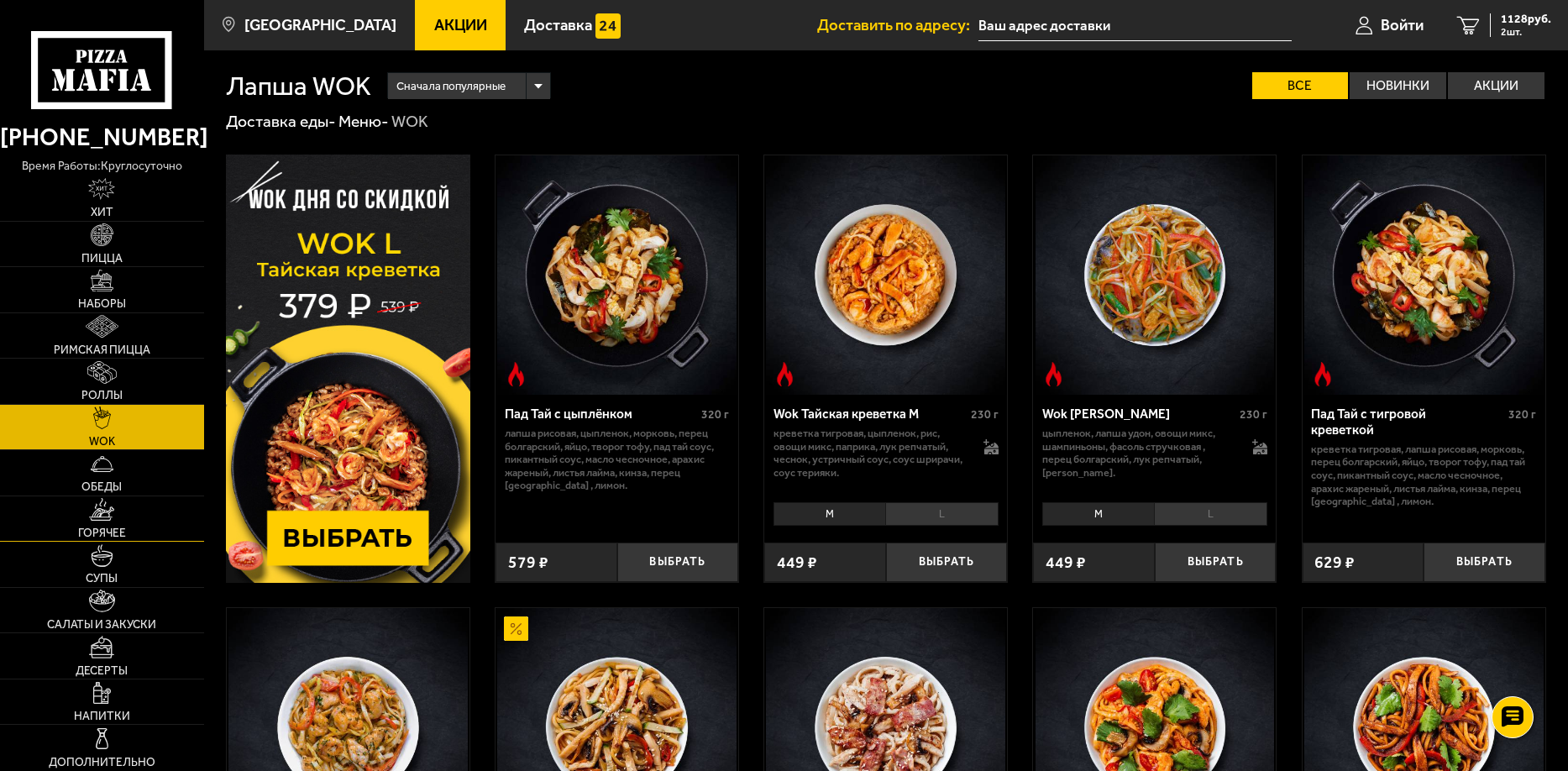
click at [151, 509] on link "Горячее" at bounding box center [102, 519] width 204 height 46
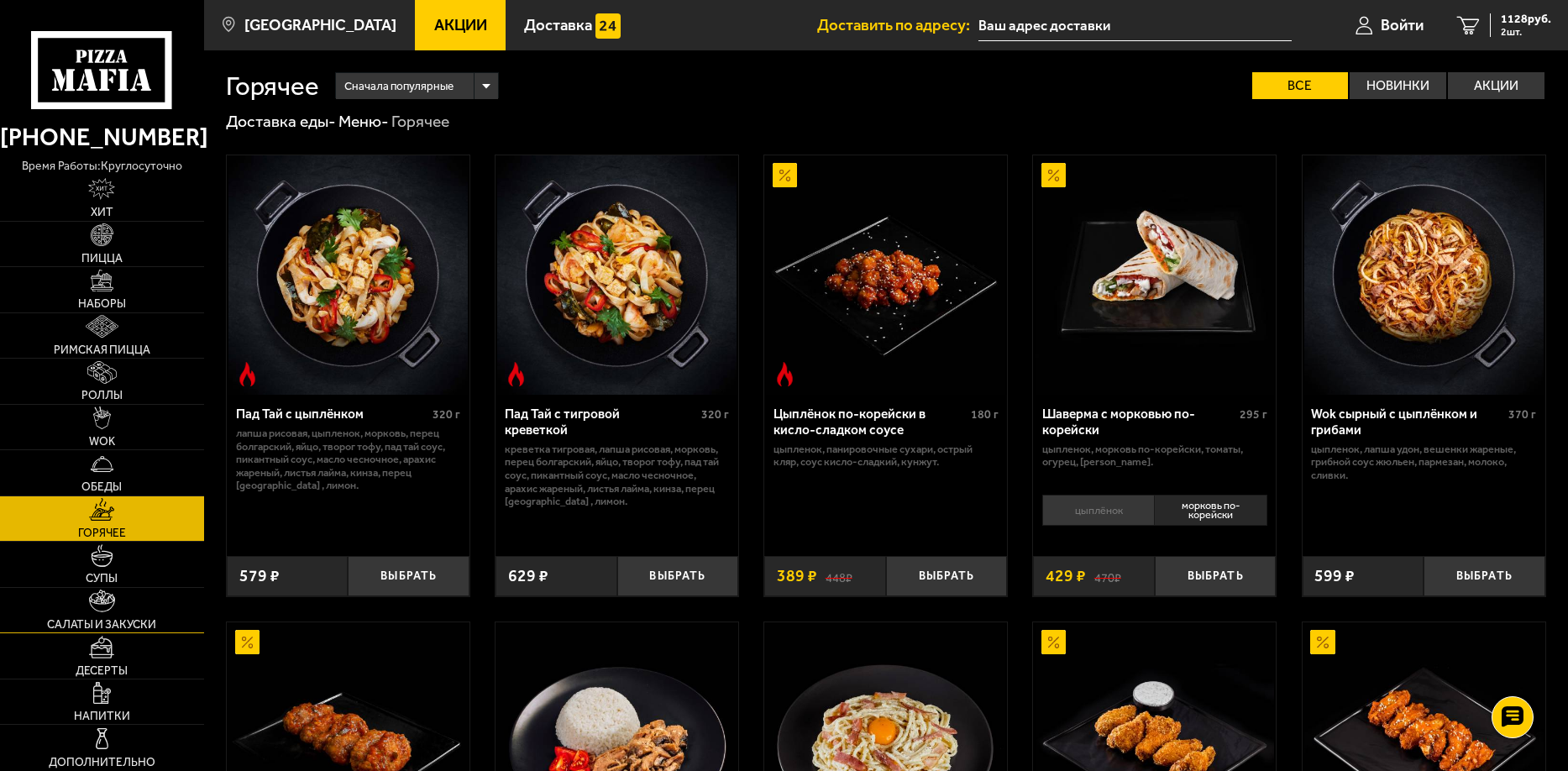
click at [159, 615] on link "Салаты и закуски" at bounding box center [102, 611] width 204 height 46
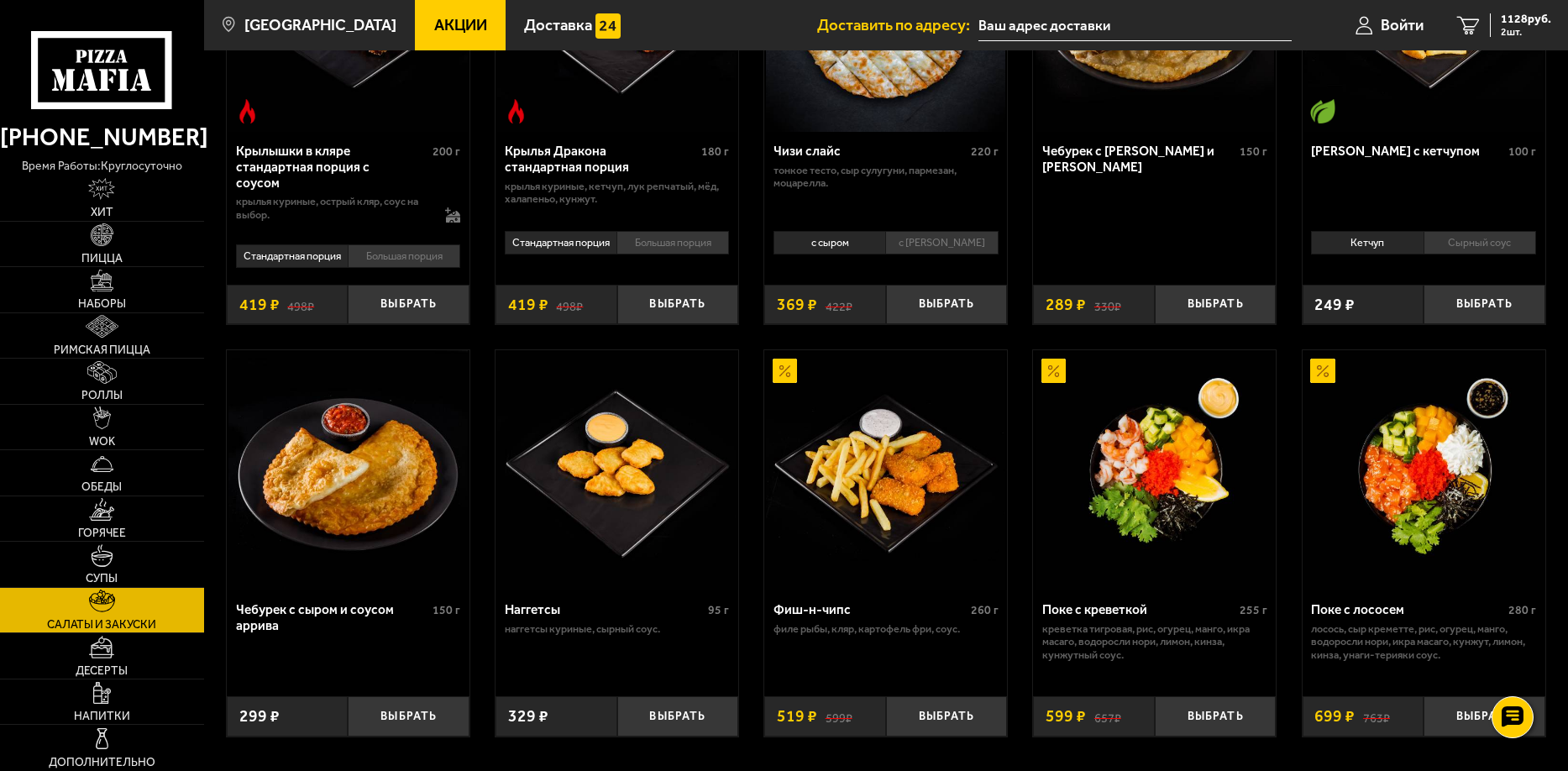
scroll to position [588, 0]
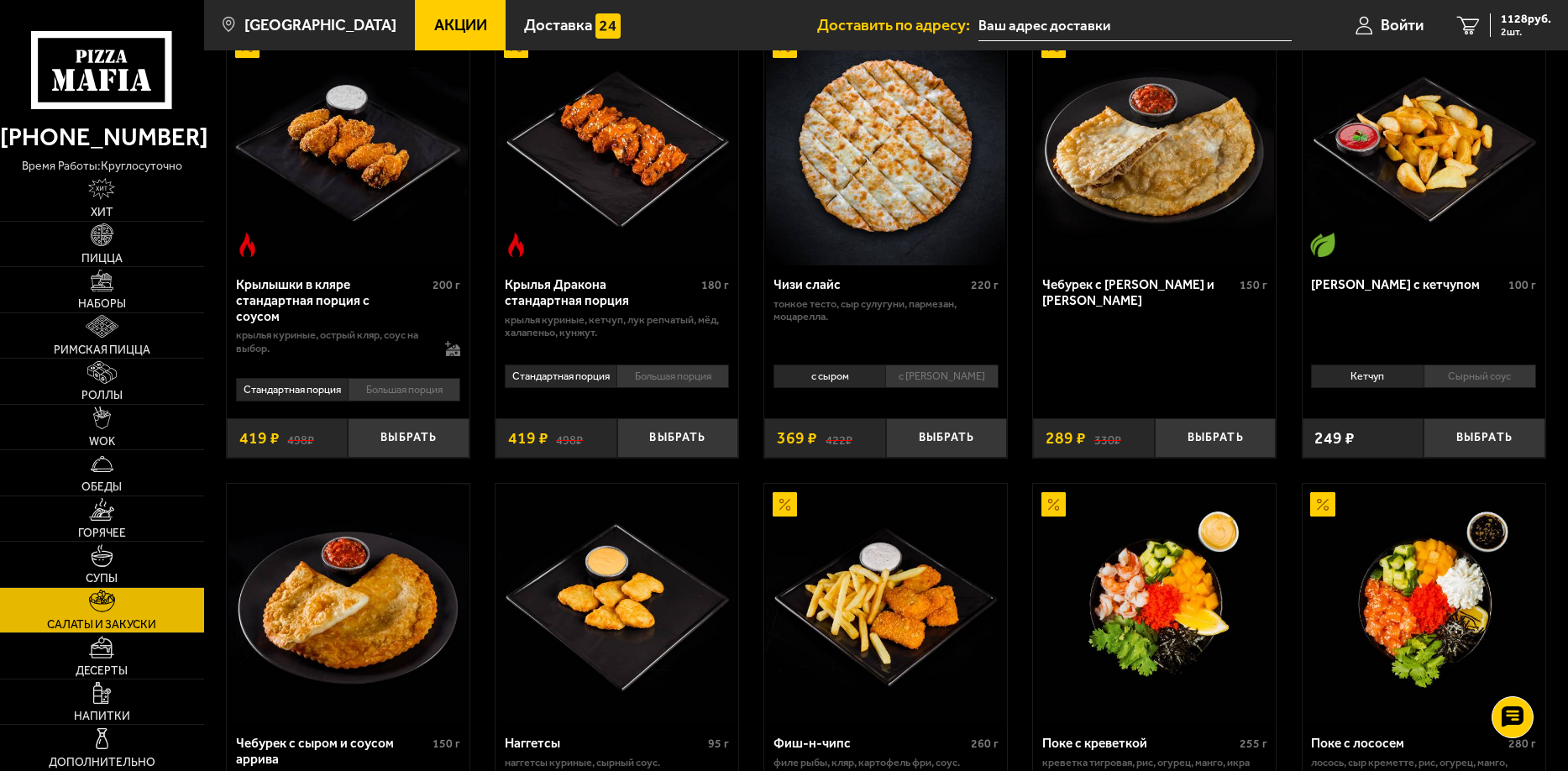
click at [948, 377] on li "с соусом Ранч" at bounding box center [942, 376] width 113 height 24
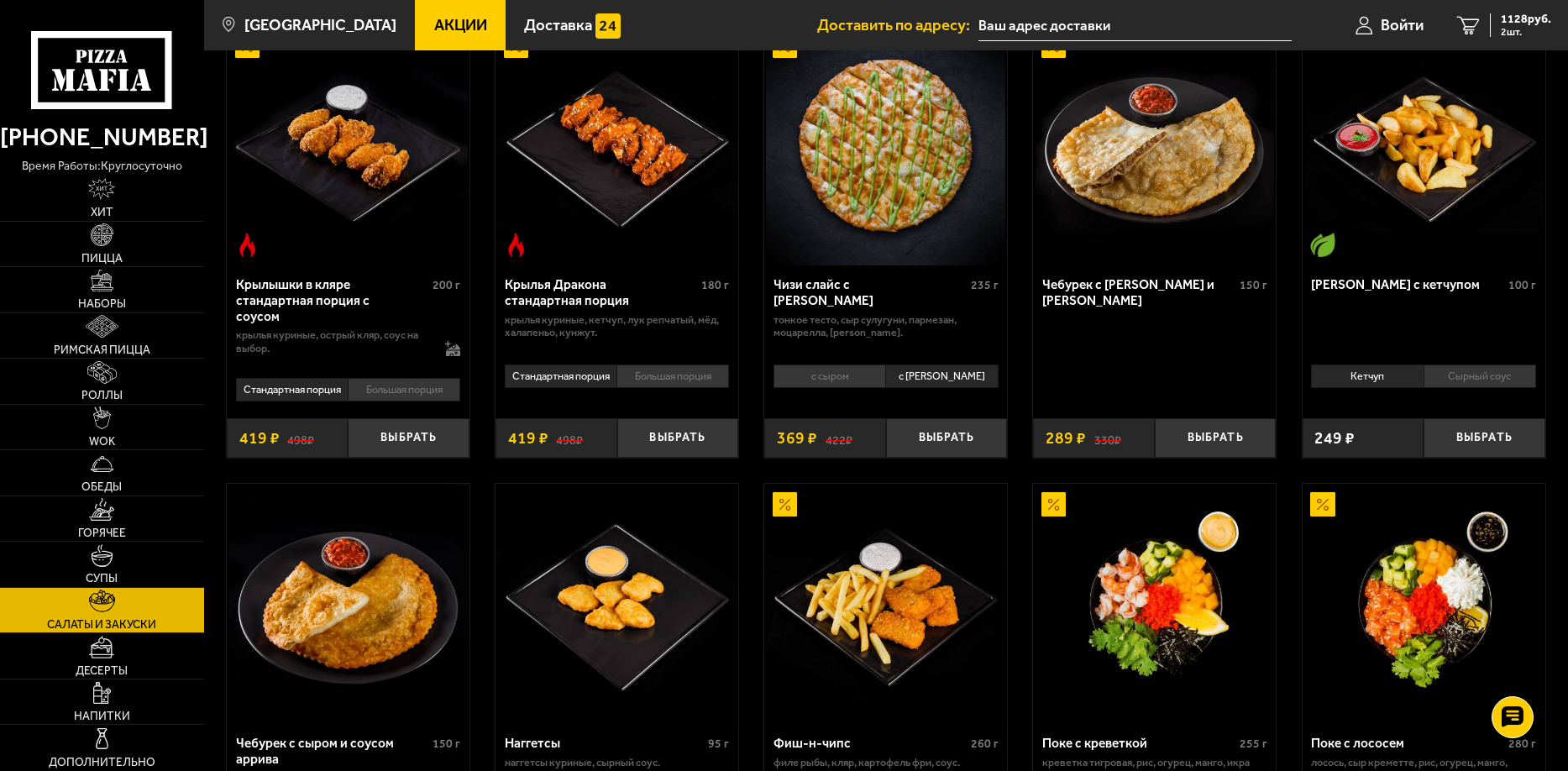
click at [835, 375] on li "с сыром" at bounding box center [829, 376] width 112 height 24
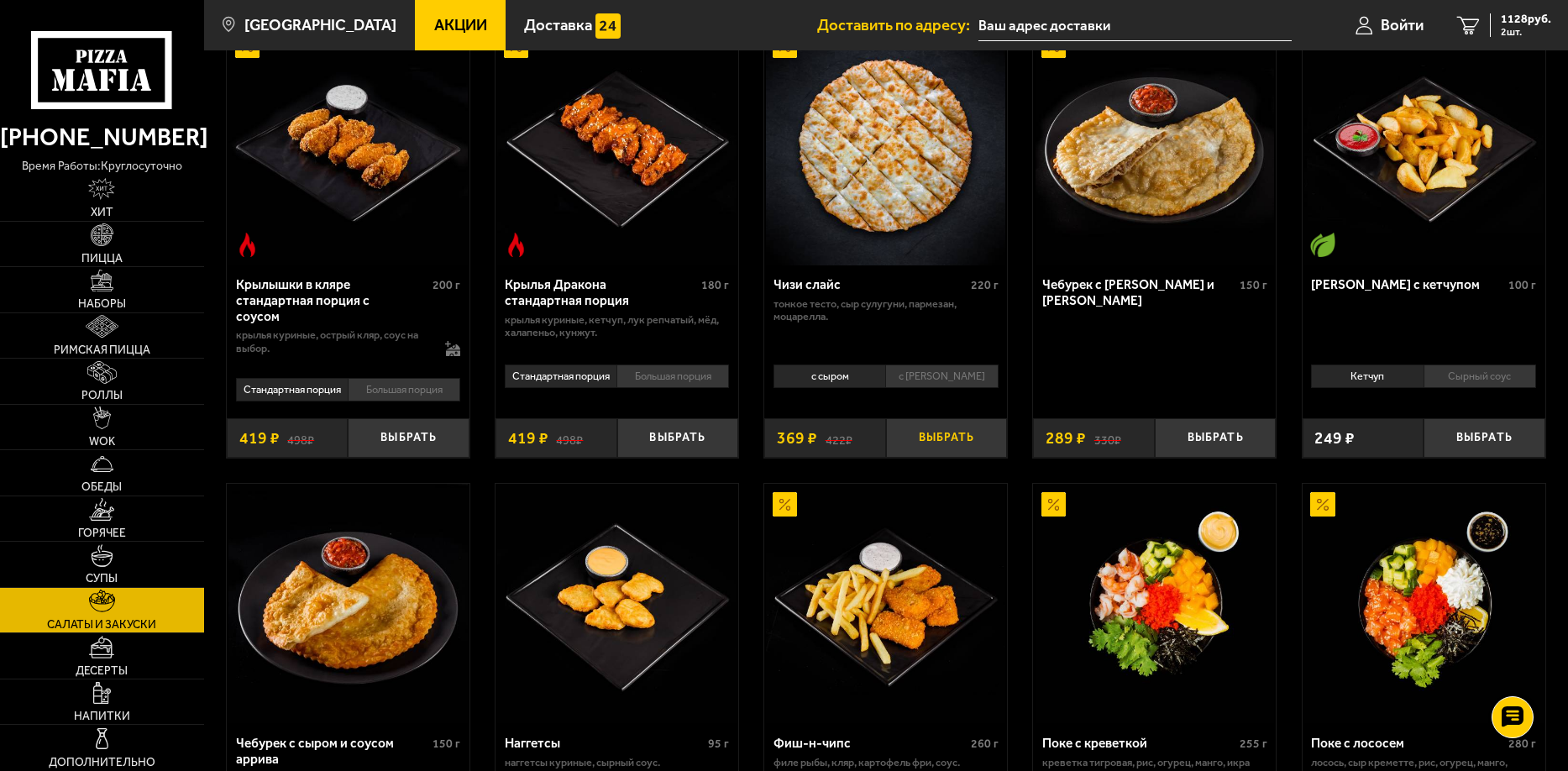
click at [956, 441] on button "Выбрать" at bounding box center [947, 438] width 122 height 40
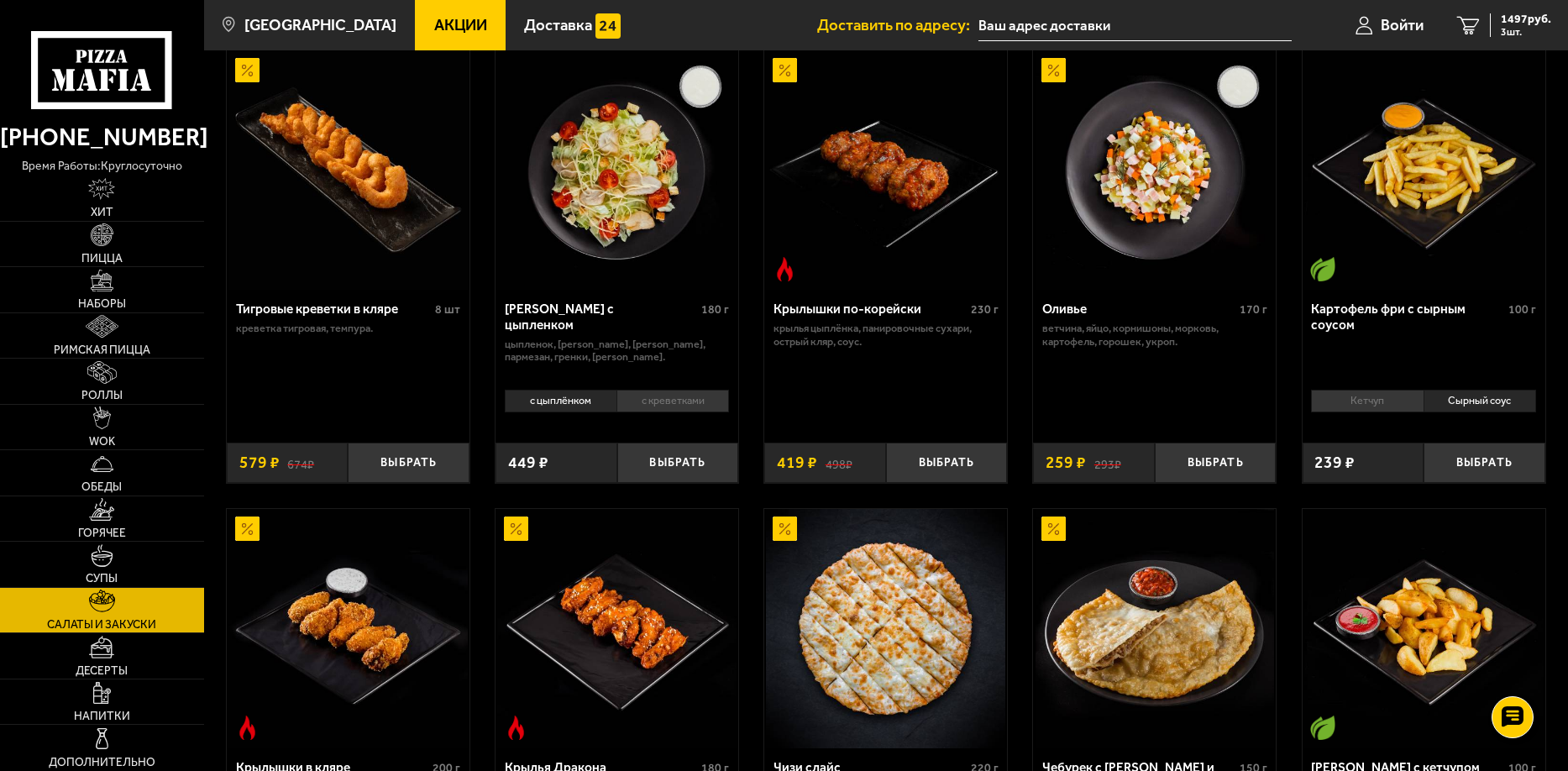
scroll to position [0, 0]
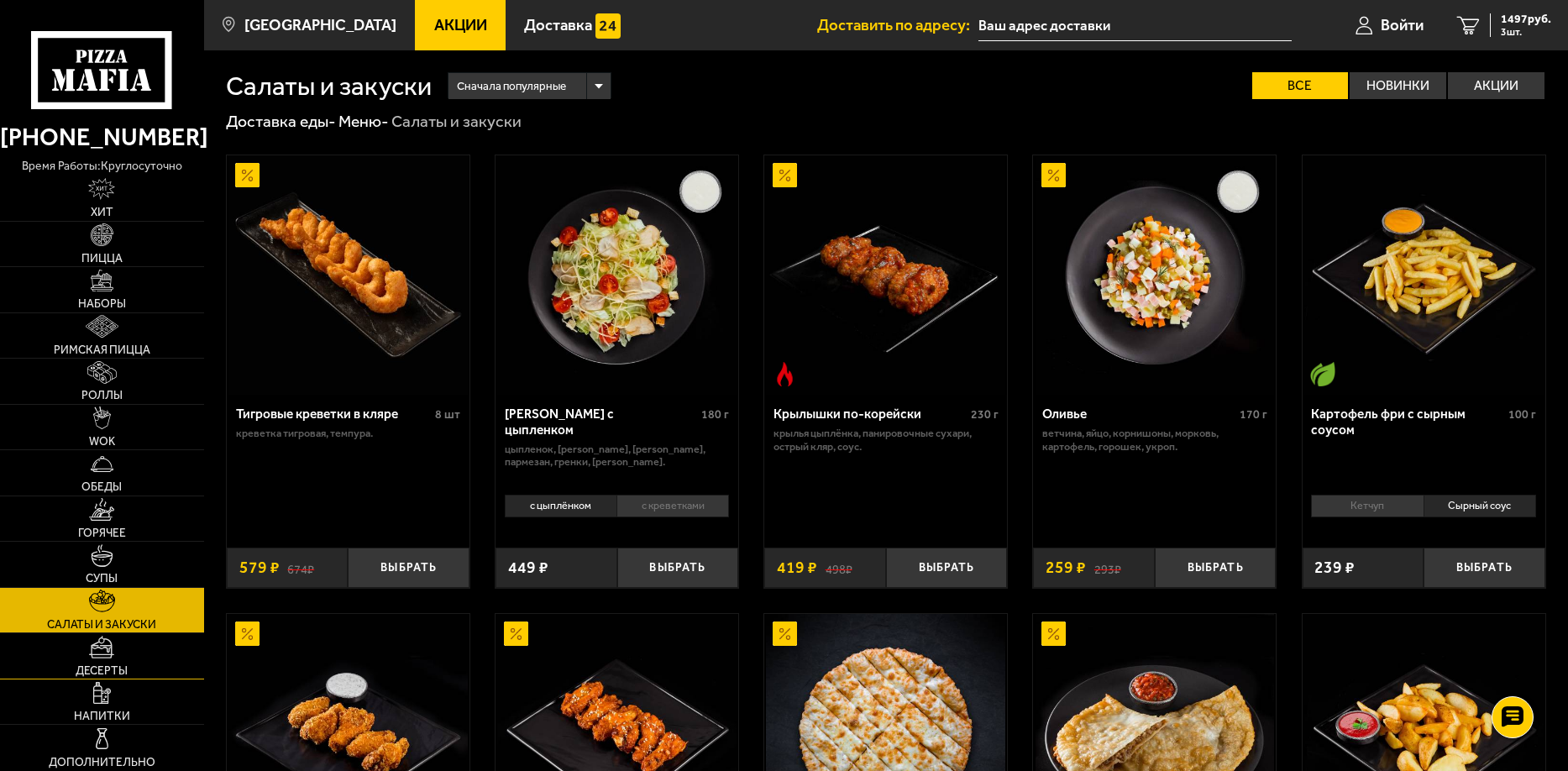
click at [104, 657] on img at bounding box center [102, 647] width 26 height 23
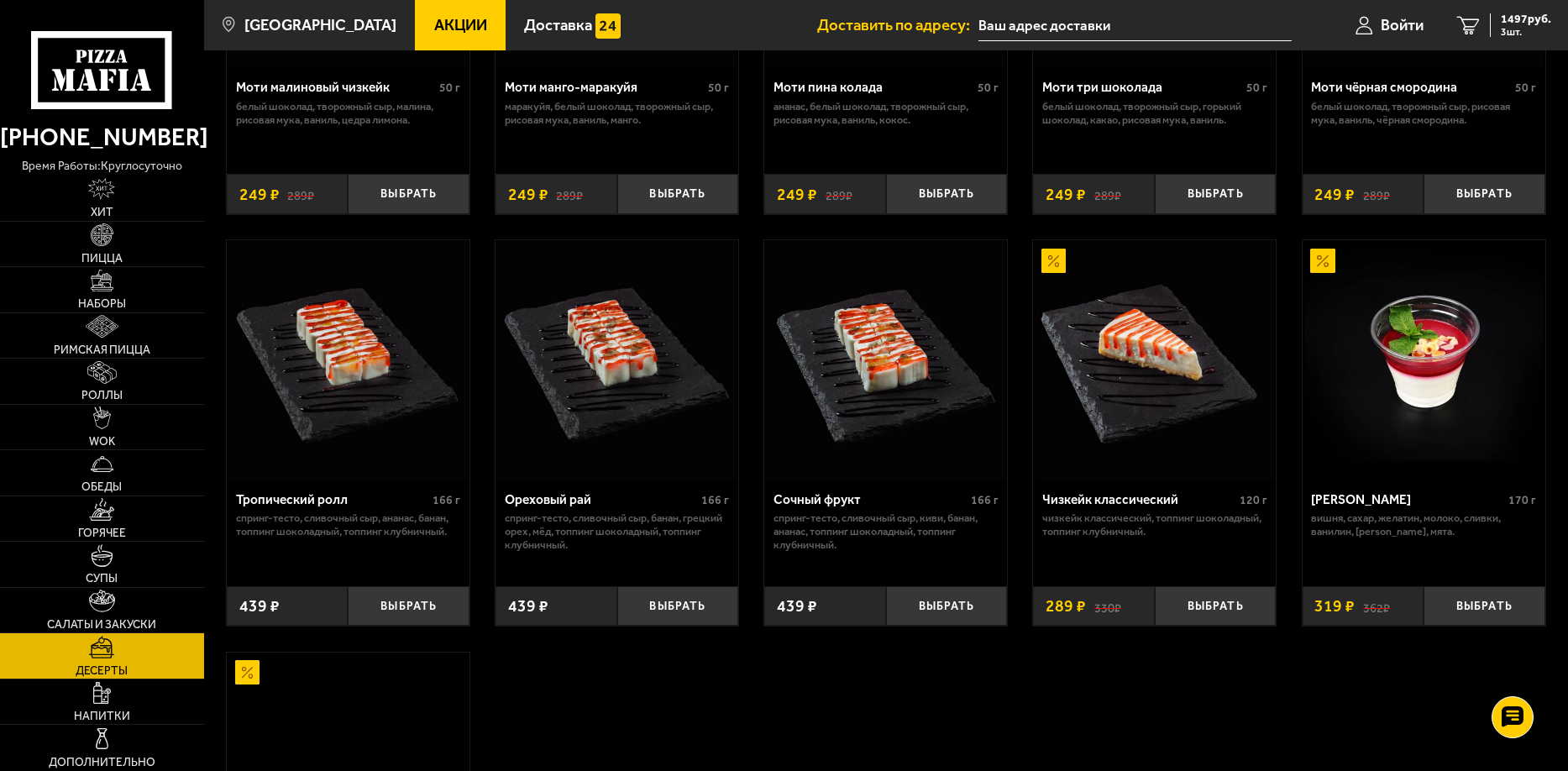
scroll to position [336, 0]
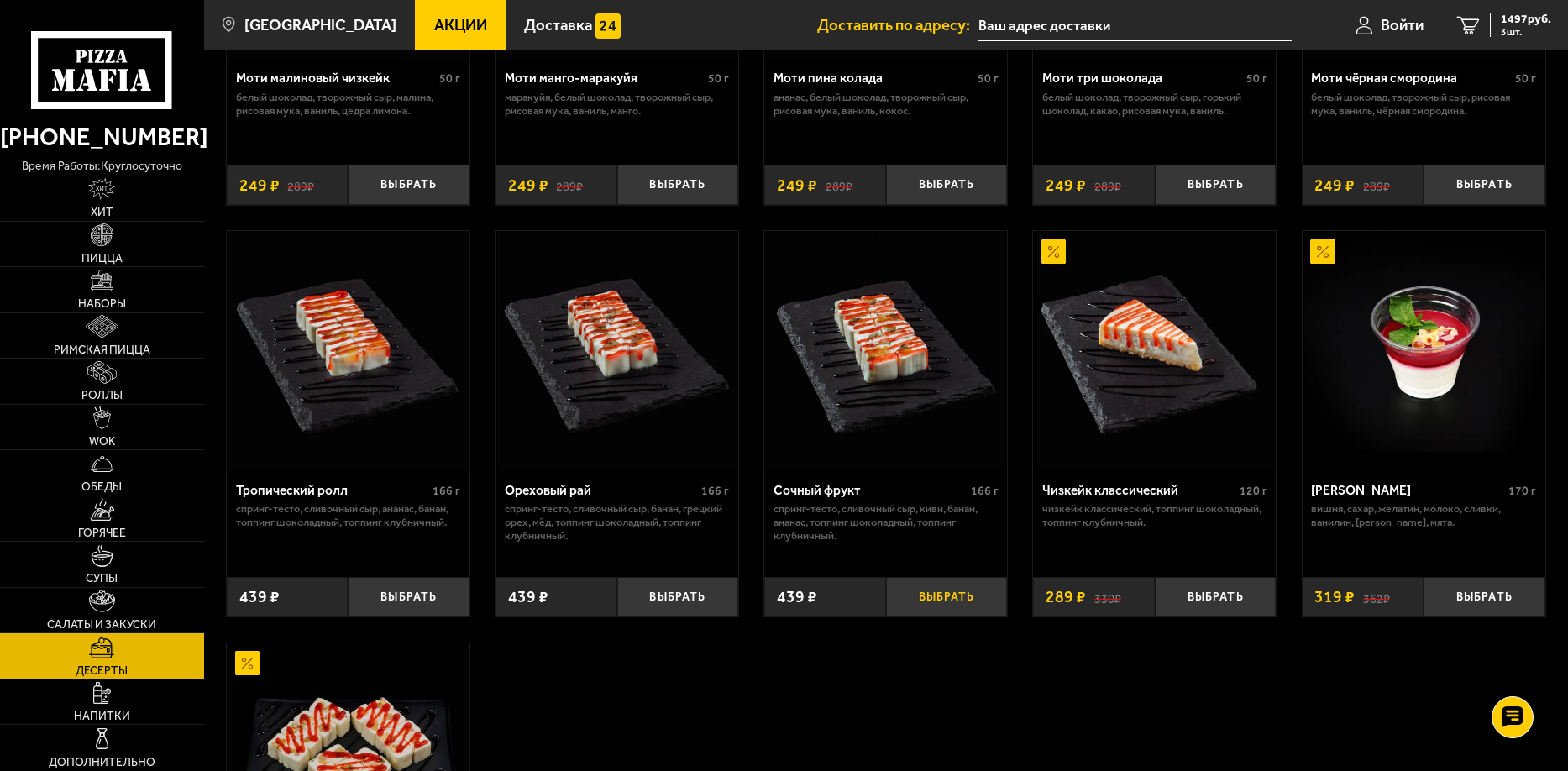
click at [948, 601] on button "Выбрать" at bounding box center [947, 597] width 122 height 40
click at [143, 371] on link "Роллы" at bounding box center [102, 382] width 204 height 46
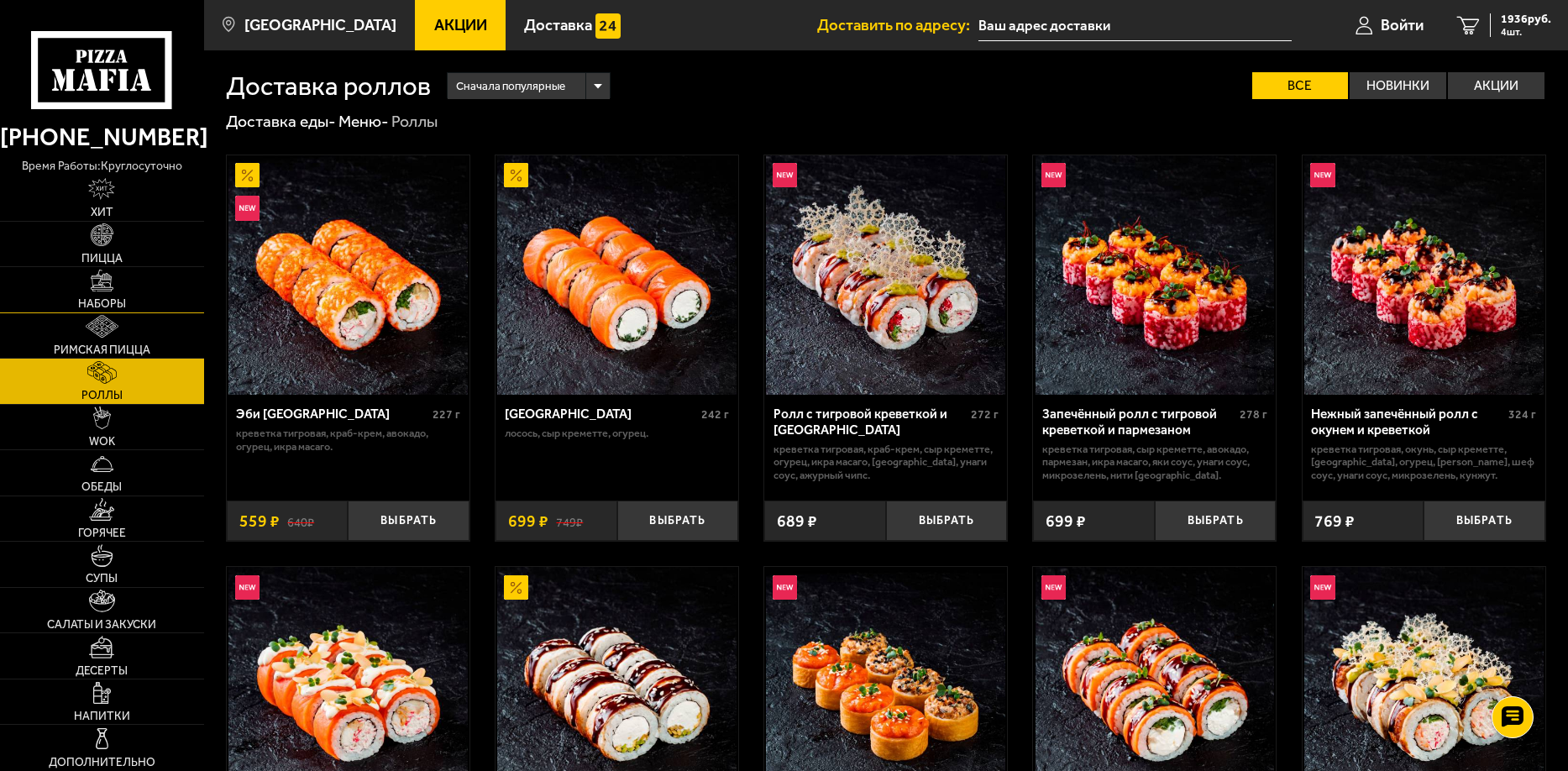
click at [134, 288] on link "Наборы" at bounding box center [102, 290] width 204 height 46
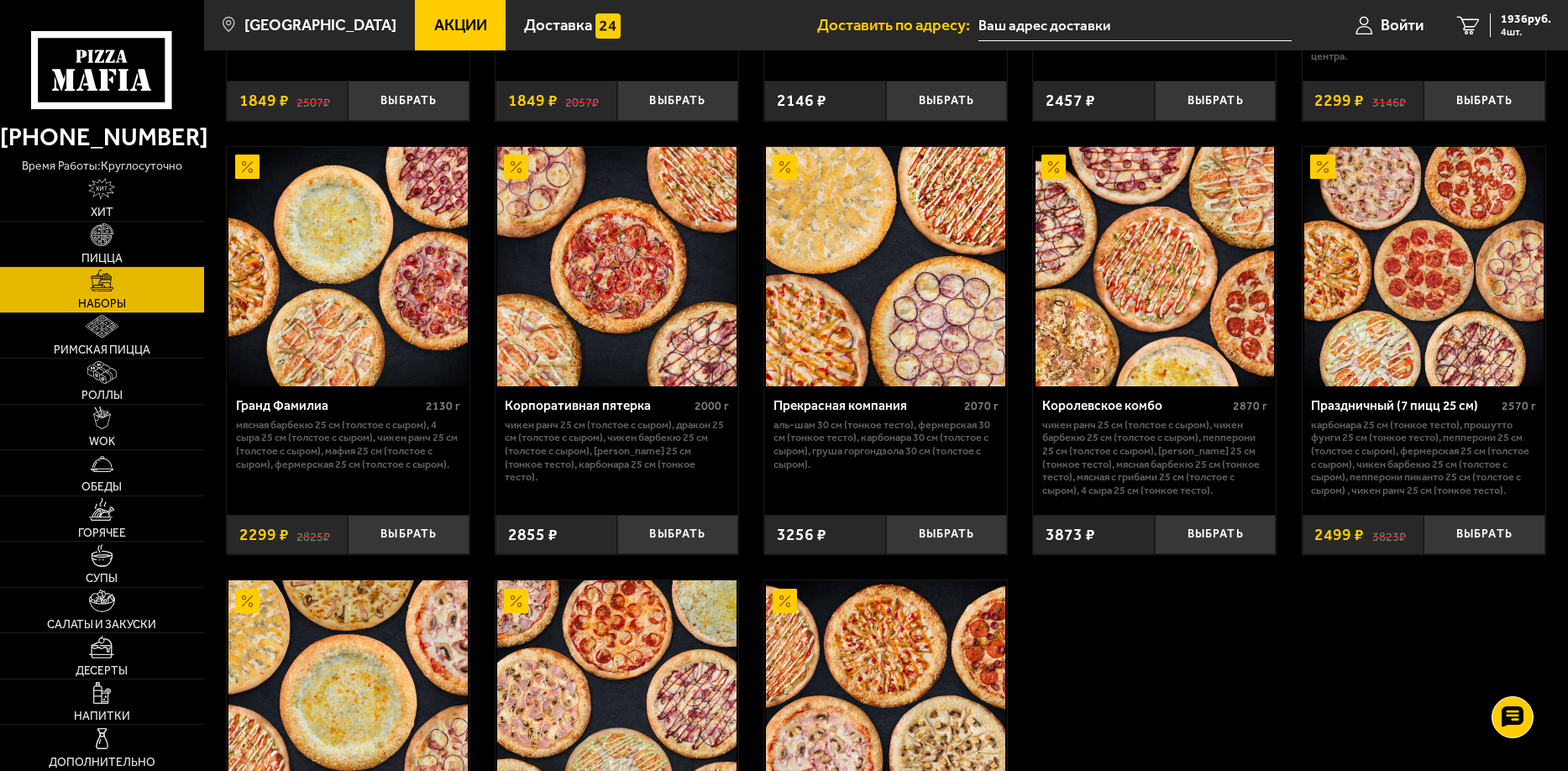
scroll to position [2100, 0]
click at [102, 235] on img at bounding box center [102, 234] width 23 height 23
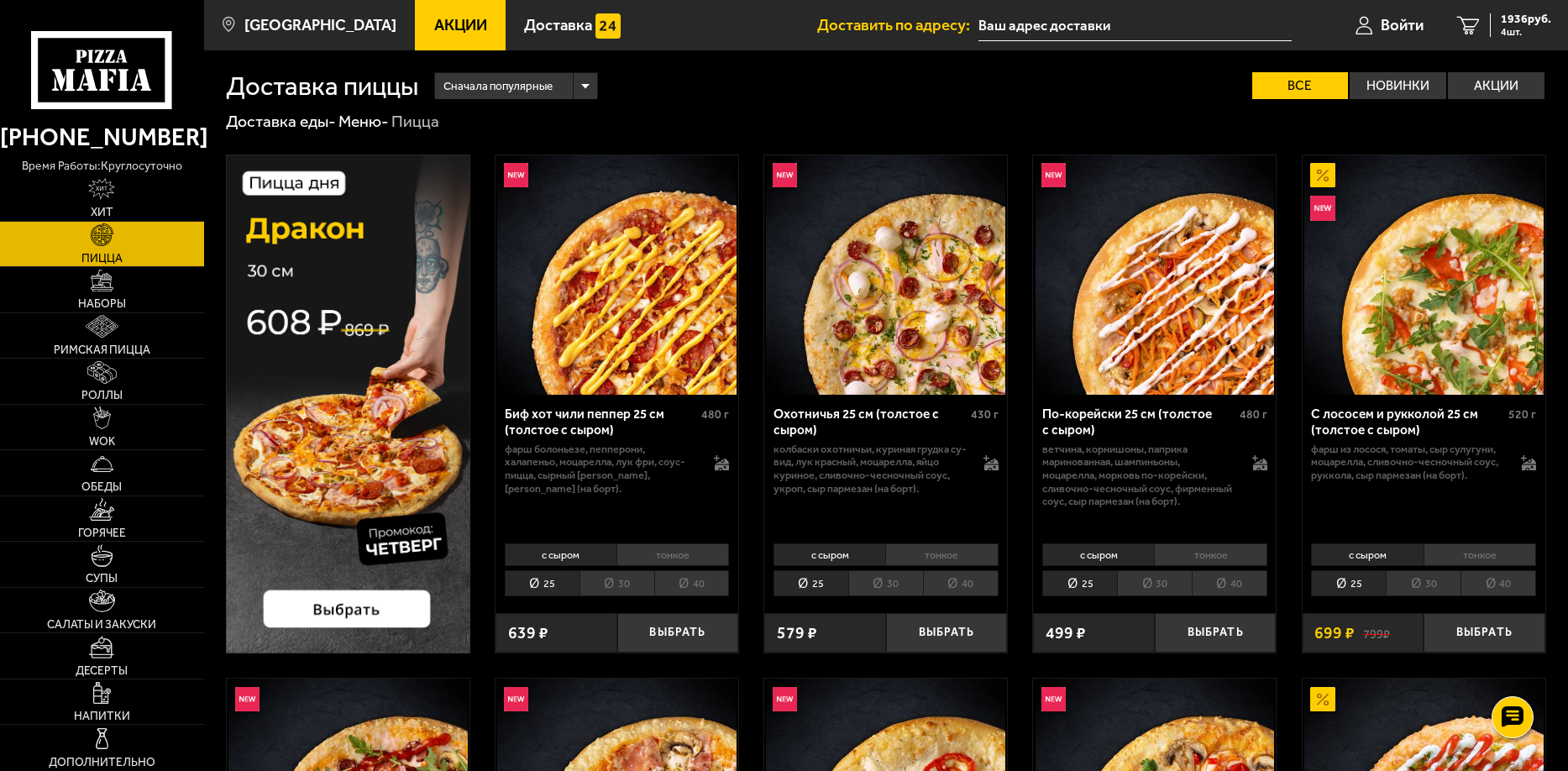
click at [1477, 582] on li "40" at bounding box center [1498, 583] width 76 height 26
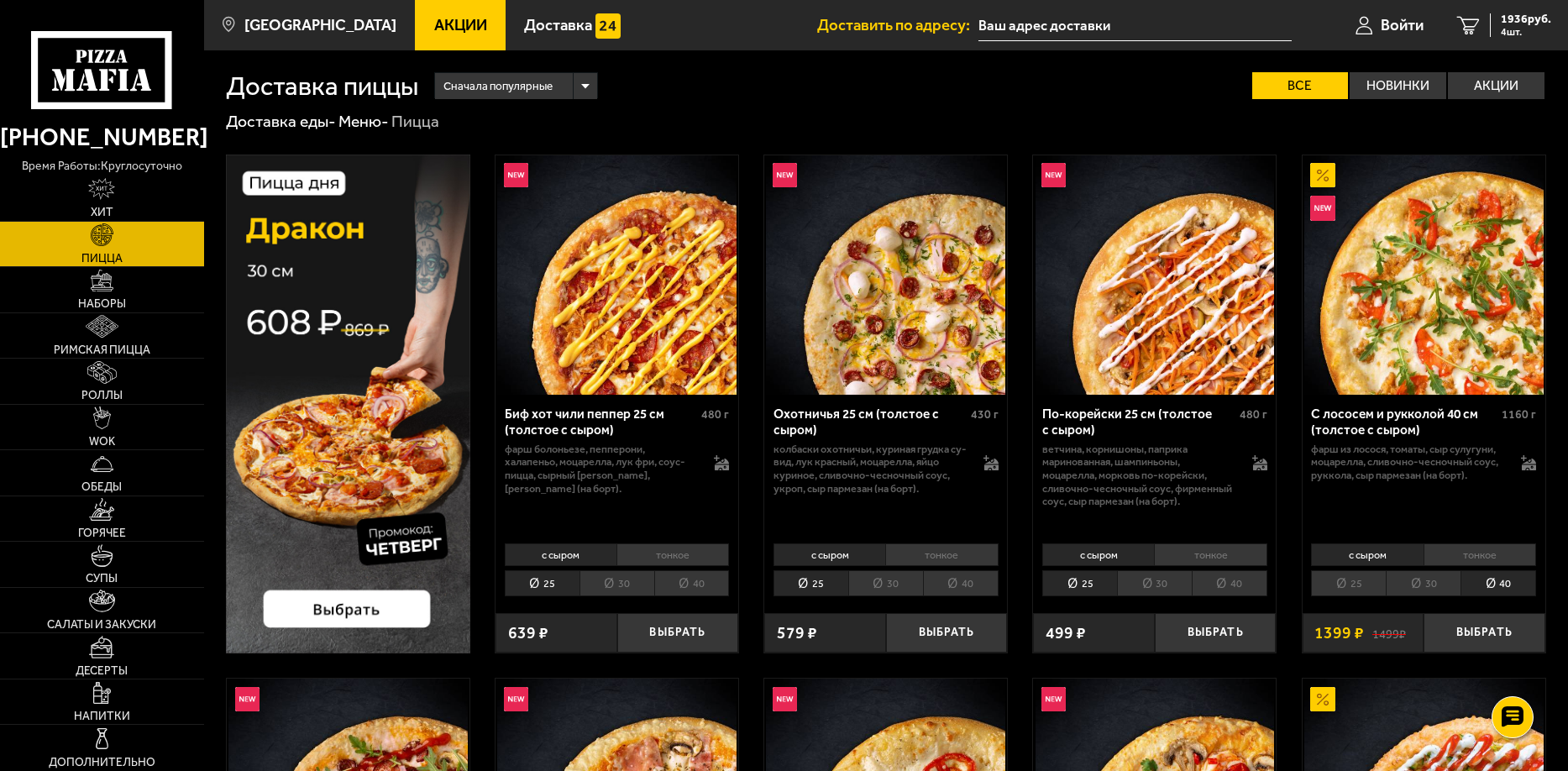
click at [1357, 581] on li "25" at bounding box center [1348, 583] width 75 height 26
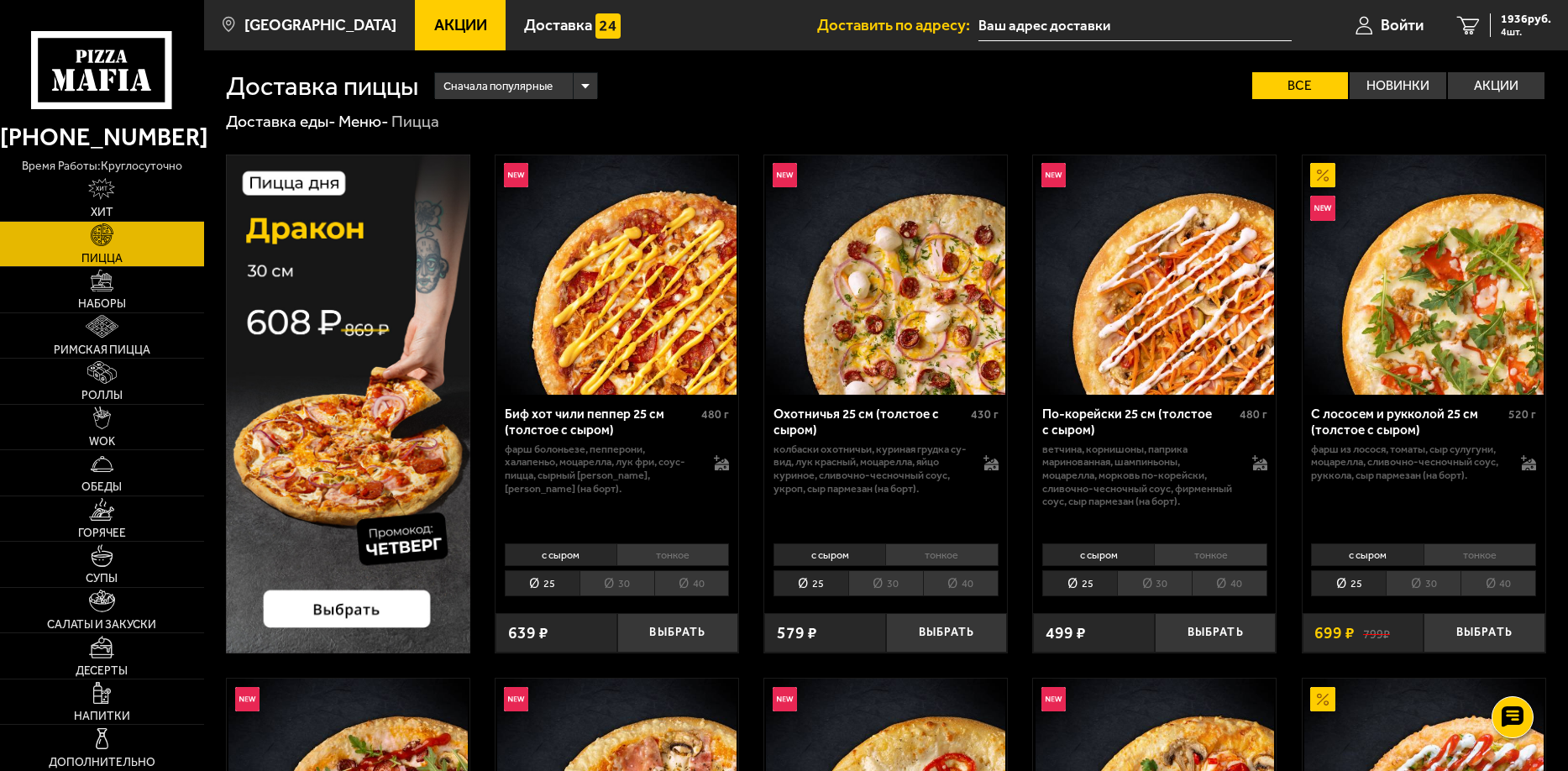
click at [1464, 553] on li "тонкое" at bounding box center [1480, 555] width 113 height 24
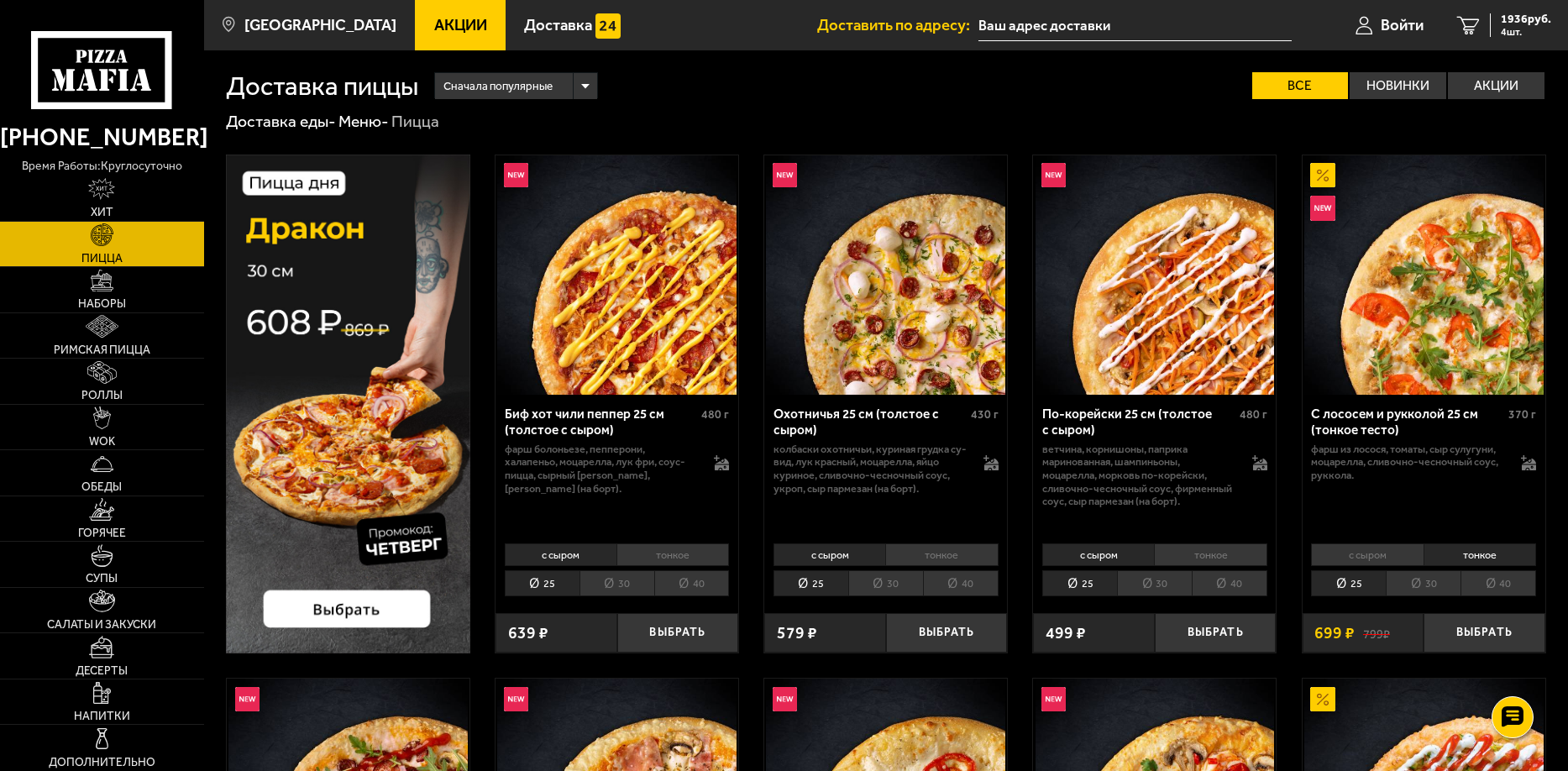
click at [1361, 576] on li "25" at bounding box center [1348, 583] width 75 height 26
click at [707, 585] on li "40" at bounding box center [692, 583] width 76 height 26
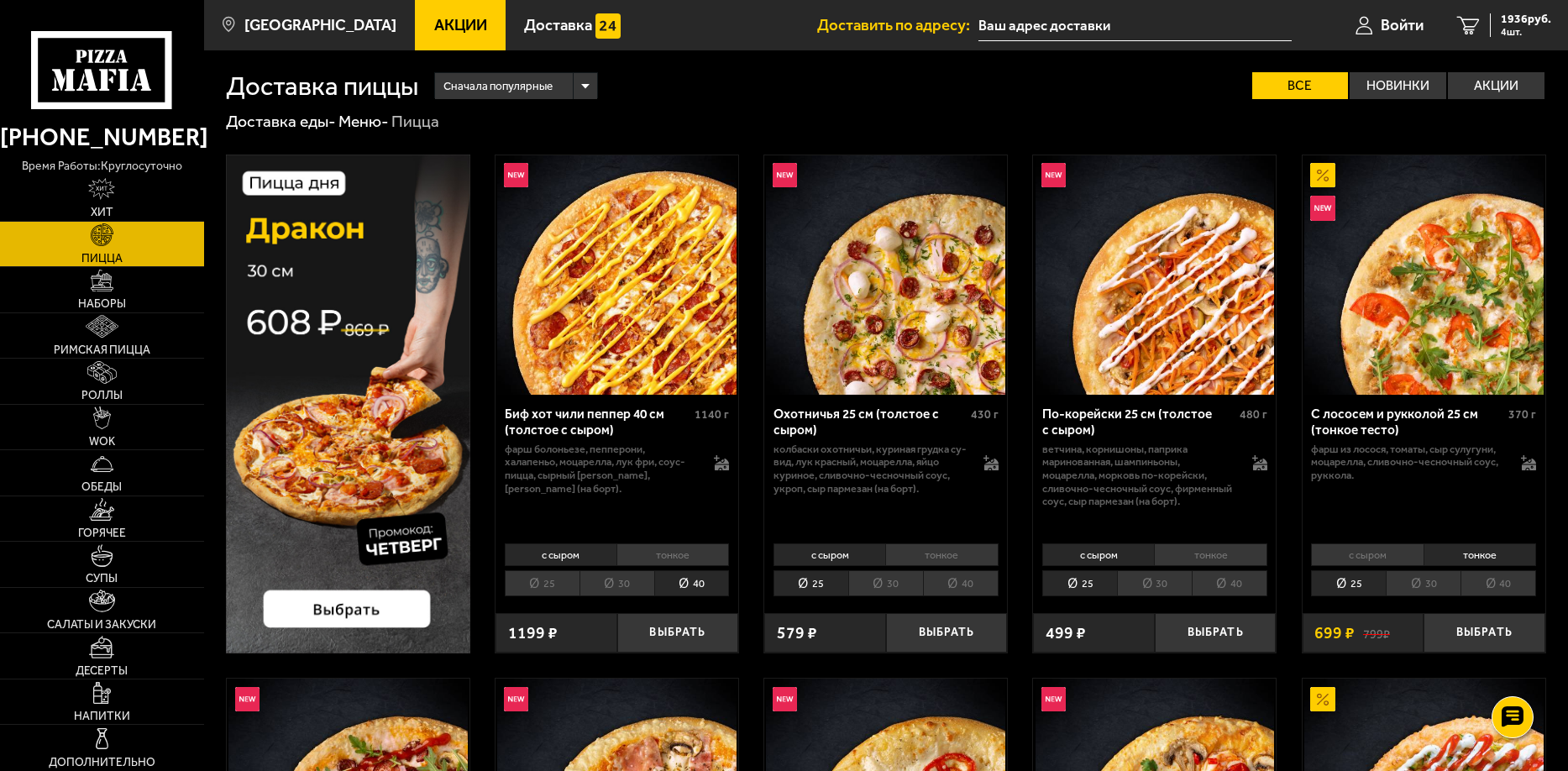
click at [561, 583] on li "25" at bounding box center [542, 583] width 75 height 26
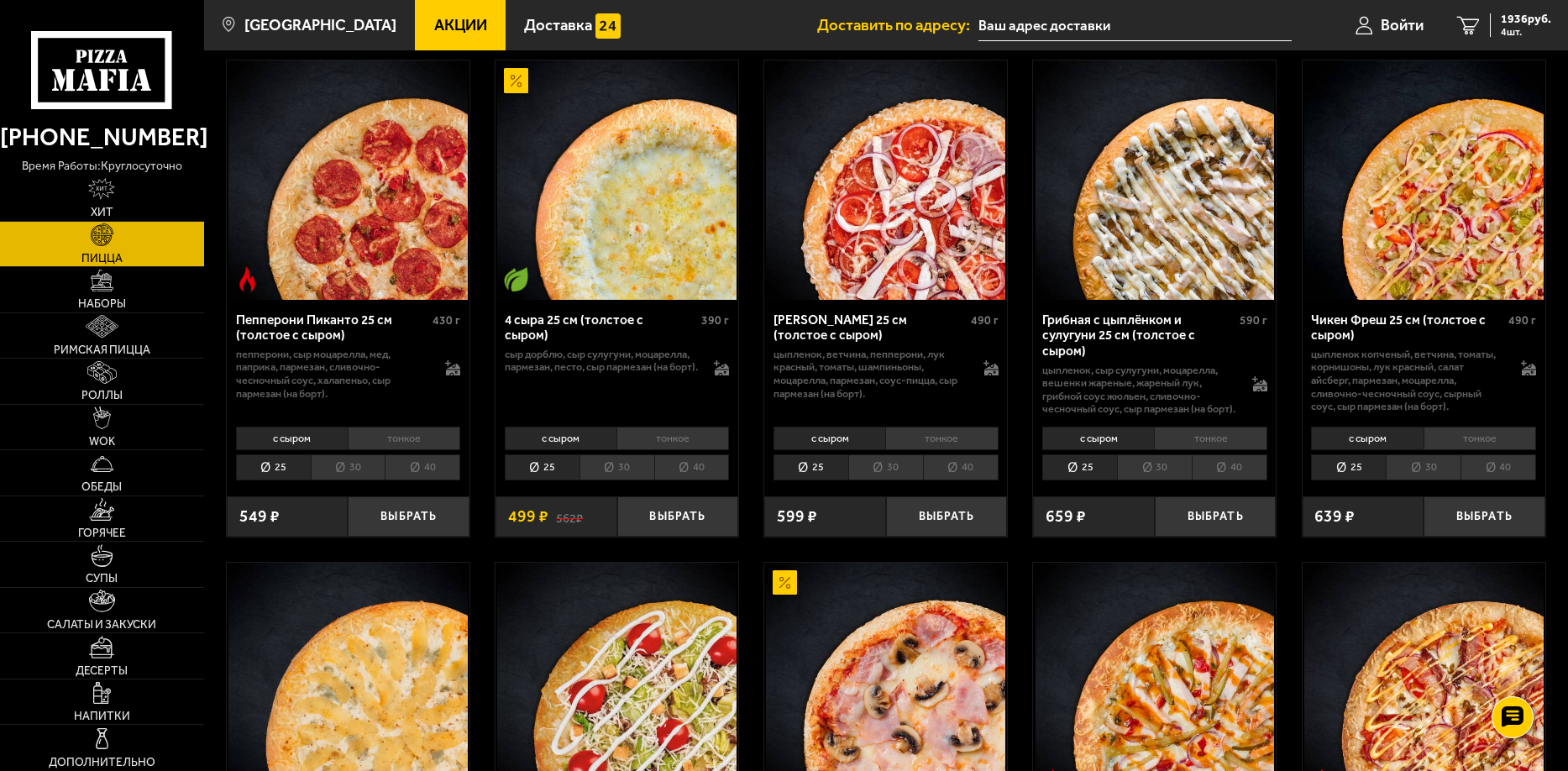
scroll to position [1260, 0]
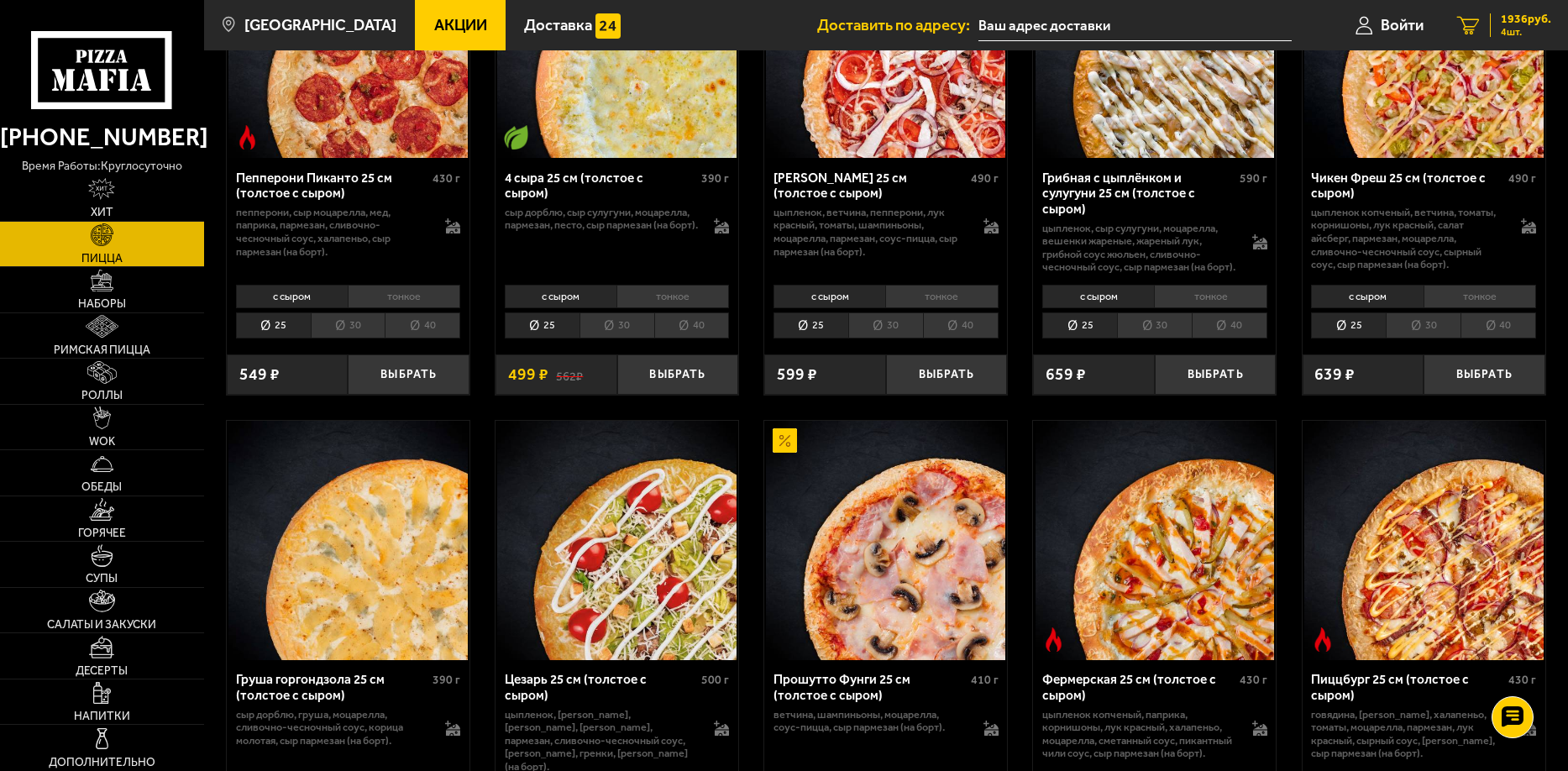
click at [1516, 16] on span "1936 руб." at bounding box center [1525, 19] width 50 height 12
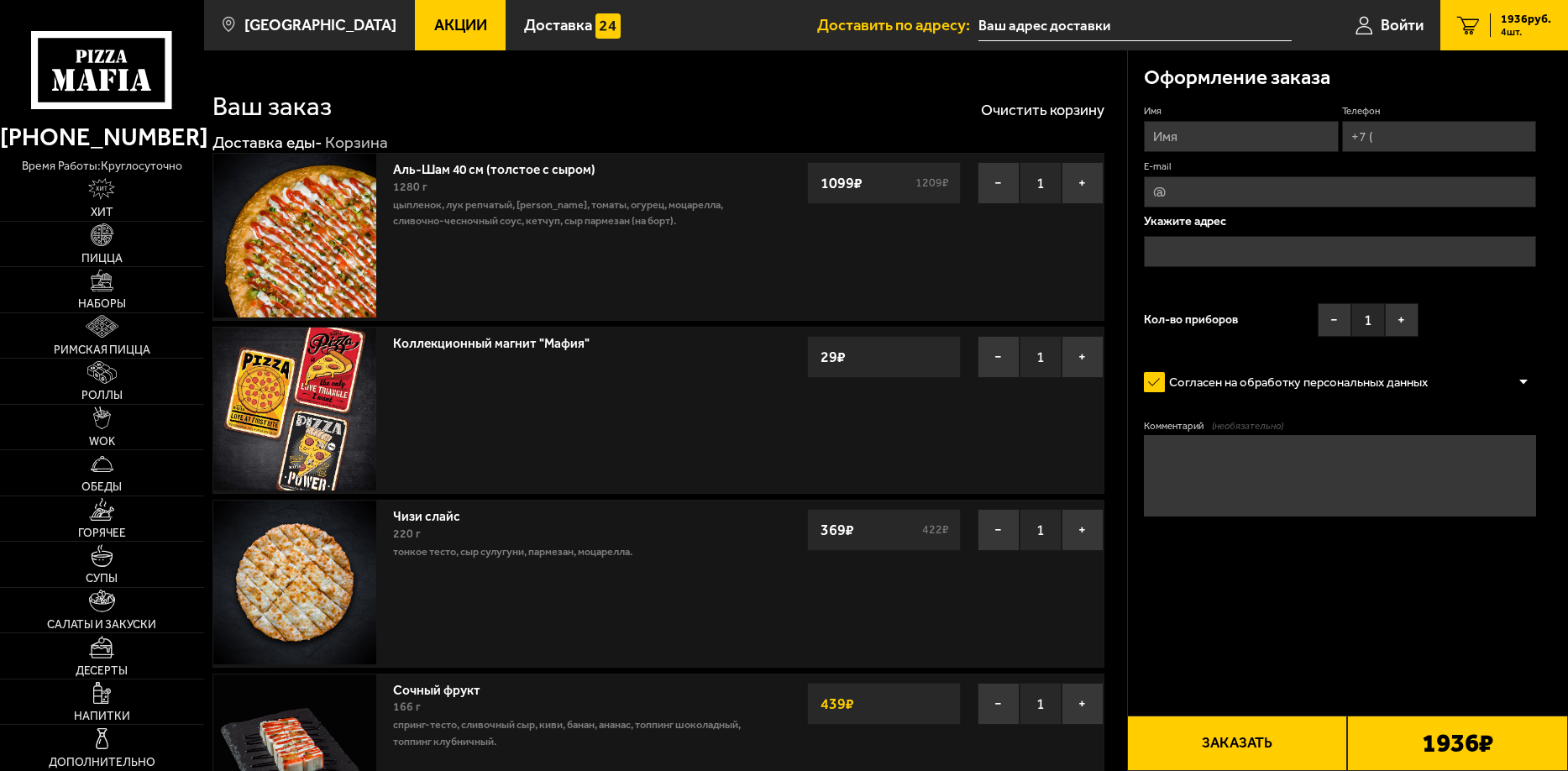
click at [1251, 136] on input "Имя" at bounding box center [1240, 137] width 194 height 31
type input "Александр"
click at [1441, 138] on input "Телефон" at bounding box center [1439, 137] width 194 height 31
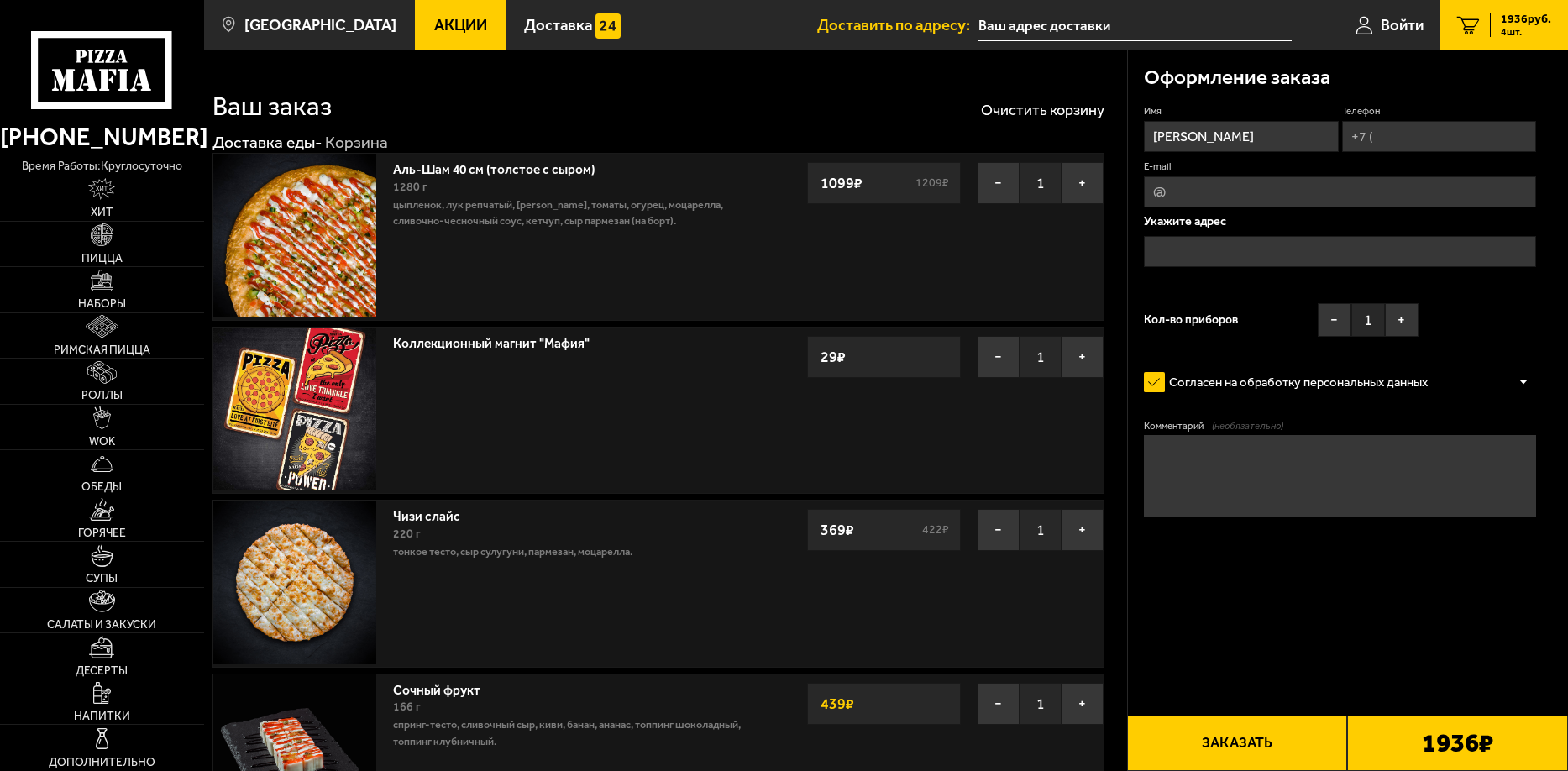
type input "+7 (999) 217-92-82"
type input "pizzzagamer@yandex.ru"
type input "+7 (999) 217-92-82"
click at [1226, 246] on input "text" at bounding box center [1339, 252] width 392 height 31
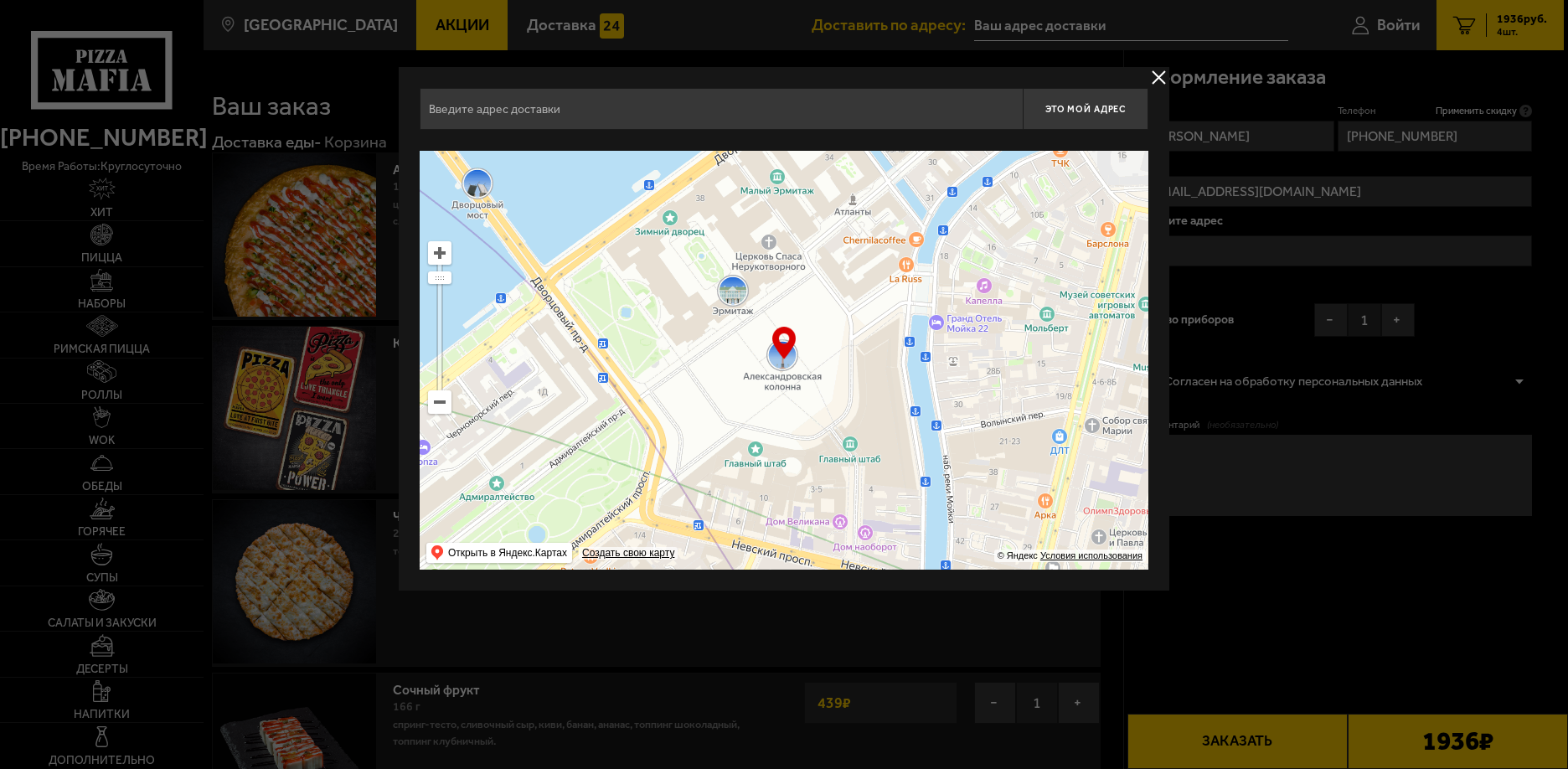
click at [614, 110] on input "text" at bounding box center [721, 109] width 603 height 42
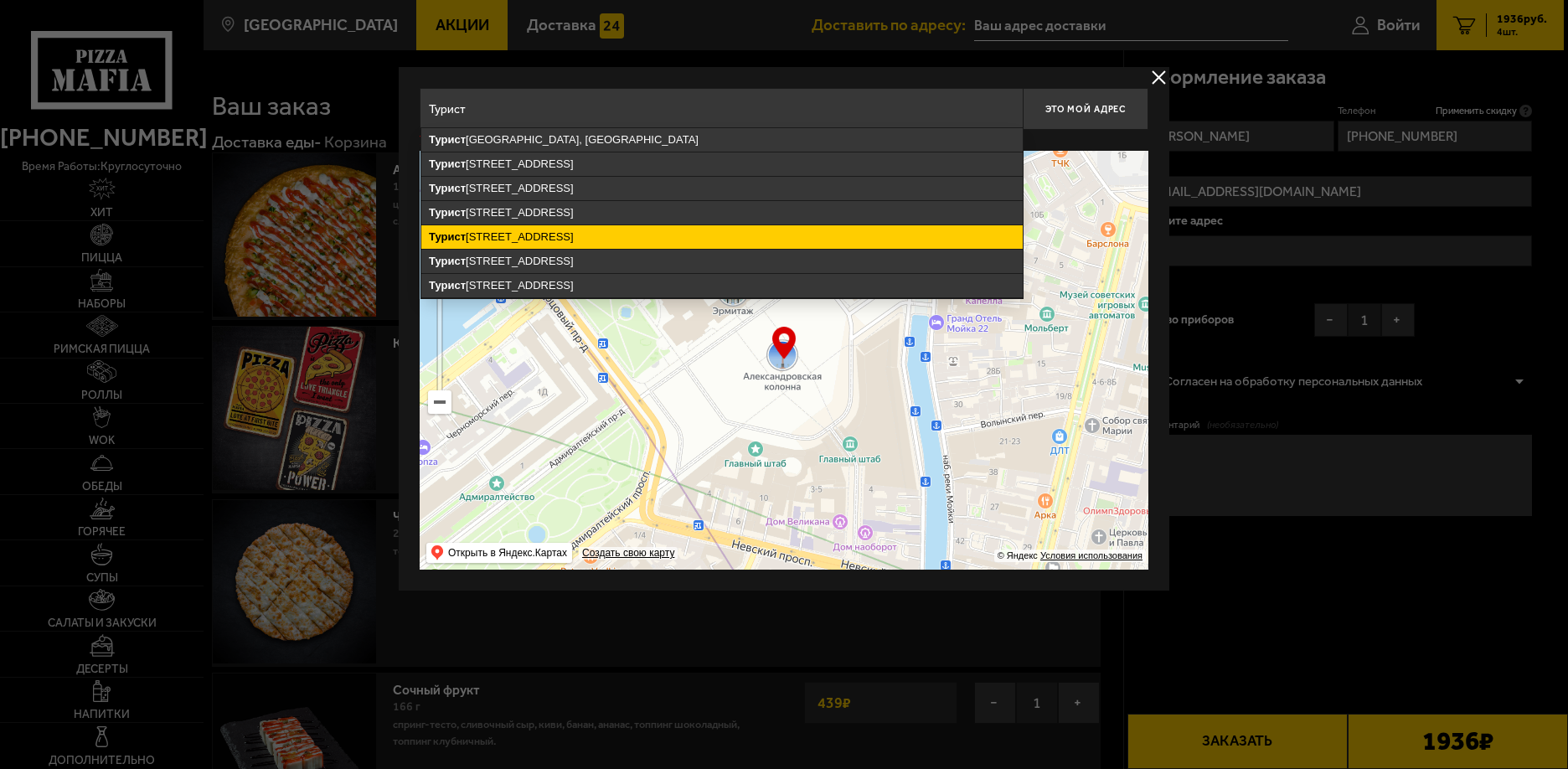
click at [614, 234] on ymaps "Турист ская улица, 28к1, Санкт-Петербург" at bounding box center [722, 237] width 601 height 24
type input "Санкт-Петербург, Туристская улица, 28к1"
type input "Туристская улица, 28к1"
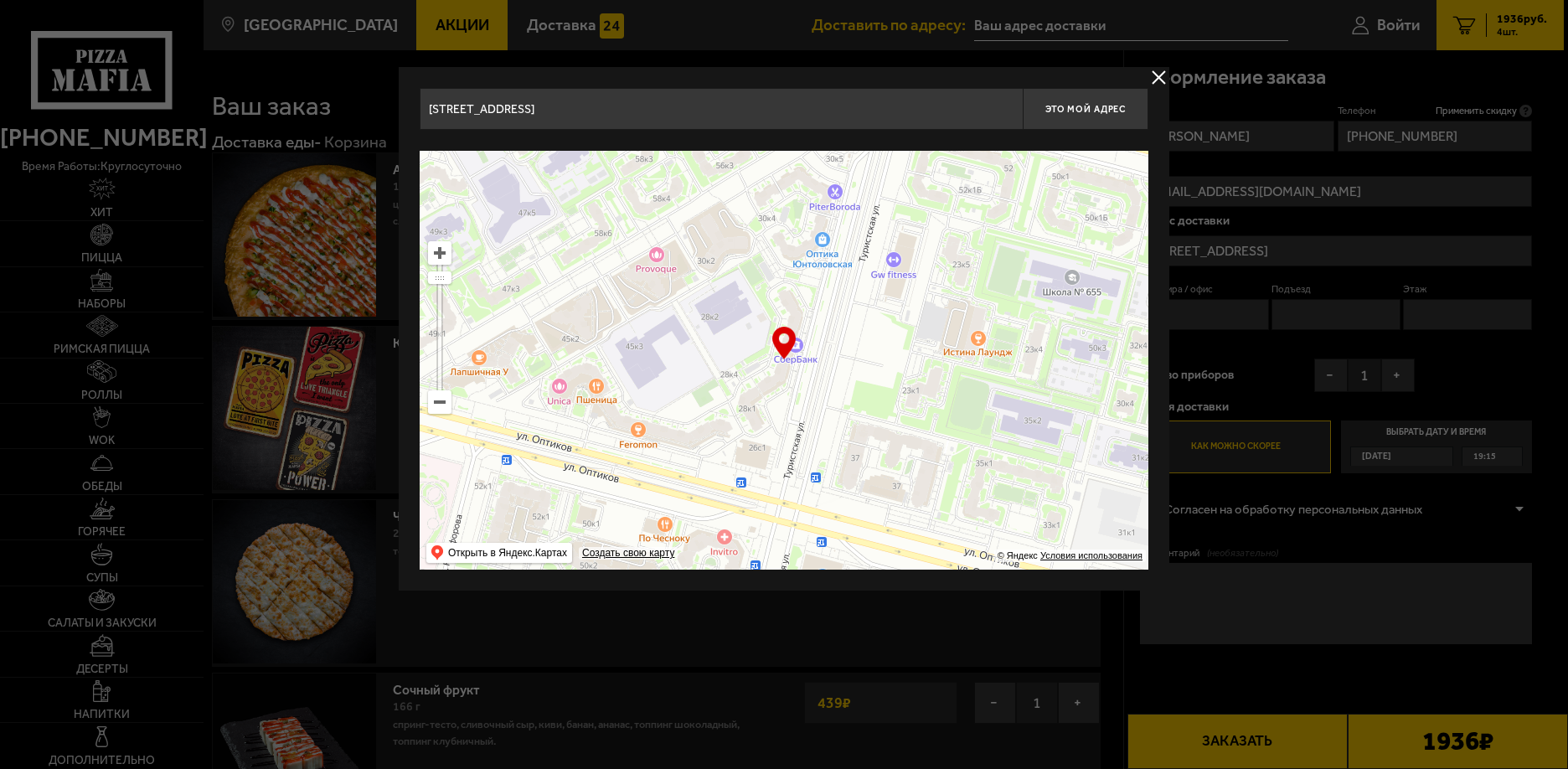
click at [1155, 72] on button "delivery type" at bounding box center [1158, 77] width 21 height 21
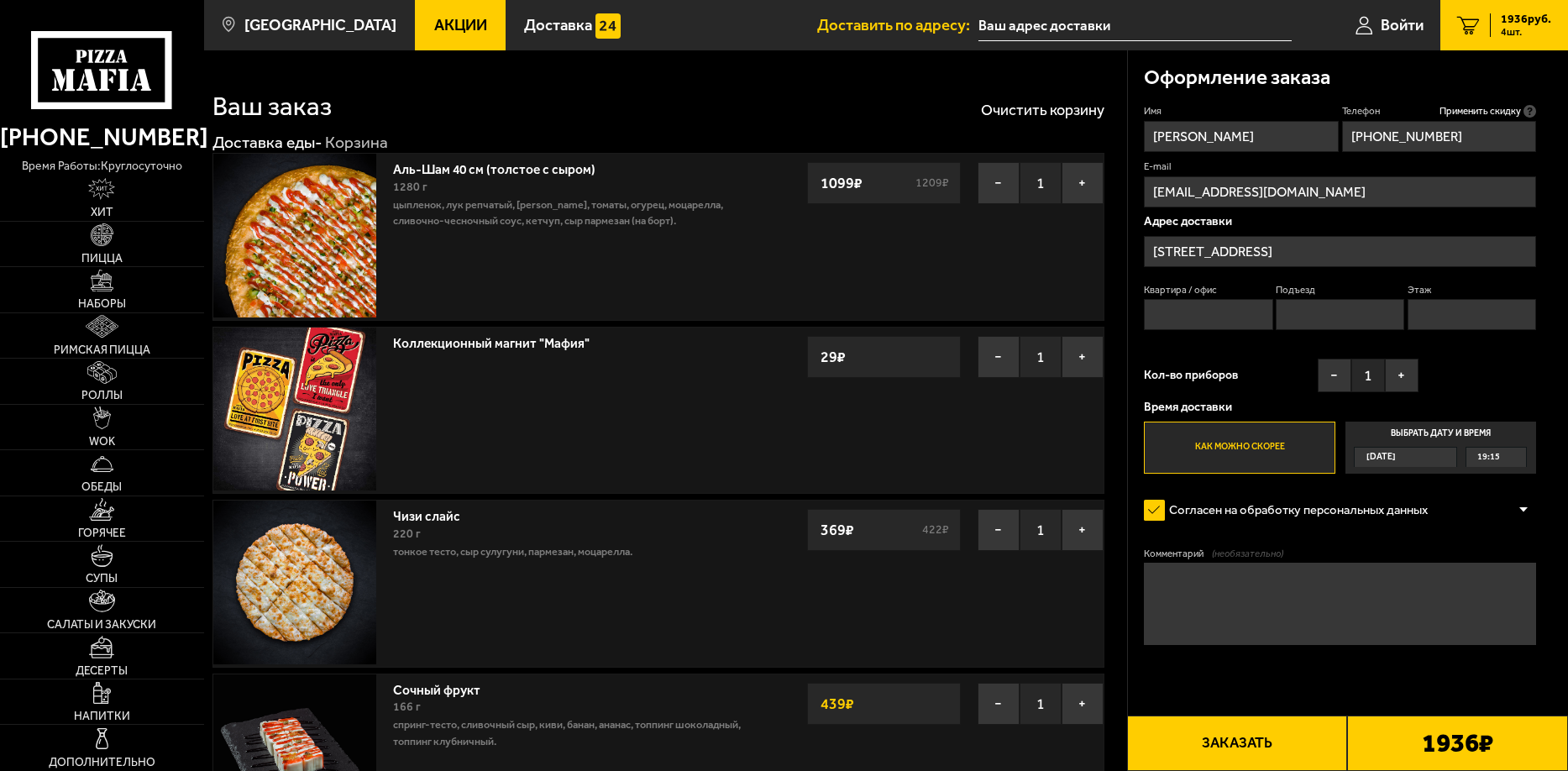
click at [1225, 310] on input "Квартира / офис" at bounding box center [1207, 314] width 128 height 31
type input "612"
click at [1326, 315] on input "Подъезд" at bounding box center [1339, 314] width 128 height 31
type input "7"
click at [1155, 317] on input "612" at bounding box center [1207, 314] width 128 height 31
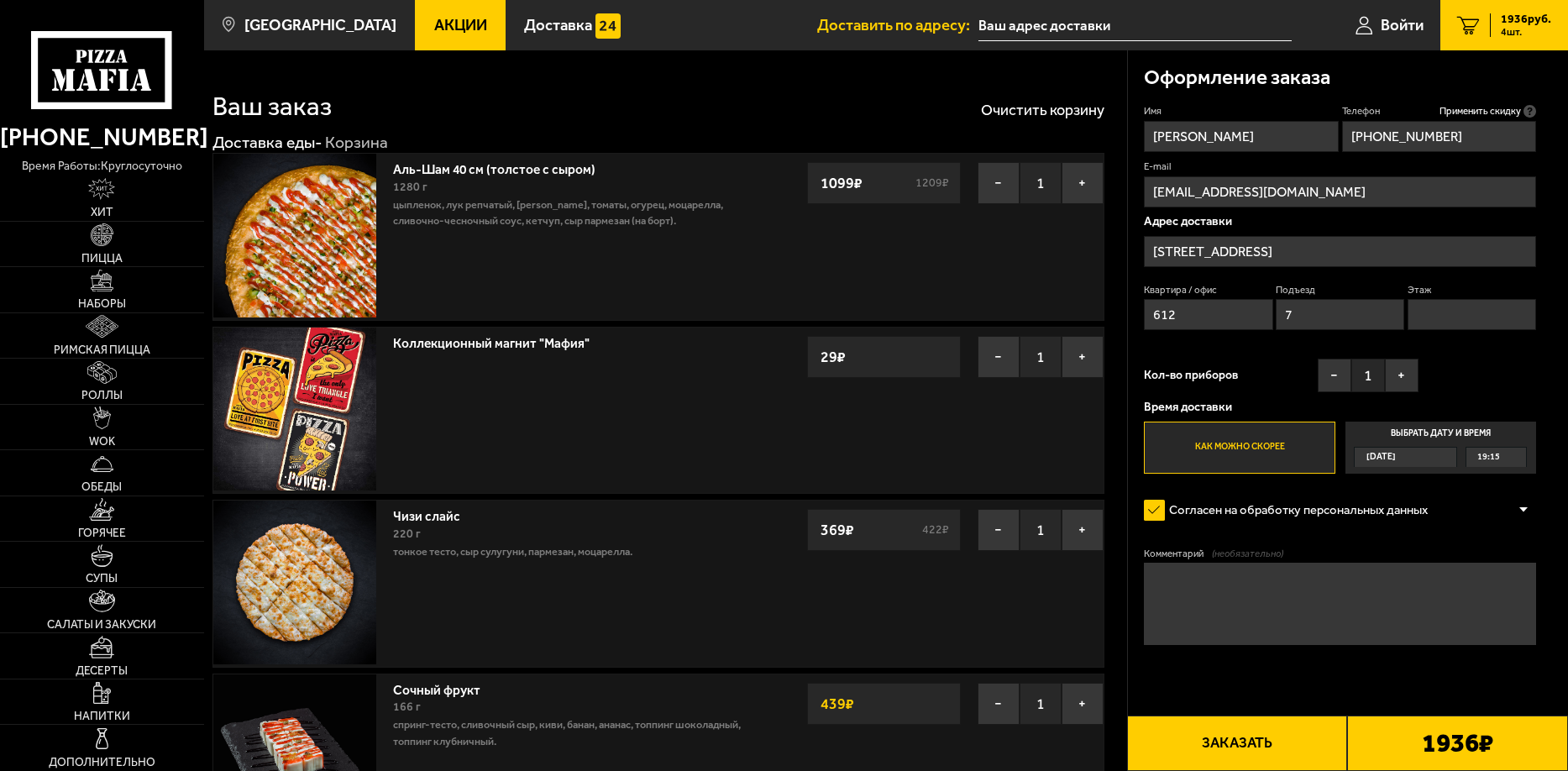
click at [1153, 320] on input "612" at bounding box center [1207, 314] width 128 height 31
click at [1159, 320] on input "612" at bounding box center [1207, 314] width 128 height 31
type input "812"
click at [1437, 314] on input "Этаж" at bounding box center [1471, 314] width 128 height 31
type input "4"
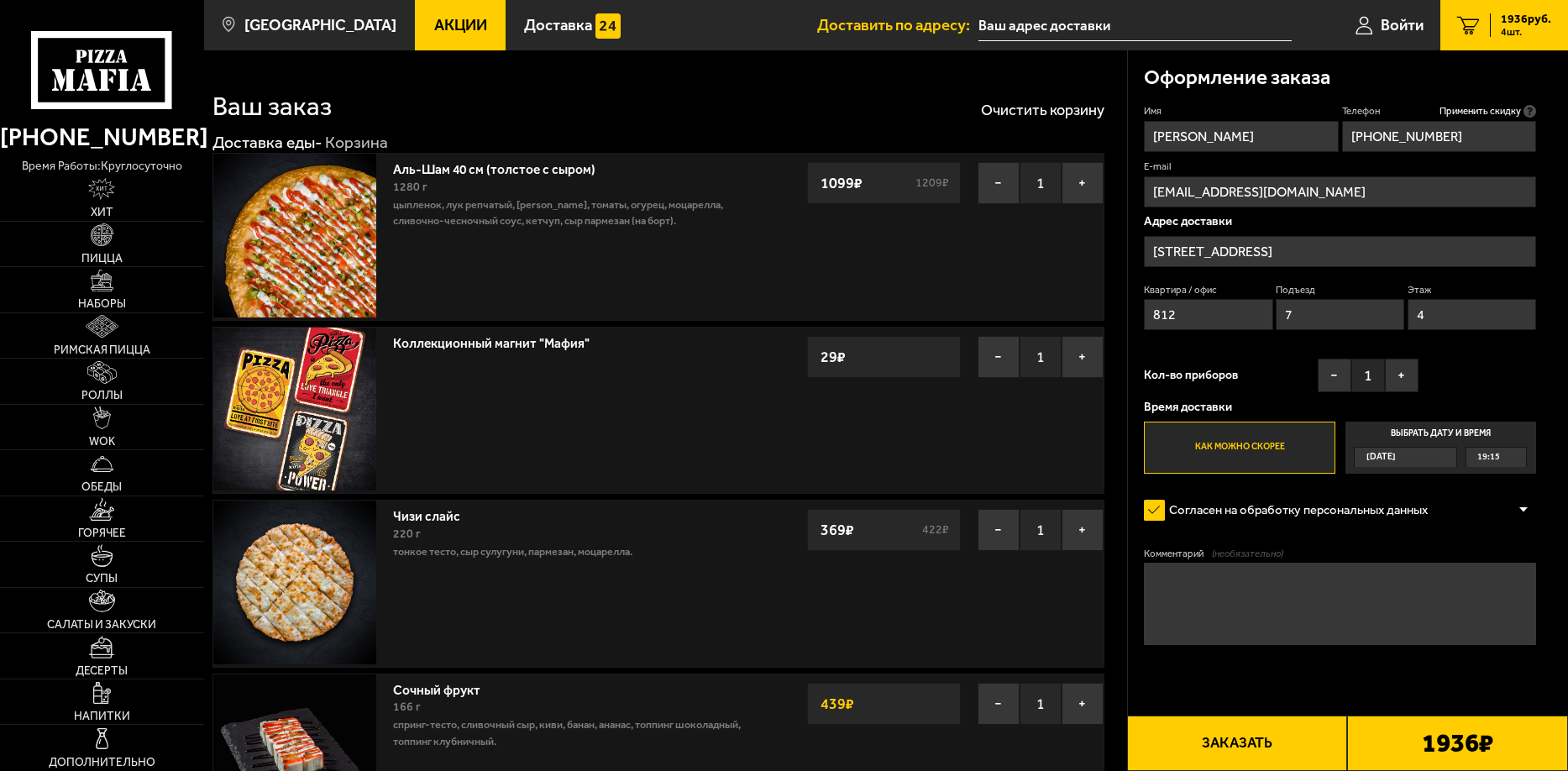
click at [1261, 347] on div "Имя Александр Телефон Применить скидку Вы будете зарегистрированы автоматически…" at bounding box center [1339, 288] width 392 height 369
click at [1277, 742] on button "Заказать" at bounding box center [1237, 743] width 220 height 56
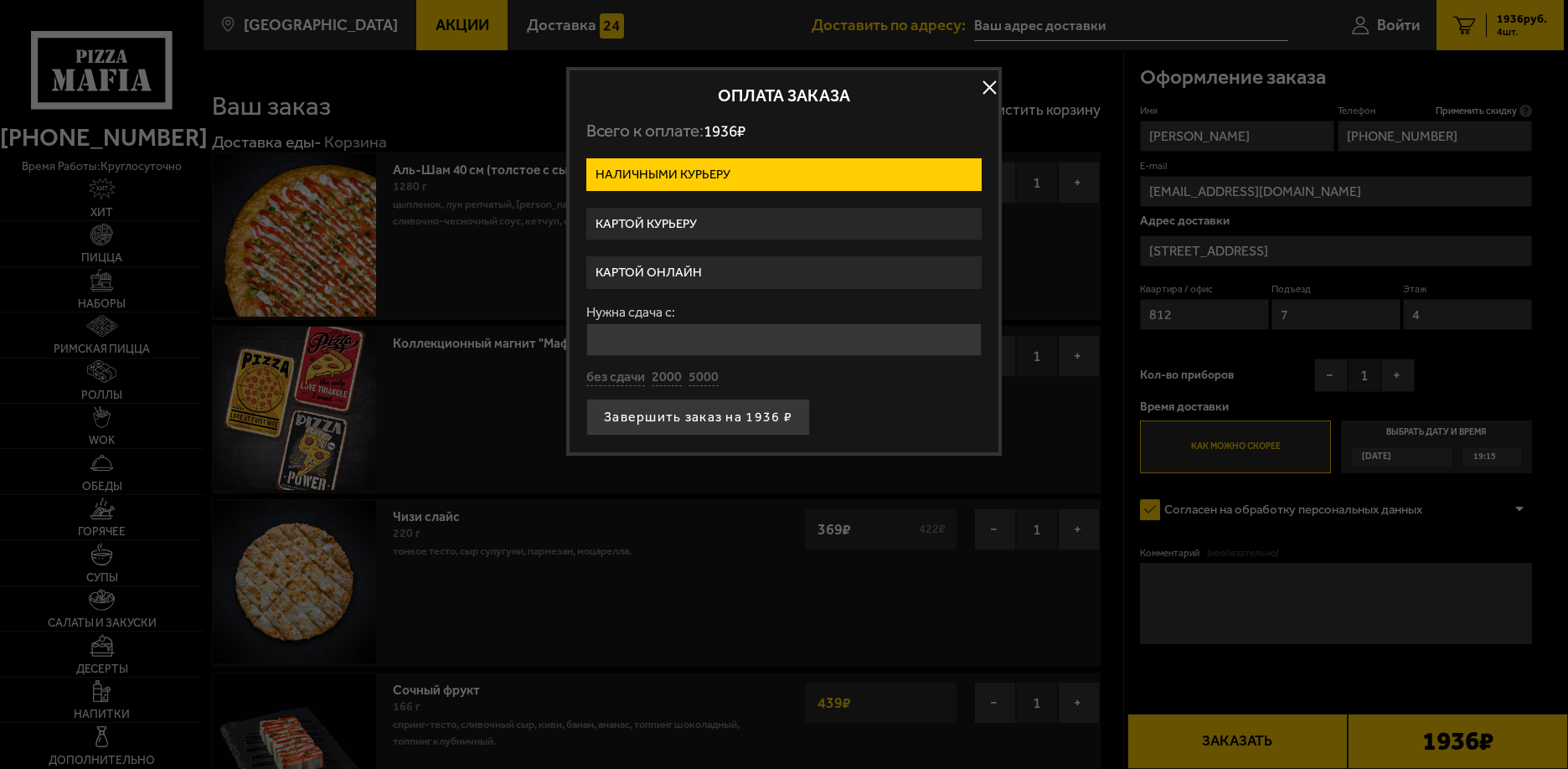
click at [725, 223] on label "Картой курьеру" at bounding box center [783, 225] width 395 height 33
click at [0, 0] on input "Картой курьеру" at bounding box center [0, 0] width 0 height 0
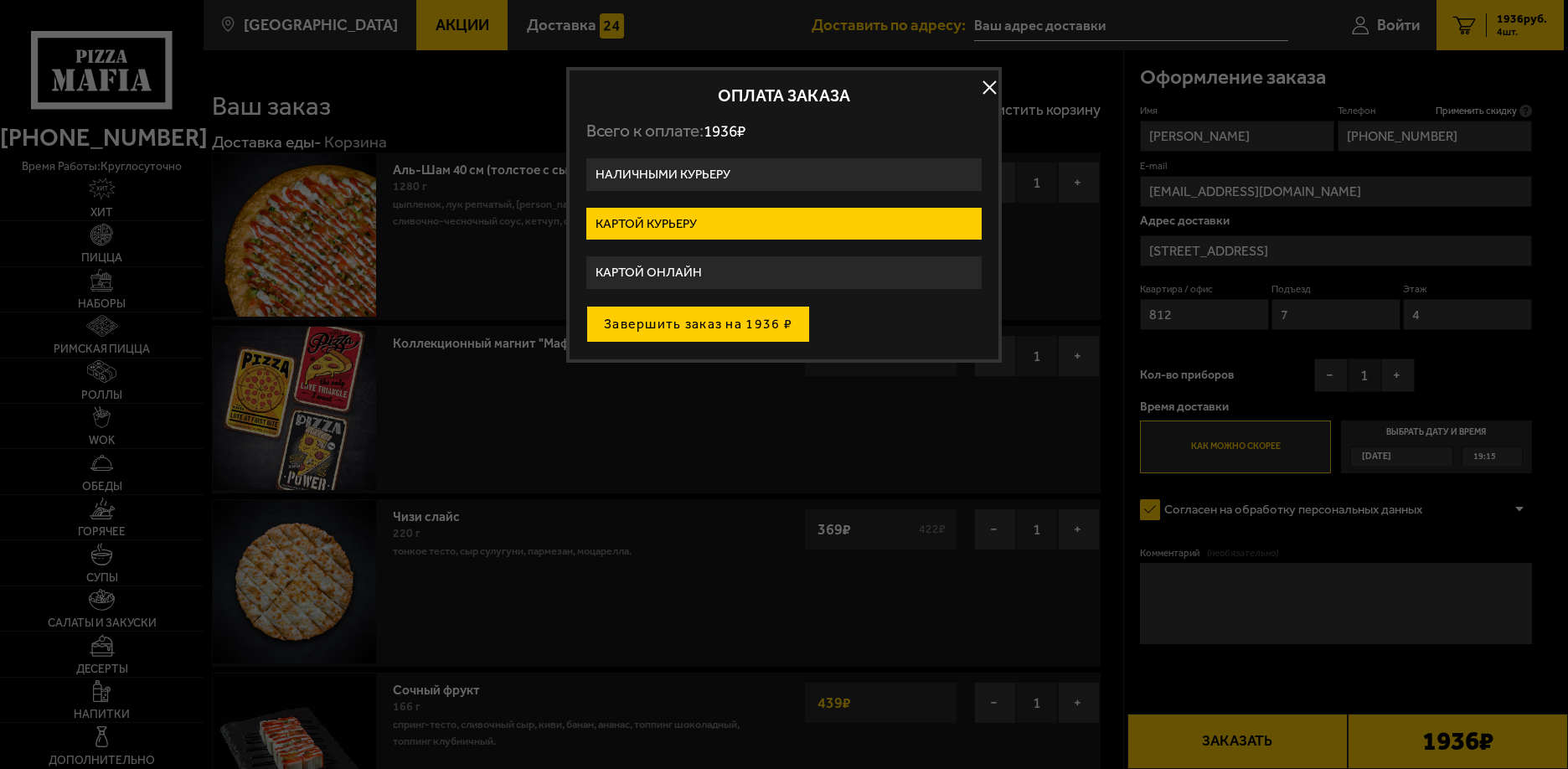
click at [697, 328] on button "Завершить заказ на 1936 ₽" at bounding box center [698, 324] width 223 height 37
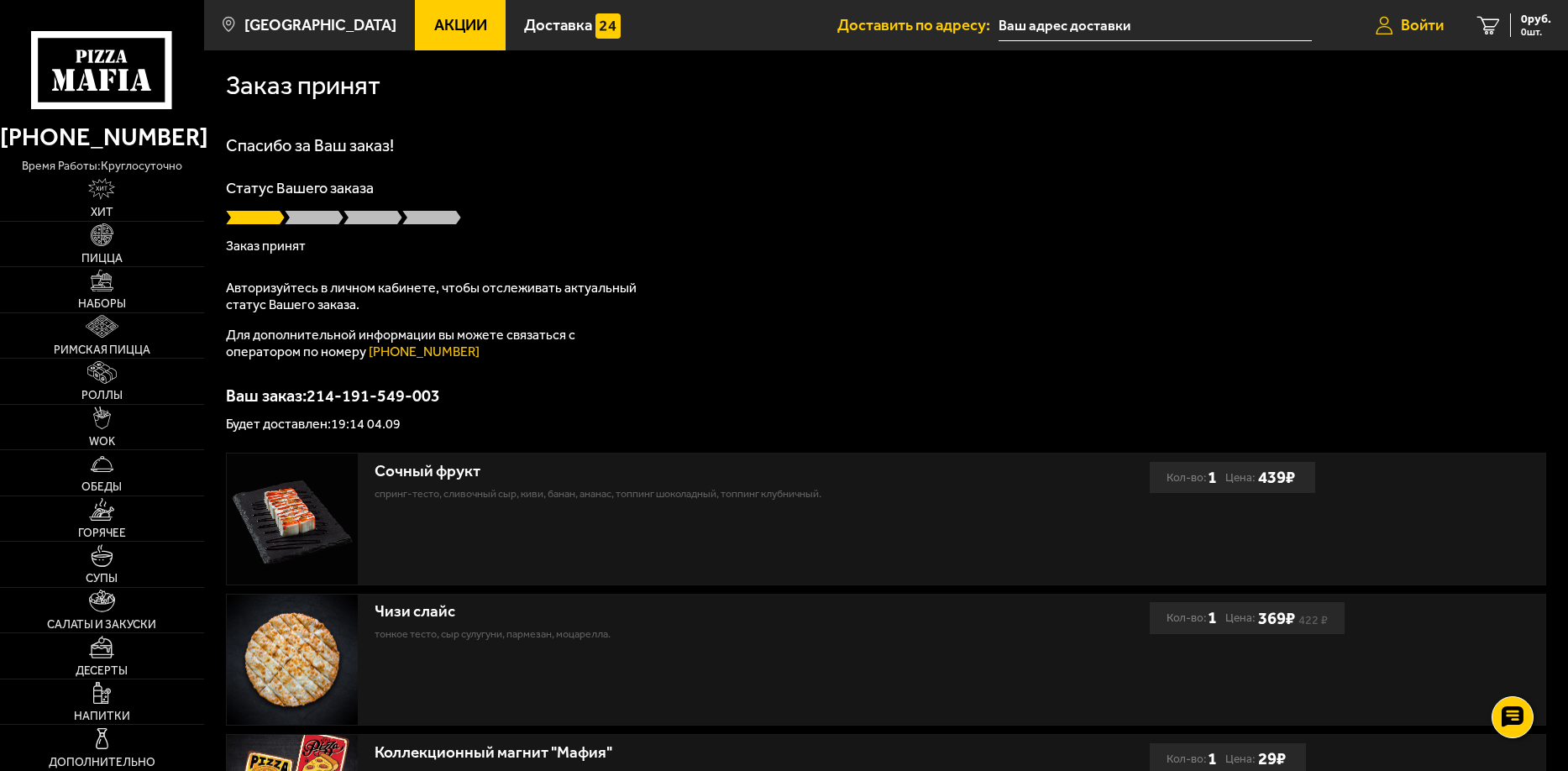
click at [1423, 27] on span "Войти" at bounding box center [1422, 26] width 43 height 16
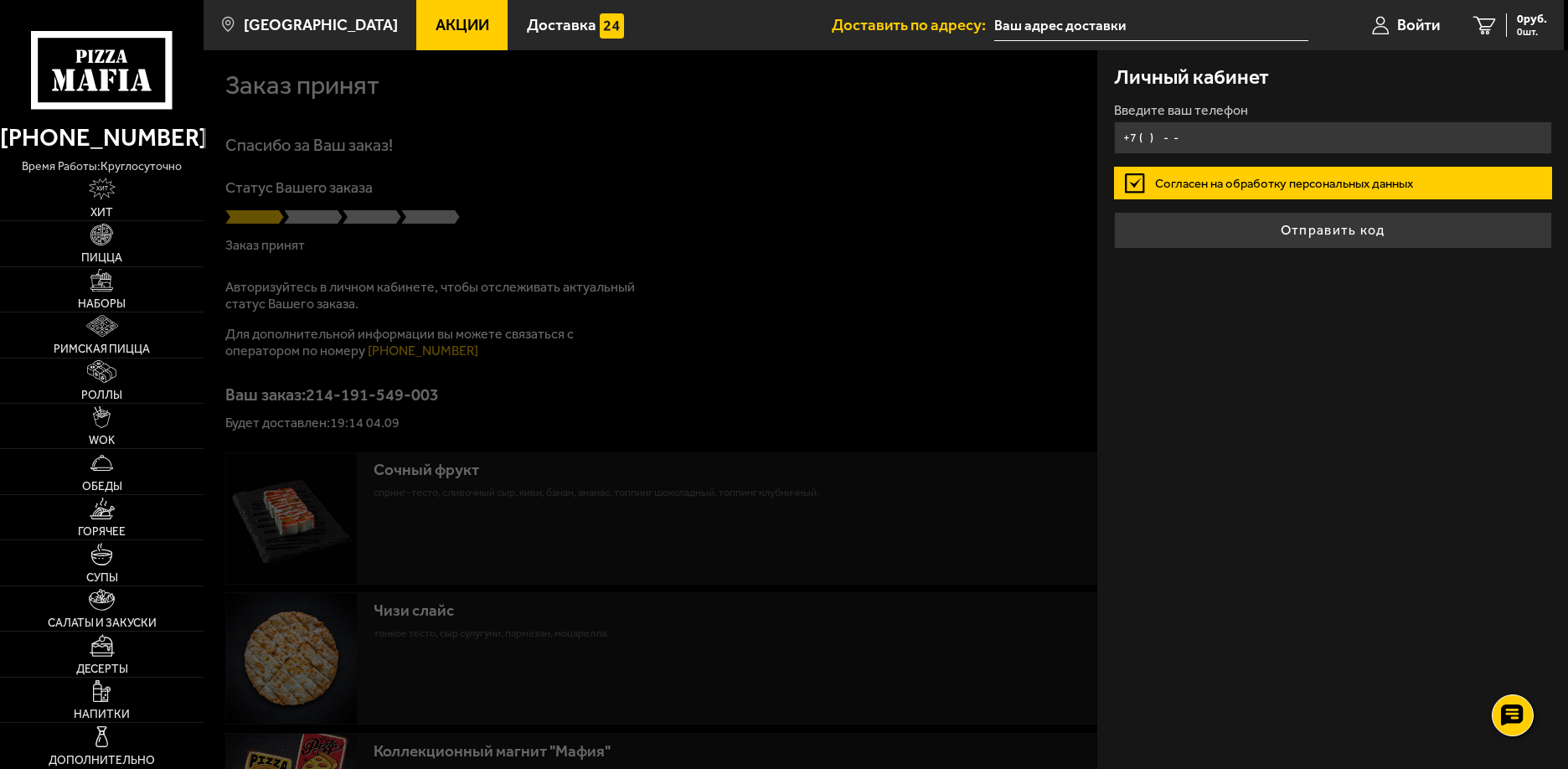
click at [1207, 147] on input "+7 ( ) - -" at bounding box center [1333, 138] width 438 height 33
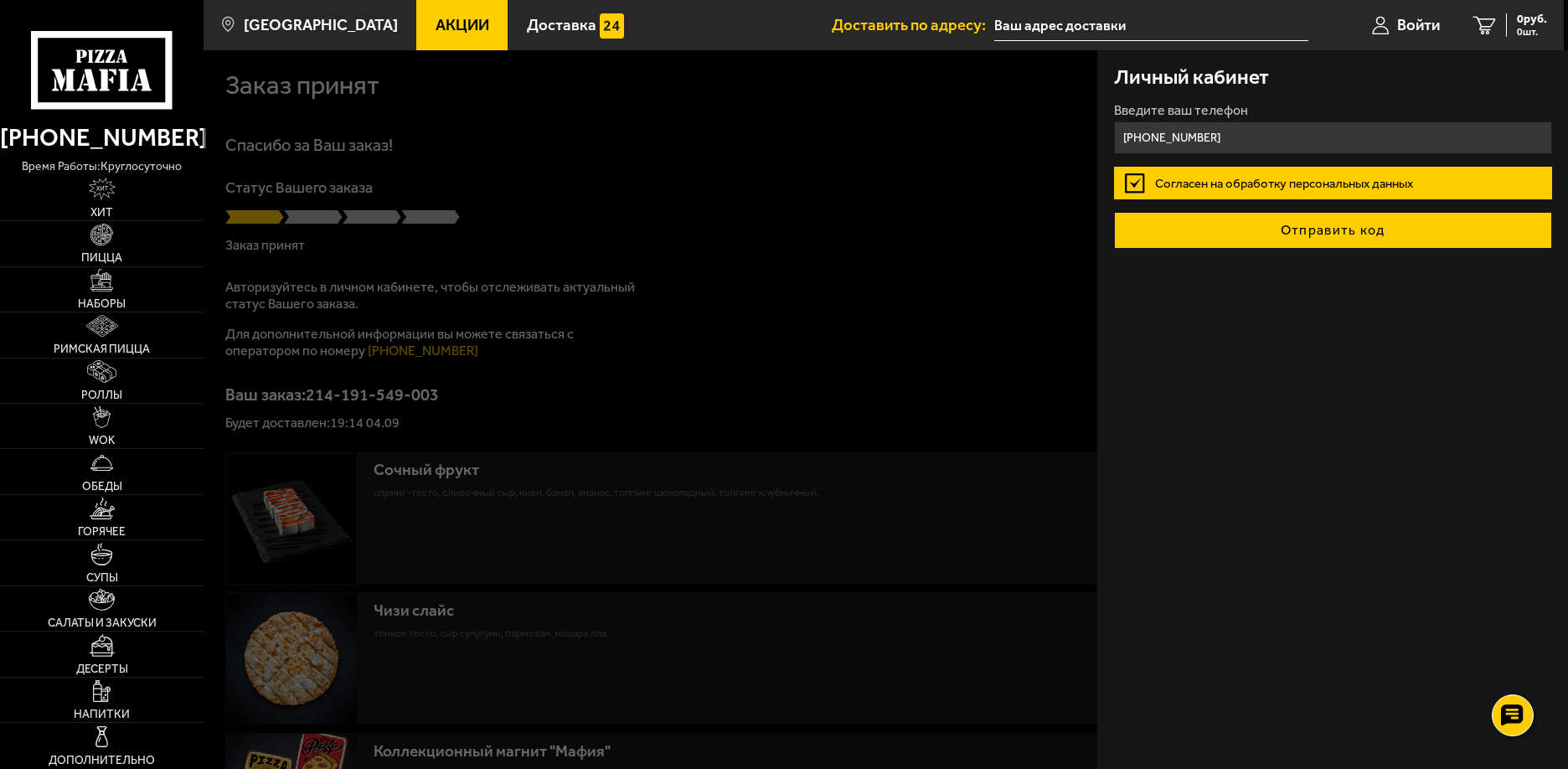
type input "+7 (999) 271-92-82"
click at [1290, 231] on button "Отправить код" at bounding box center [1333, 230] width 438 height 37
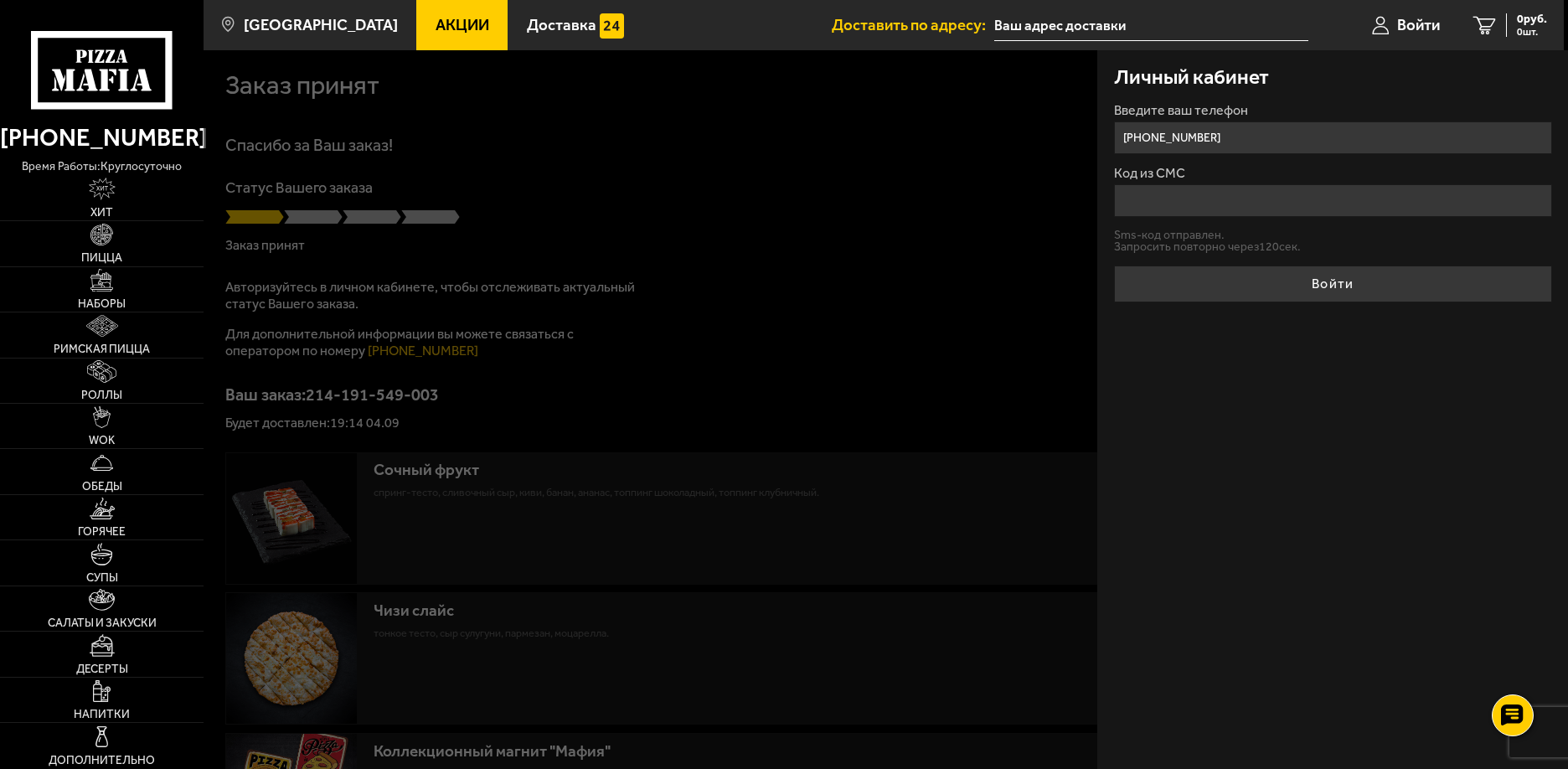
click at [1201, 213] on input "Код из СМС" at bounding box center [1333, 201] width 438 height 33
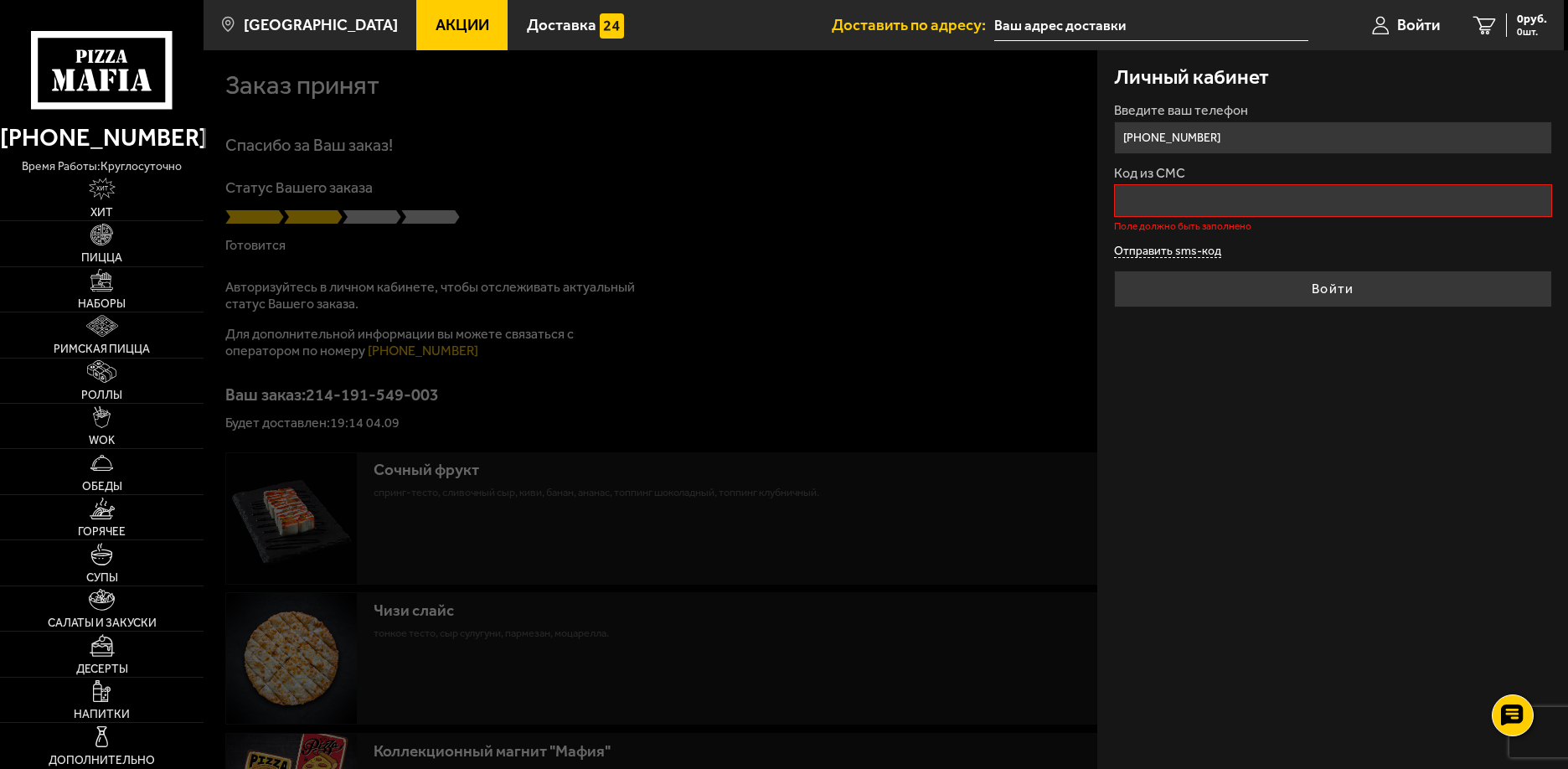
click at [1205, 250] on button "Отправить sms-код" at bounding box center [1167, 252] width 107 height 13
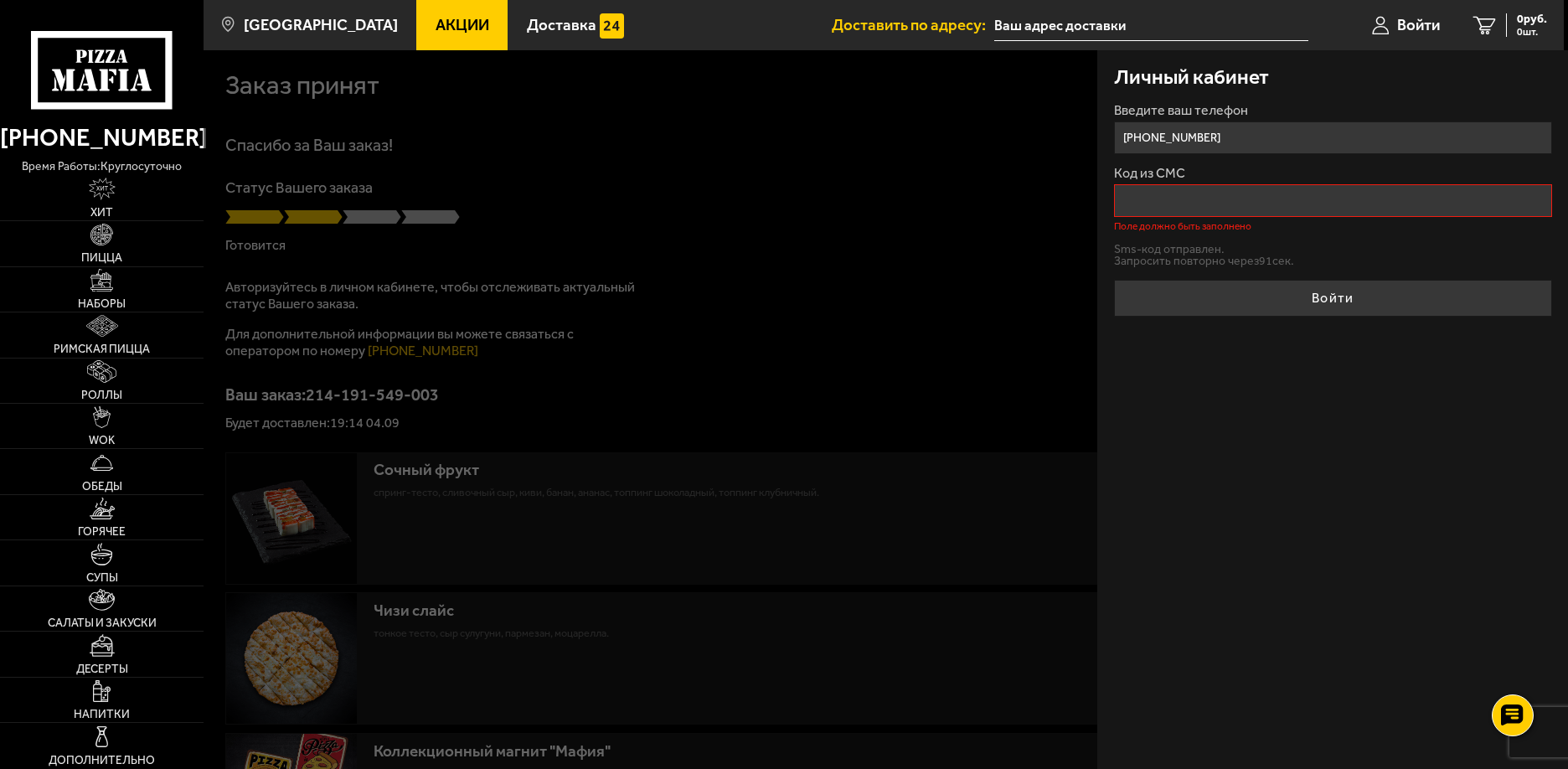
click at [839, 365] on div at bounding box center [987, 434] width 1568 height 769
